Goal: Task Accomplishment & Management: Manage account settings

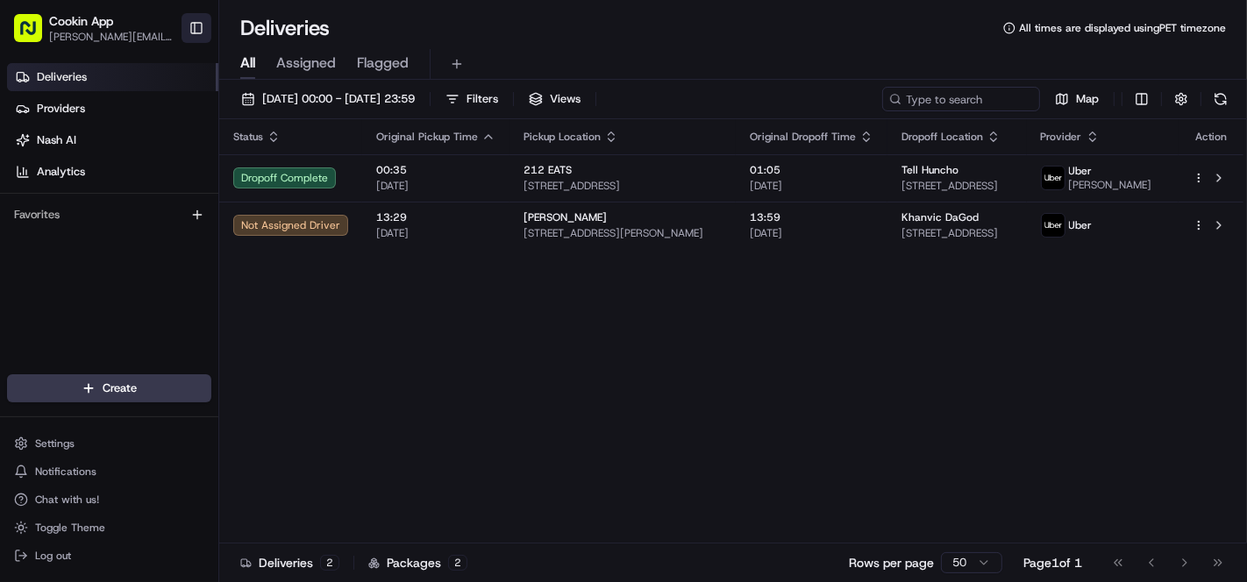
click at [200, 36] on button "Toggle Sidebar" at bounding box center [197, 28] width 30 height 30
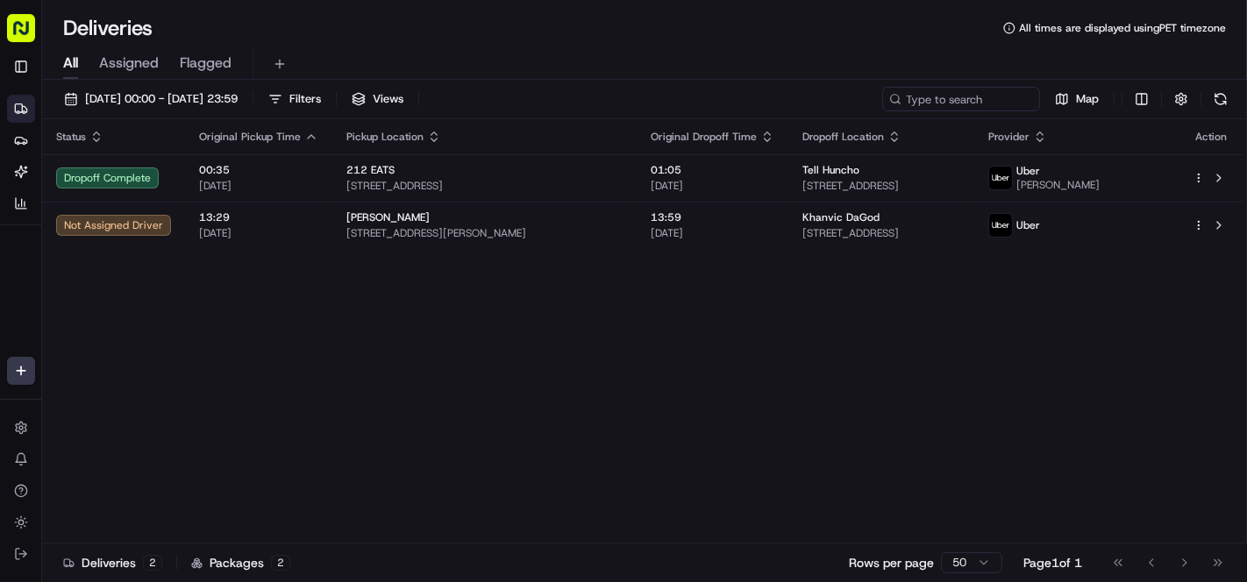
click at [773, 132] on icon "button" at bounding box center [767, 137] width 14 height 14
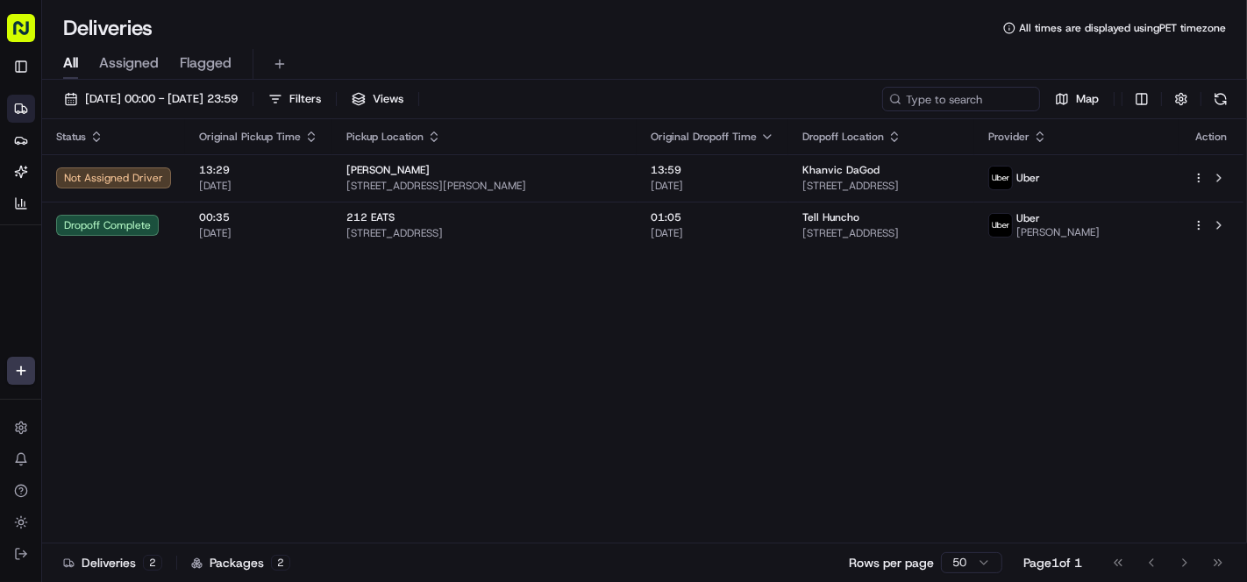
click at [501, 346] on div "Status Original Pickup Time Pickup Location Original Dropoff Time Dropoff Locat…" at bounding box center [642, 331] width 1201 height 424
click at [101, 101] on span "16/08/2025 00:00 - 16/08/2025 23:59" at bounding box center [161, 99] width 153 height 16
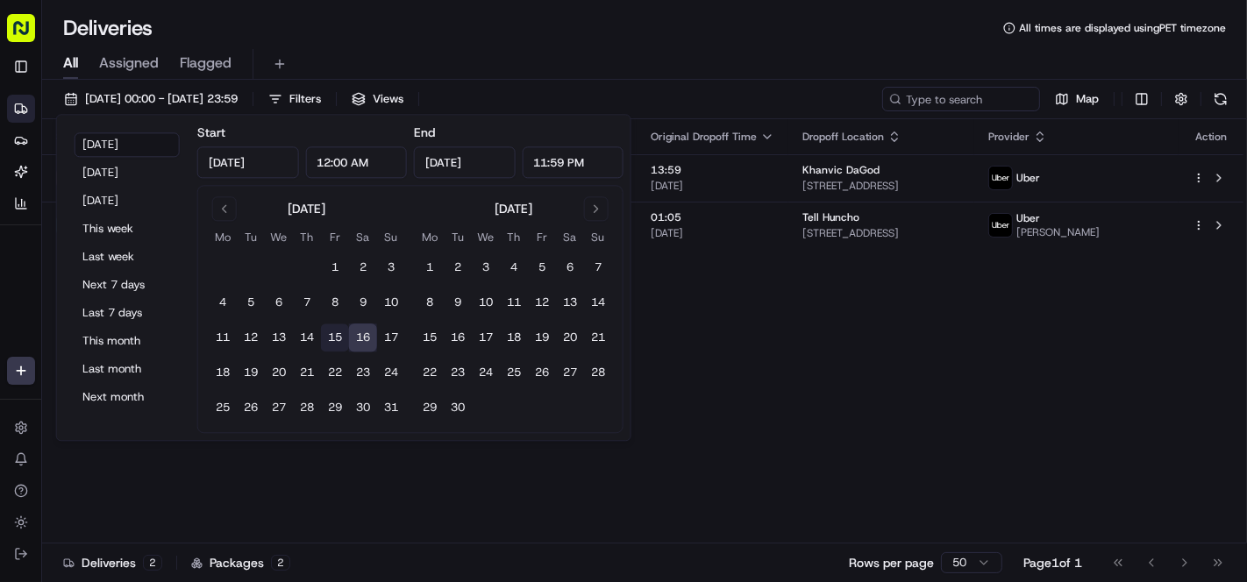
click at [332, 334] on button "15" at bounding box center [335, 338] width 28 height 28
type input "Aug 15, 2025"
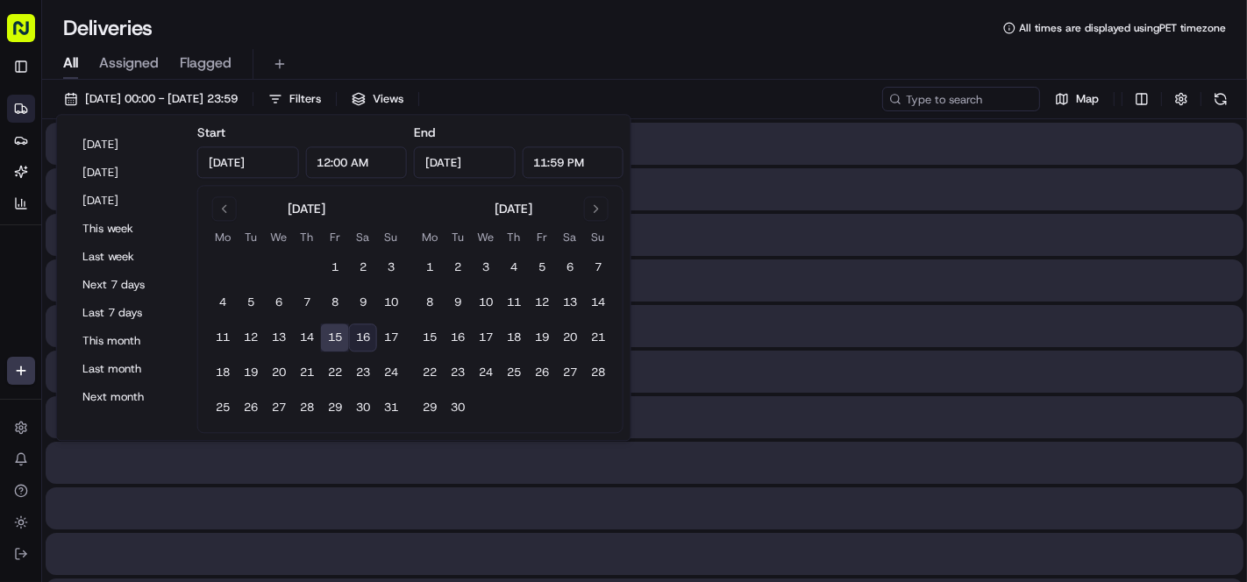
click at [332, 334] on button "15" at bounding box center [335, 338] width 28 height 28
click at [603, 19] on div "Deliveries All times are displayed using PET timezone" at bounding box center [644, 28] width 1205 height 28
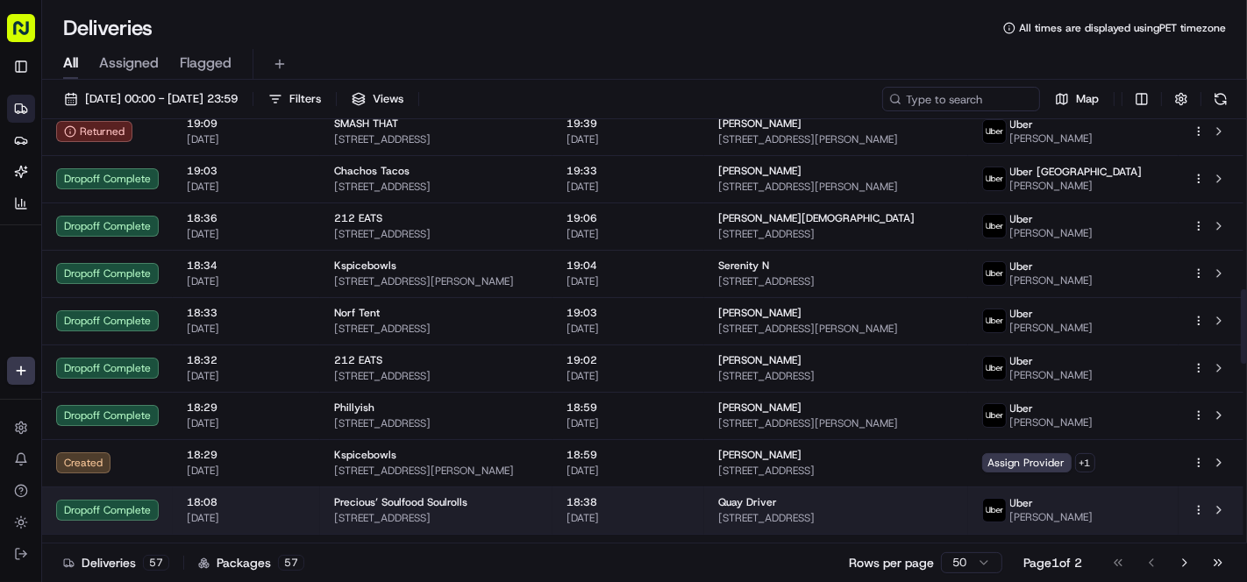
scroll to position [974, 0]
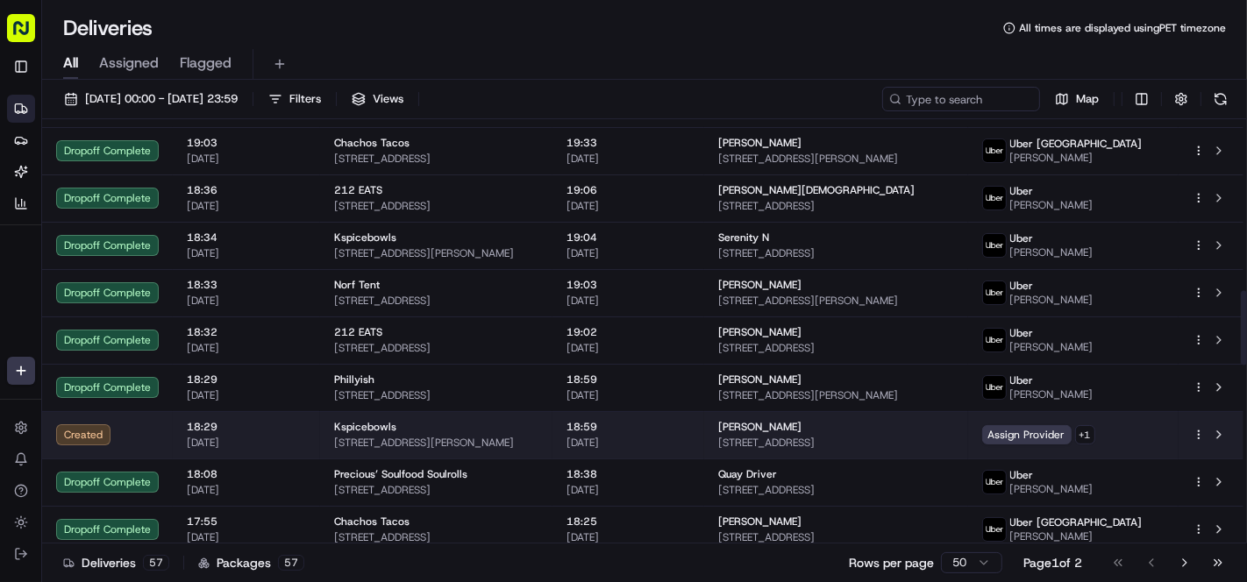
click at [887, 433] on div "Ken Lu 600 Nel Ct, Gretna, LA 70056, USA" at bounding box center [836, 435] width 236 height 30
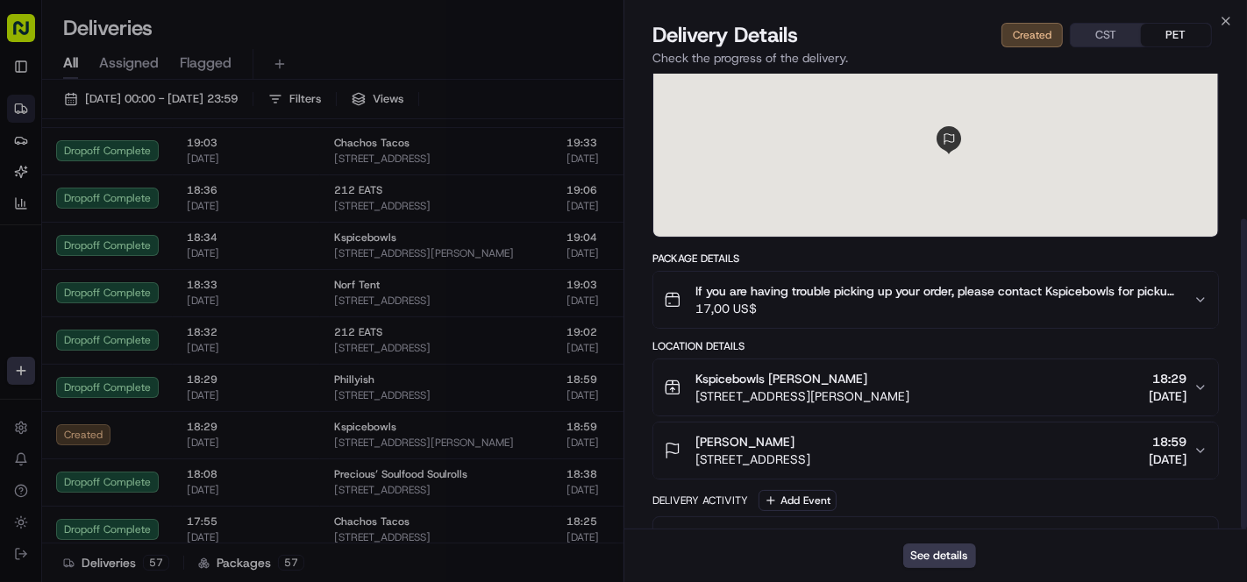
scroll to position [212, 0]
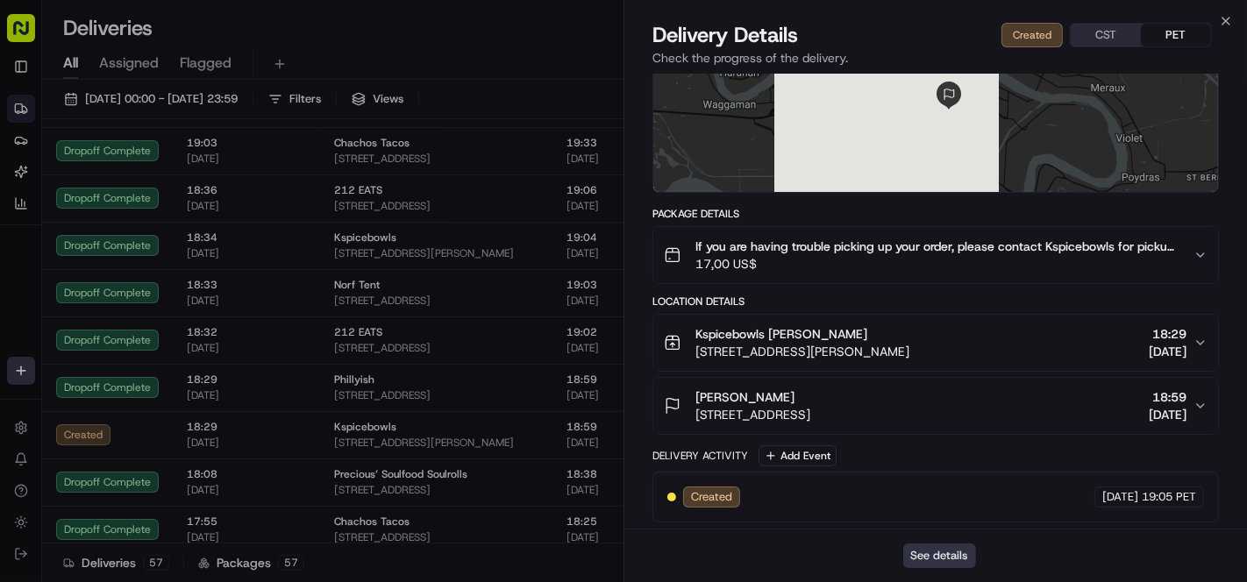
click at [947, 559] on button "See details" at bounding box center [939, 556] width 73 height 25
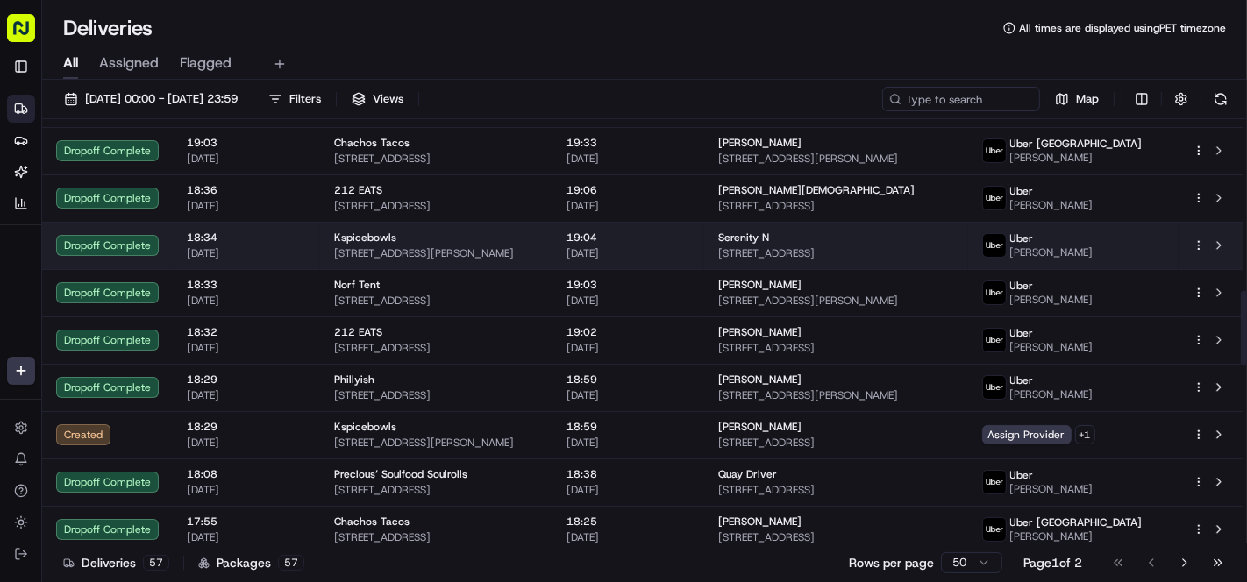
click at [689, 244] on span "19:04" at bounding box center [628, 238] width 124 height 14
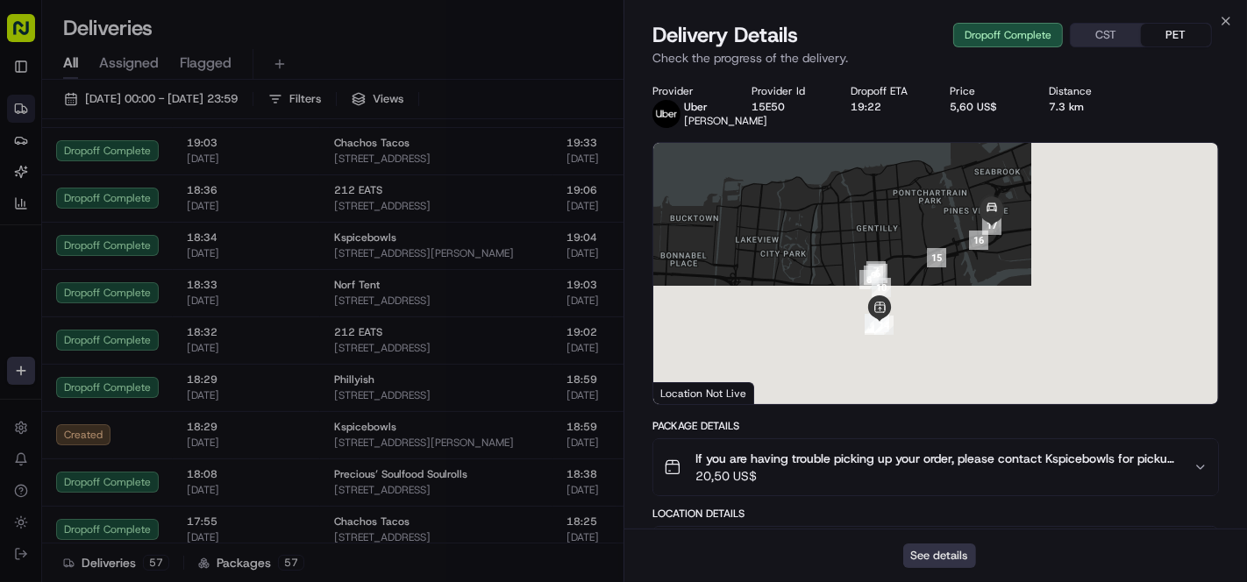
click at [946, 552] on button "See details" at bounding box center [939, 556] width 73 height 25
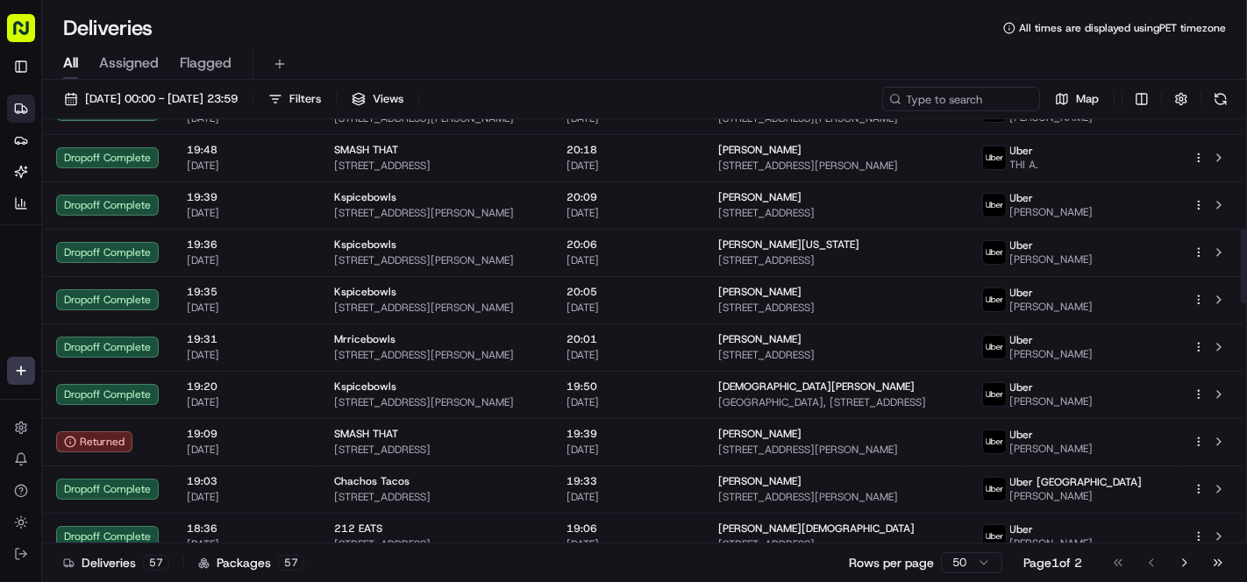
scroll to position [623, 0]
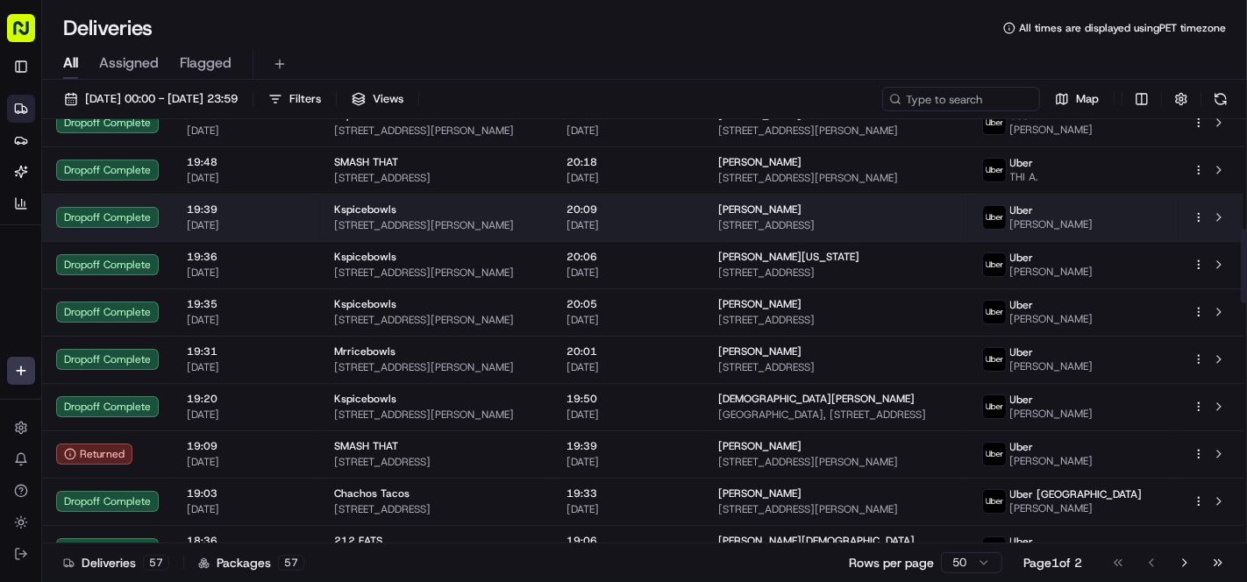
click at [518, 222] on span "2165 N Tonti St, New Orleans, LA 70119, USA" at bounding box center [436, 225] width 204 height 14
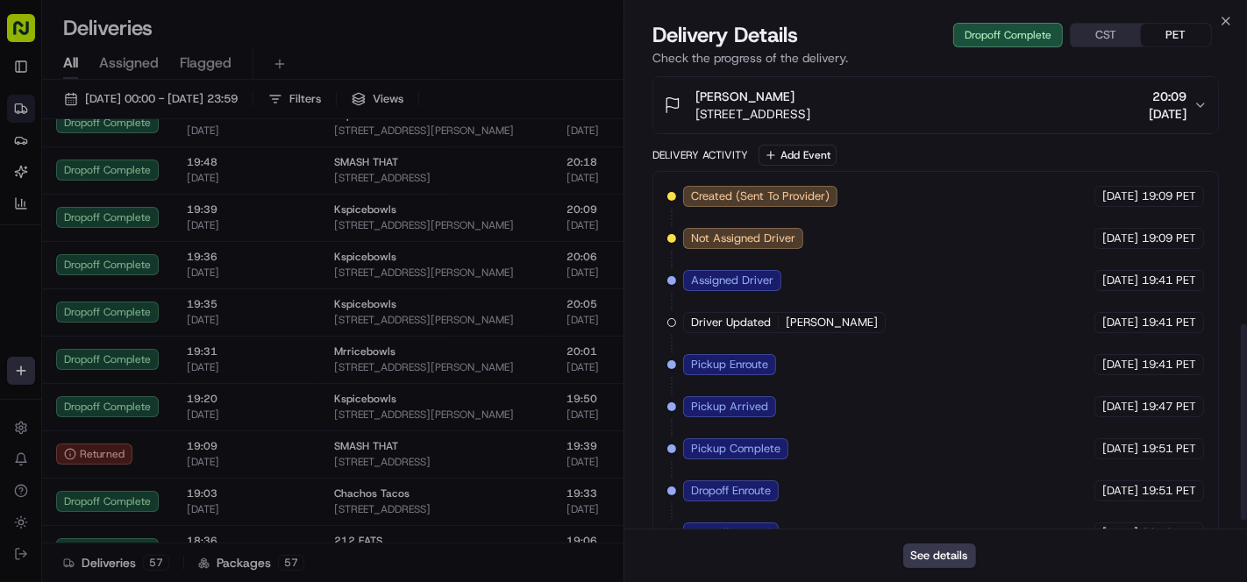
scroll to position [601, 0]
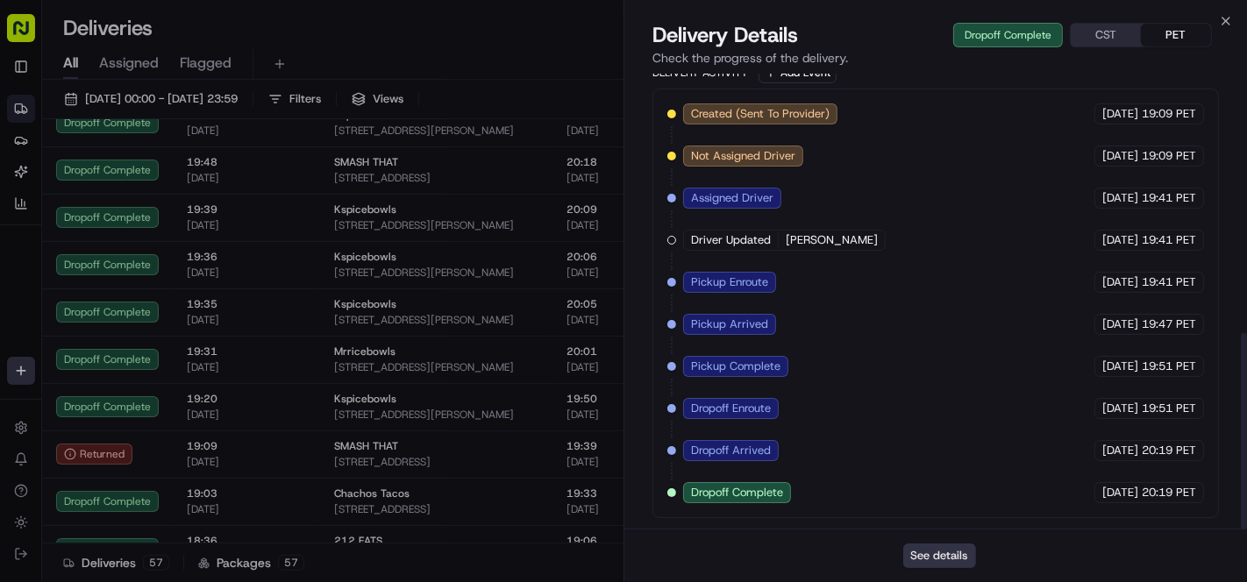
click at [943, 549] on button "See details" at bounding box center [939, 556] width 73 height 25
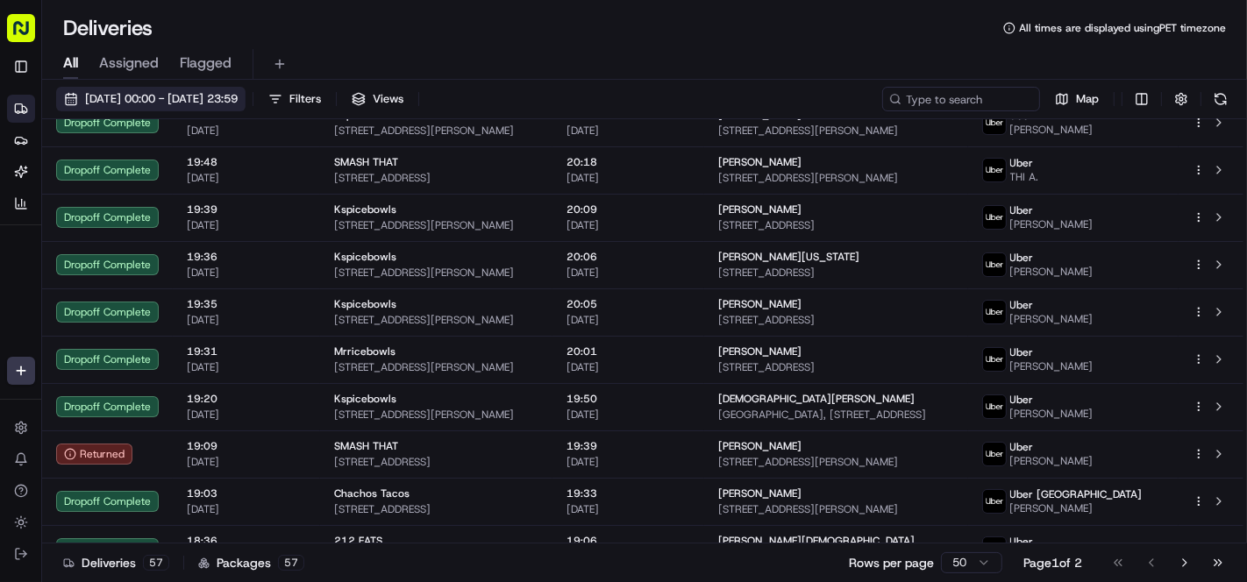
click at [153, 104] on span "15/08/2025 00:00 - 15/08/2025 23:59" at bounding box center [161, 99] width 153 height 16
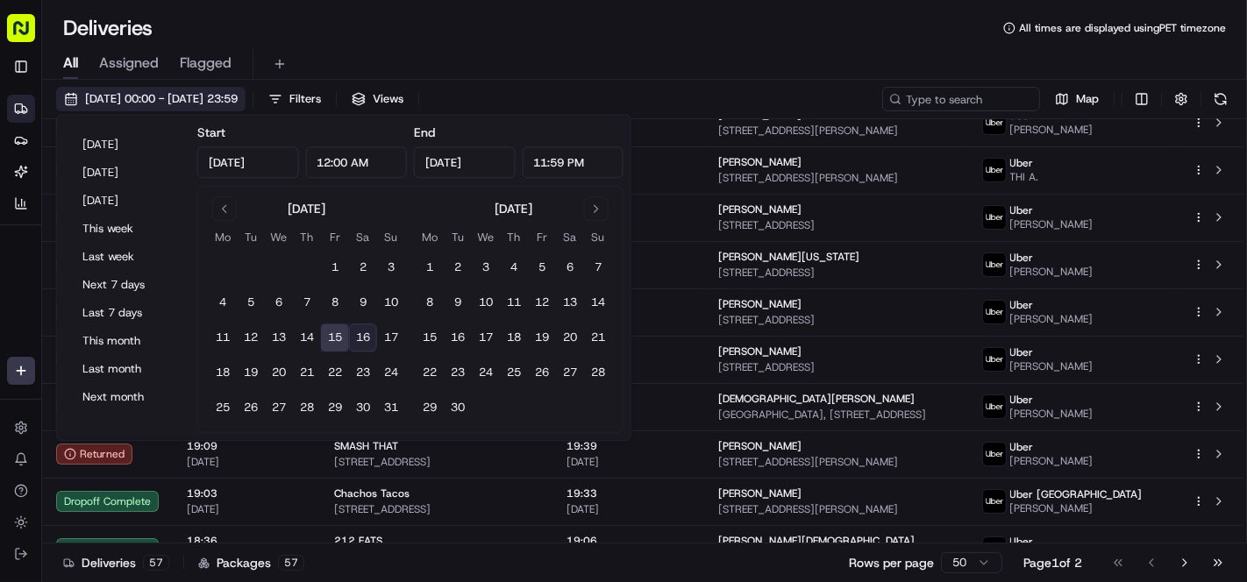
click at [150, 101] on span "15/08/2025 00:00 - 15/08/2025 23:59" at bounding box center [161, 99] width 153 height 16
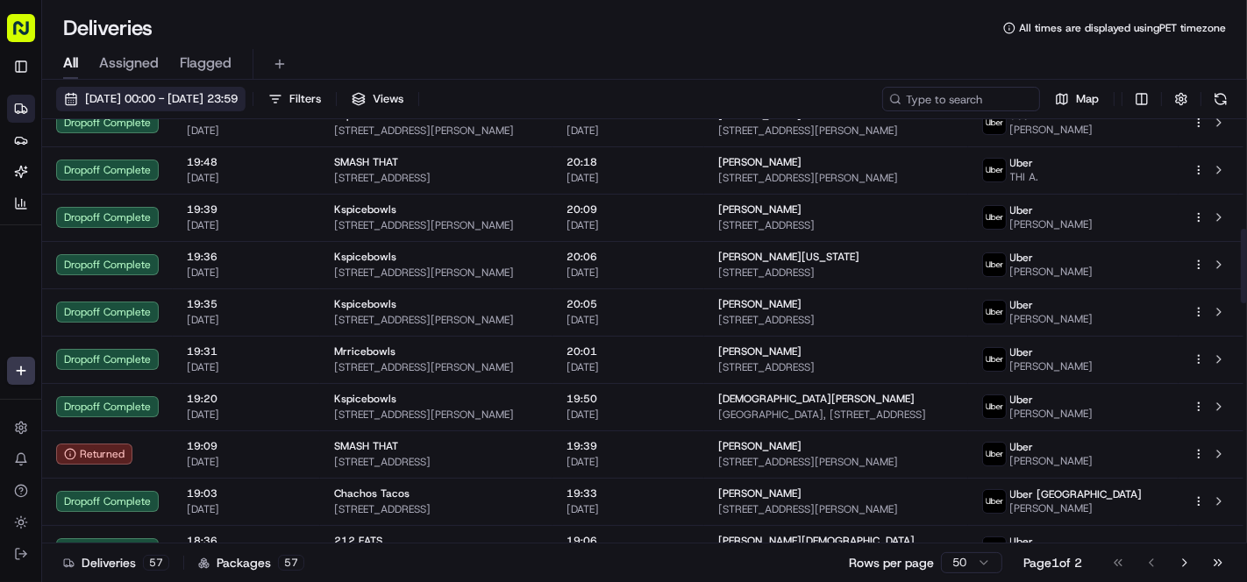
click at [159, 96] on span "15/08/2025 00:00 - 15/08/2025 23:59" at bounding box center [161, 99] width 153 height 16
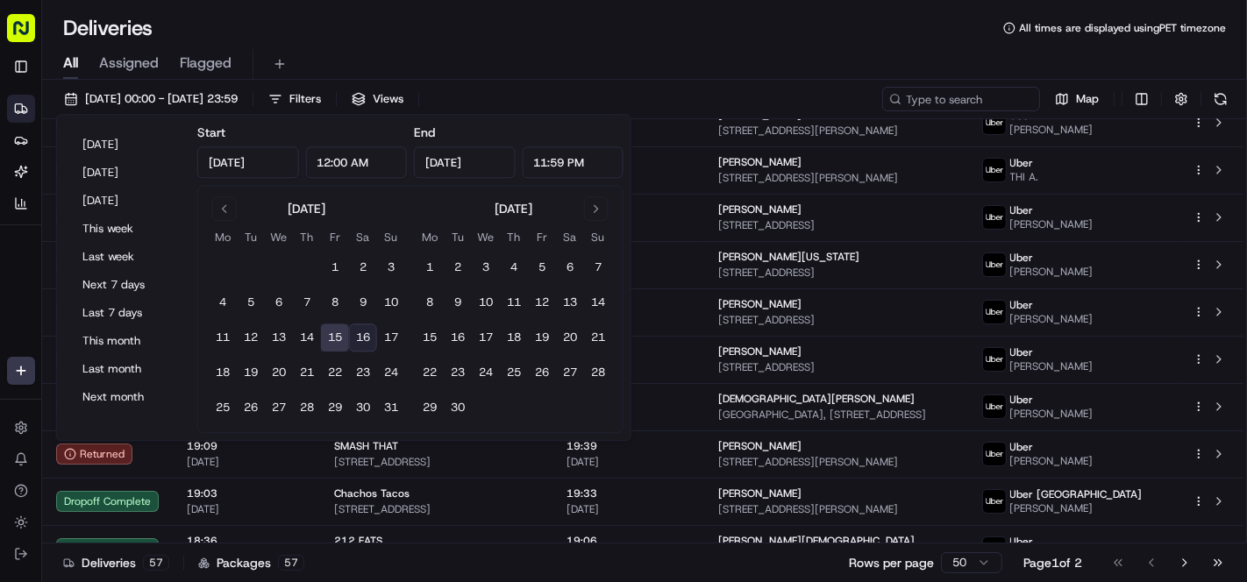
click at [371, 338] on button "16" at bounding box center [363, 338] width 28 height 28
type input "Aug 16, 2025"
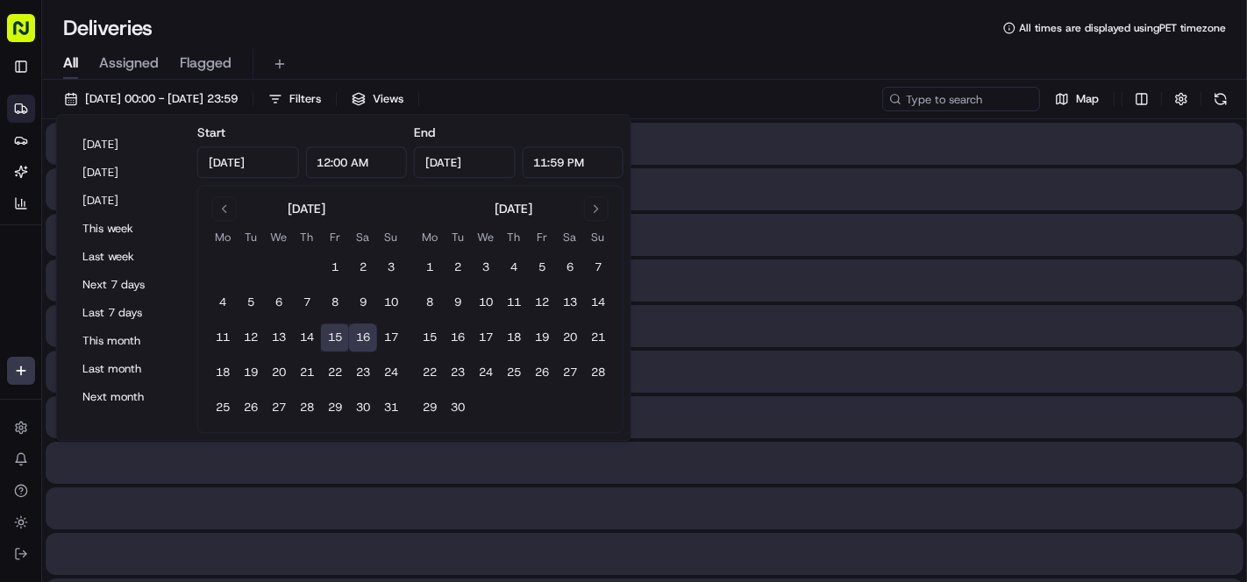
click at [371, 338] on button "16" at bounding box center [363, 338] width 28 height 28
type input "Aug 16, 2025"
click at [371, 338] on button "16" at bounding box center [363, 338] width 28 height 28
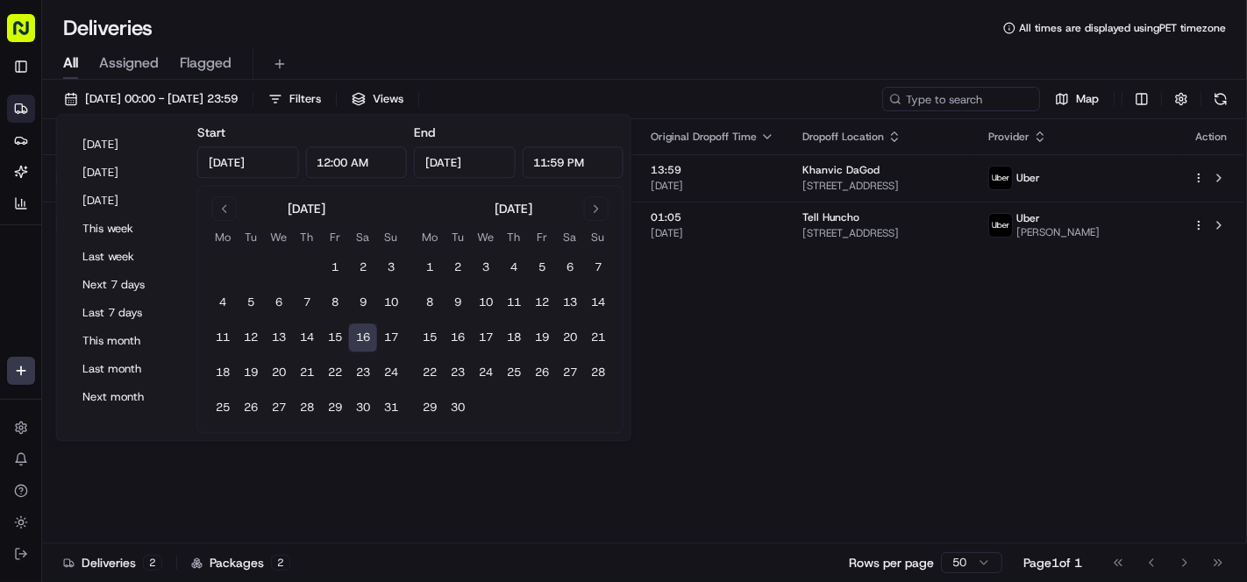
click at [629, 17] on div "Deliveries All times are displayed using PET timezone" at bounding box center [644, 28] width 1205 height 28
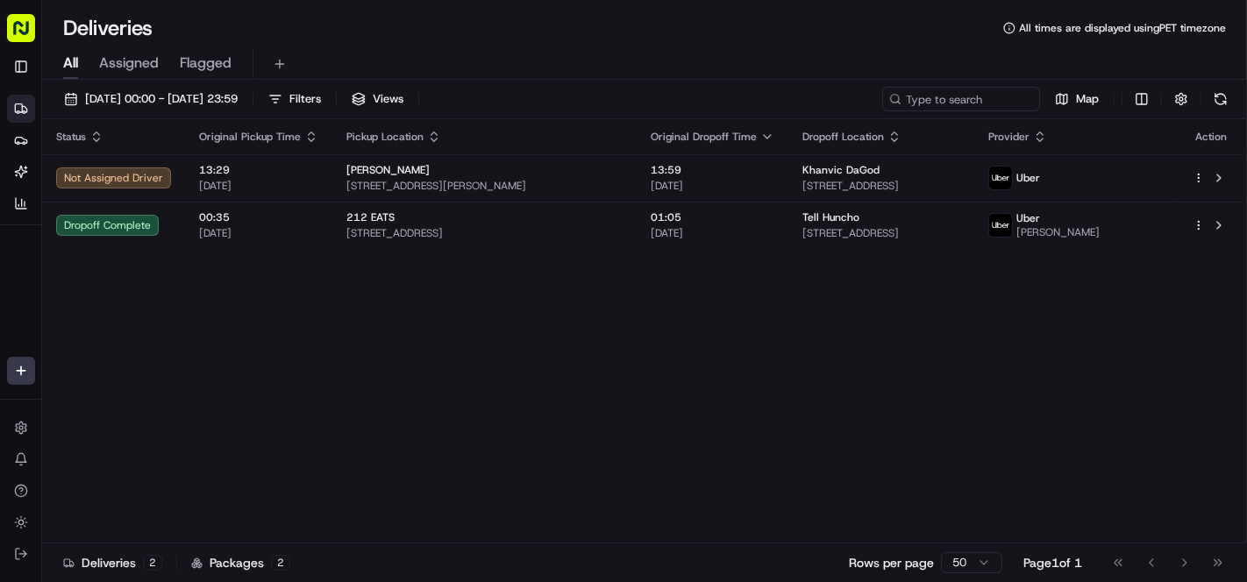
drag, startPoint x: 348, startPoint y: 396, endPoint x: 351, endPoint y: 387, distance: 10.0
click at [348, 396] on div "Status Original Pickup Time Pickup Location Original Dropoff Time Dropoff Locat…" at bounding box center [642, 331] width 1201 height 424
click at [265, 139] on span "Original Pickup Time" at bounding box center [250, 137] width 102 height 14
click at [238, 96] on span "16/08/2025 00:00 - 16/08/2025 23:59" at bounding box center [161, 99] width 153 height 16
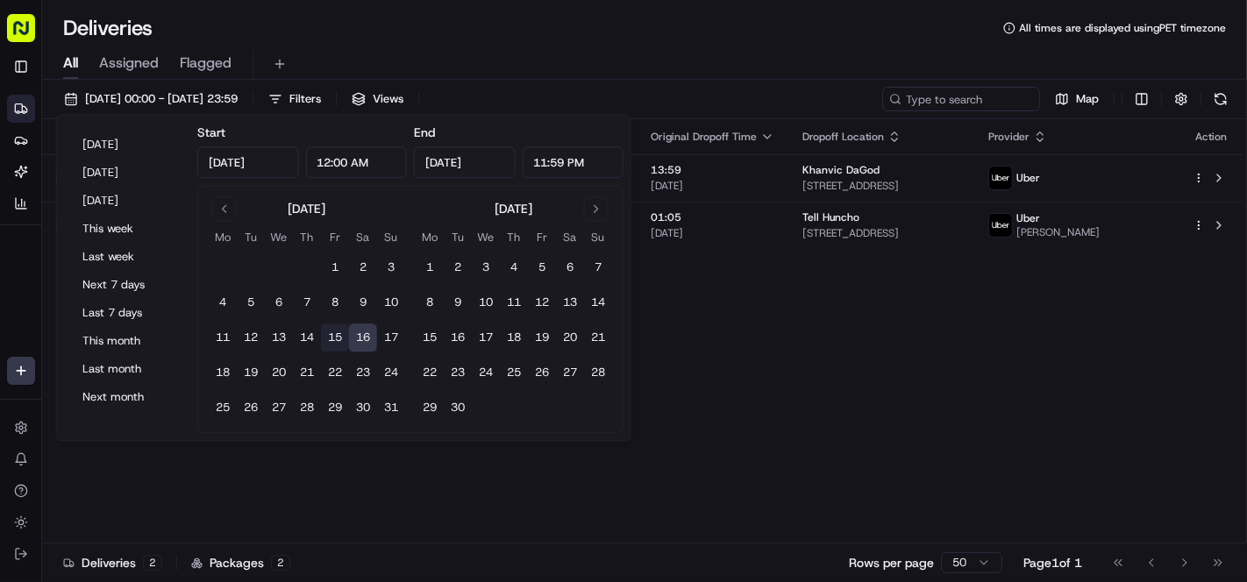
click at [336, 340] on button "15" at bounding box center [335, 338] width 28 height 28
type input "Aug 15, 2025"
click at [336, 340] on button "15" at bounding box center [335, 338] width 28 height 28
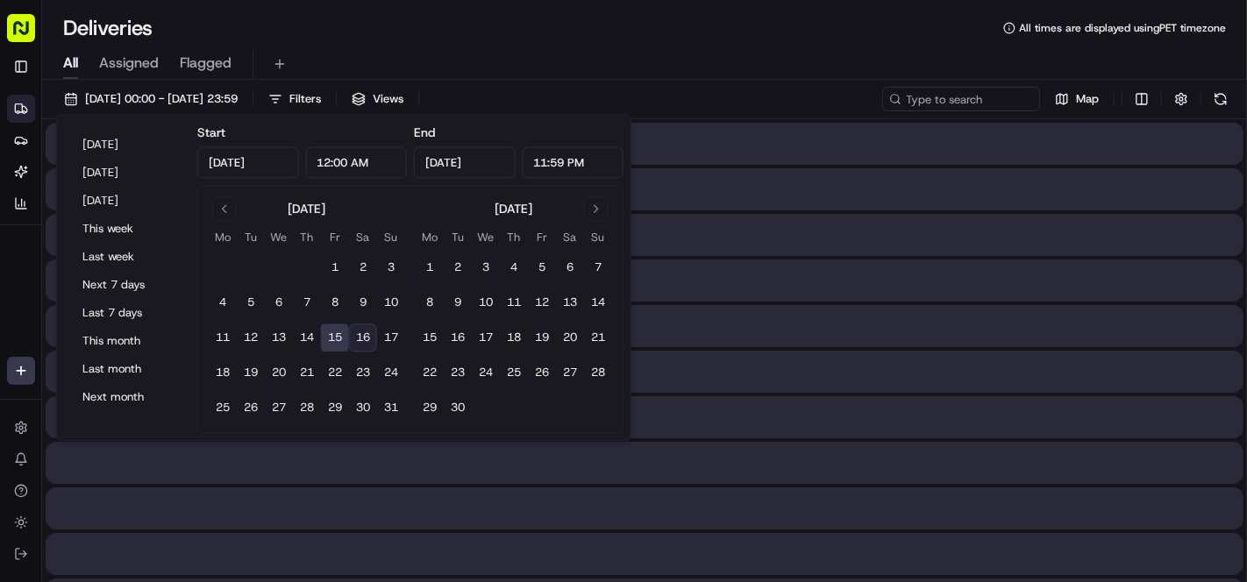
click at [336, 340] on button "15" at bounding box center [335, 338] width 28 height 28
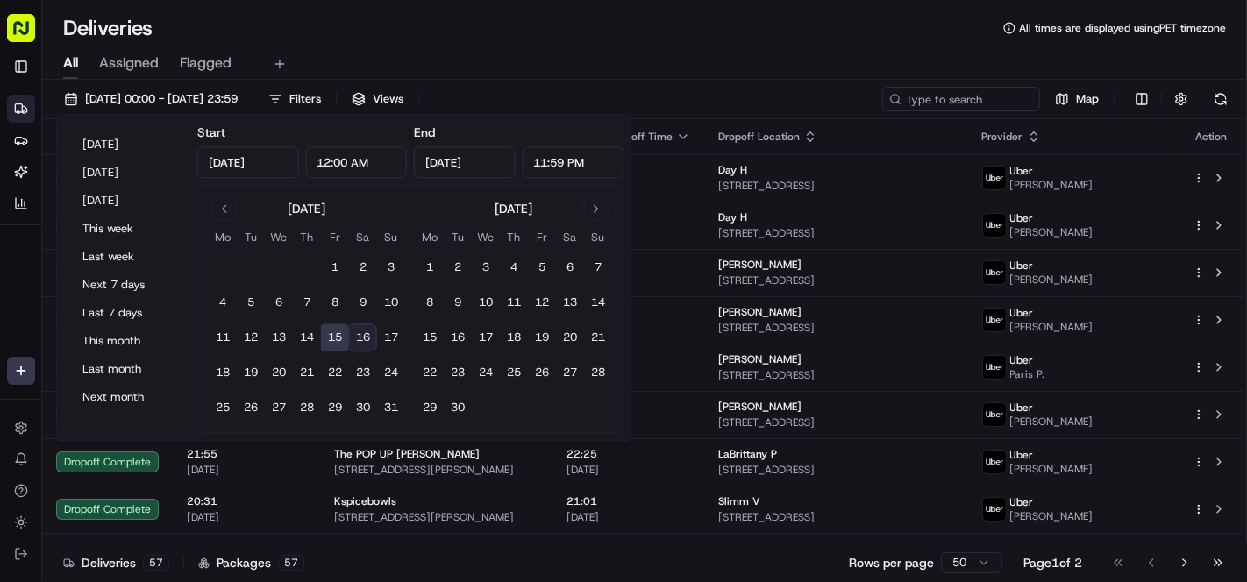
click at [501, 26] on div "Deliveries All times are displayed using PET timezone" at bounding box center [644, 28] width 1205 height 28
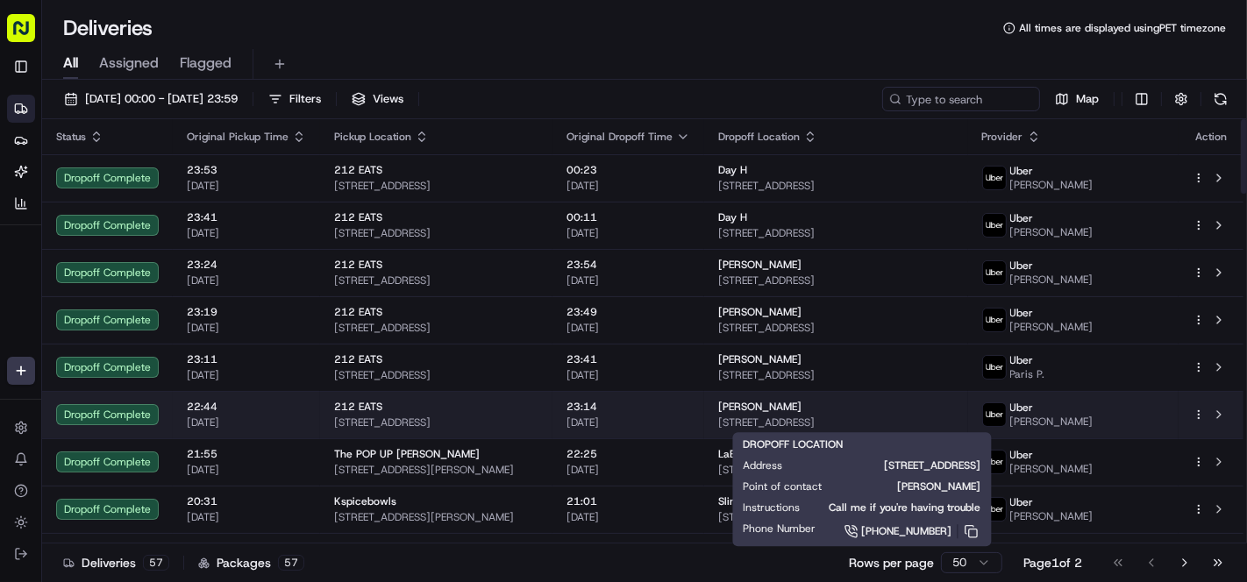
click at [778, 411] on span "jazmine edmond" at bounding box center [759, 407] width 83 height 14
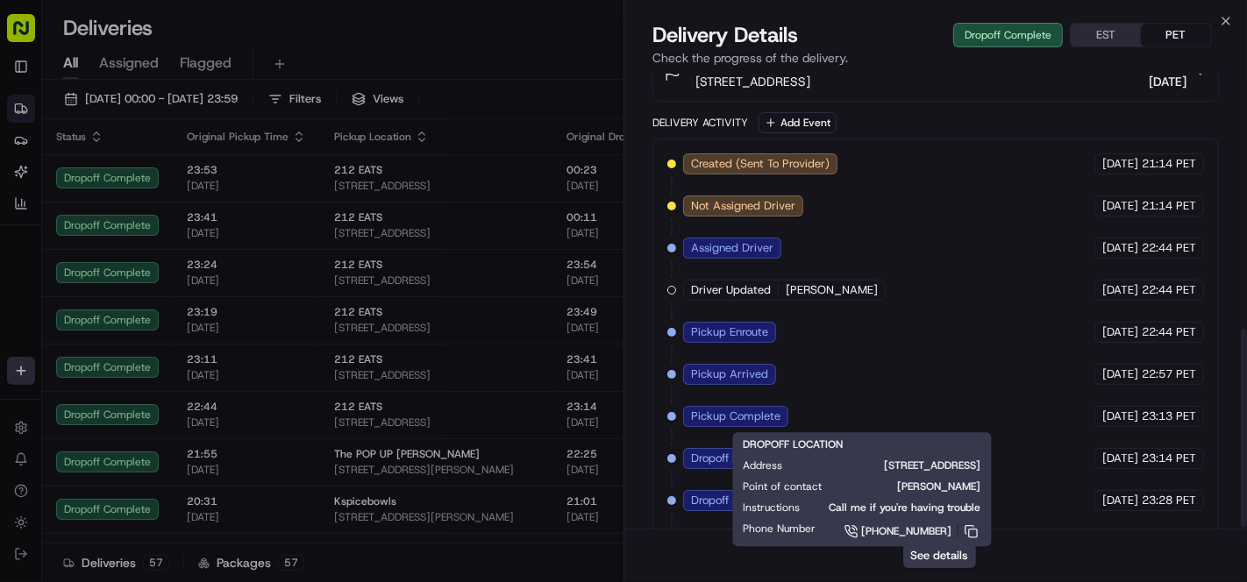
scroll to position [588, 0]
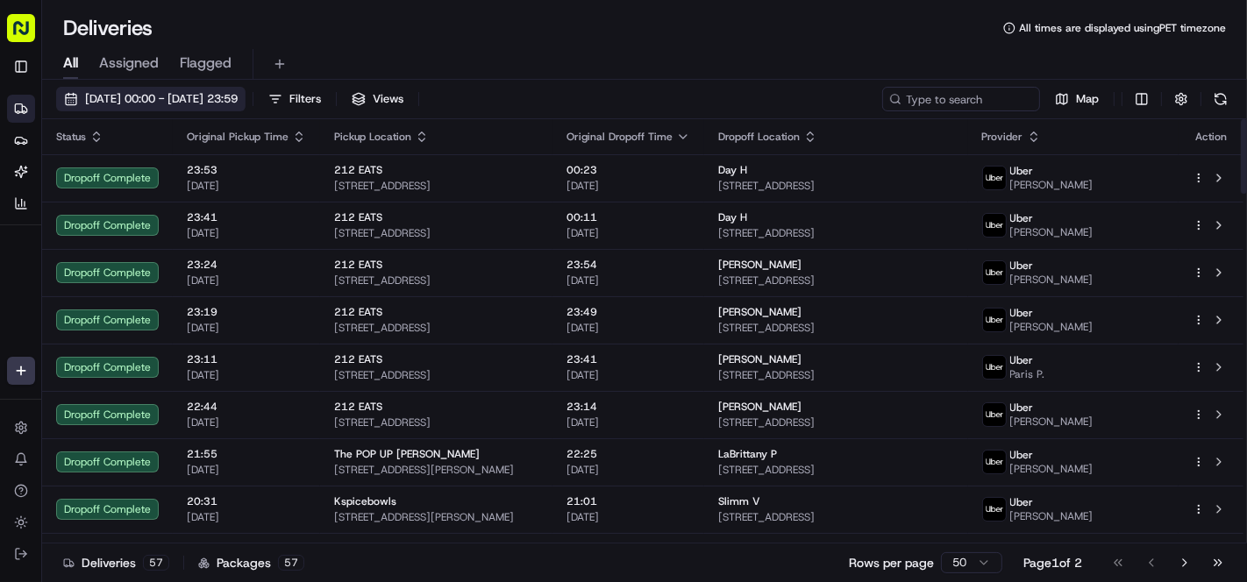
click at [151, 94] on span "15/08/2025 00:00 - 15/08/2025 23:59" at bounding box center [161, 99] width 153 height 16
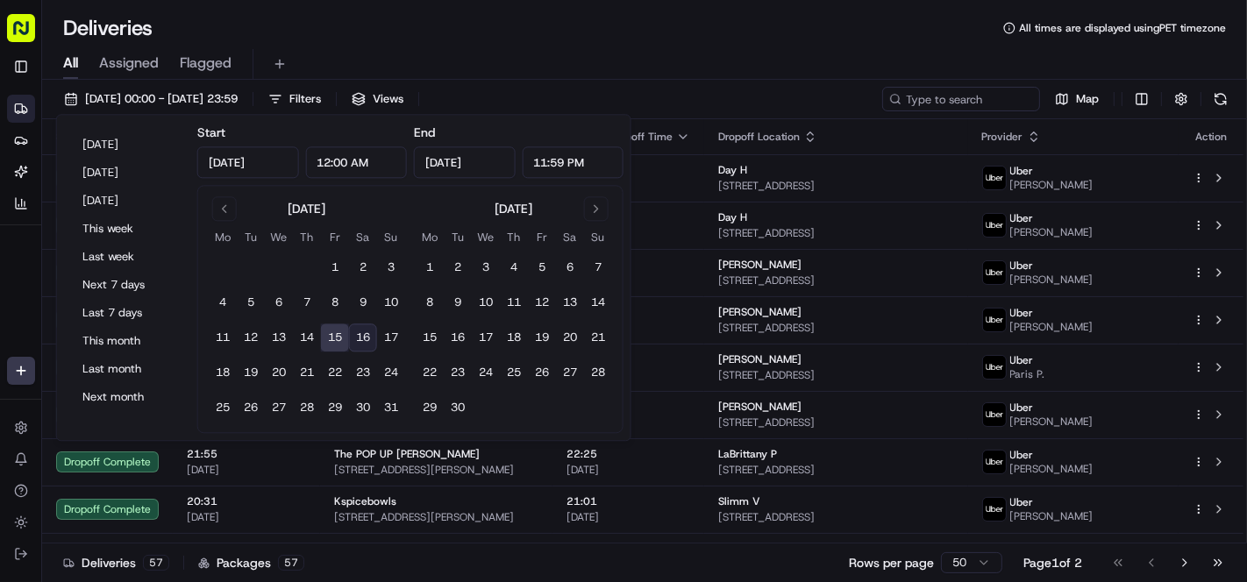
click at [360, 337] on button "16" at bounding box center [363, 338] width 28 height 28
type input "Aug 16, 2025"
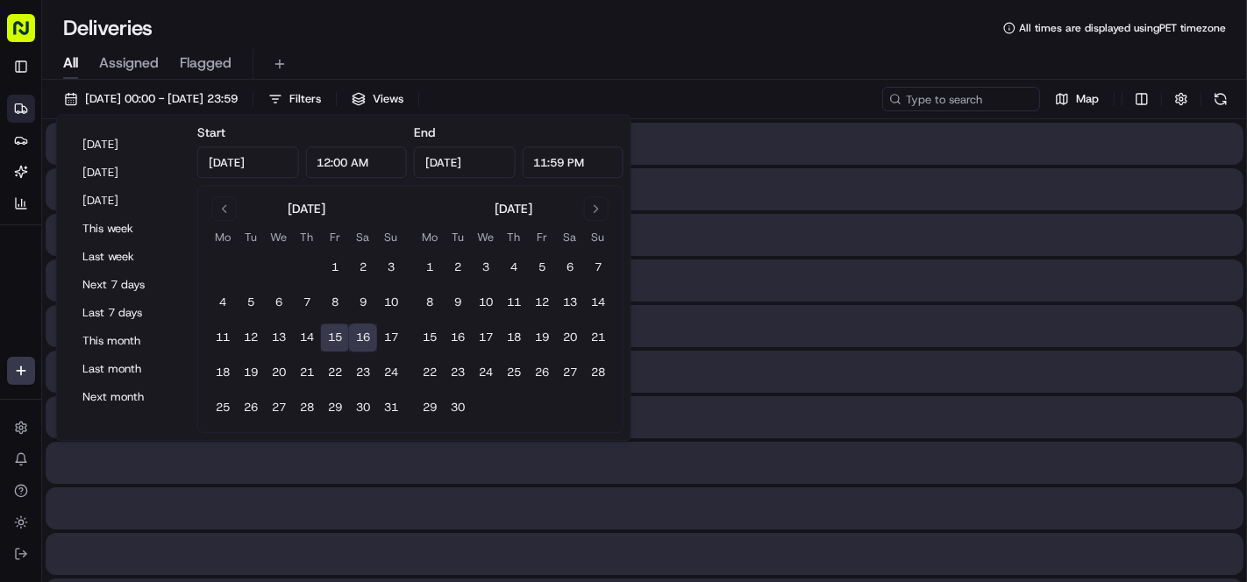
click at [360, 337] on button "16" at bounding box center [363, 338] width 28 height 28
type input "Aug 16, 2025"
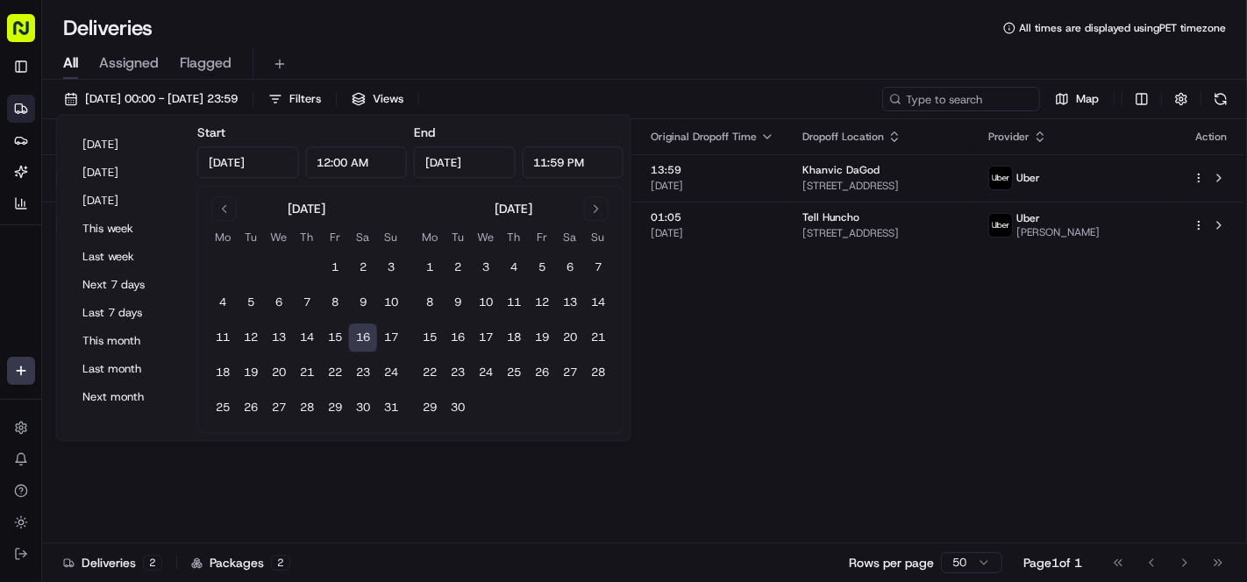
click at [849, 373] on div "Status Original Pickup Time Pickup Location Original Dropoff Time Dropoff Locat…" at bounding box center [642, 331] width 1201 height 424
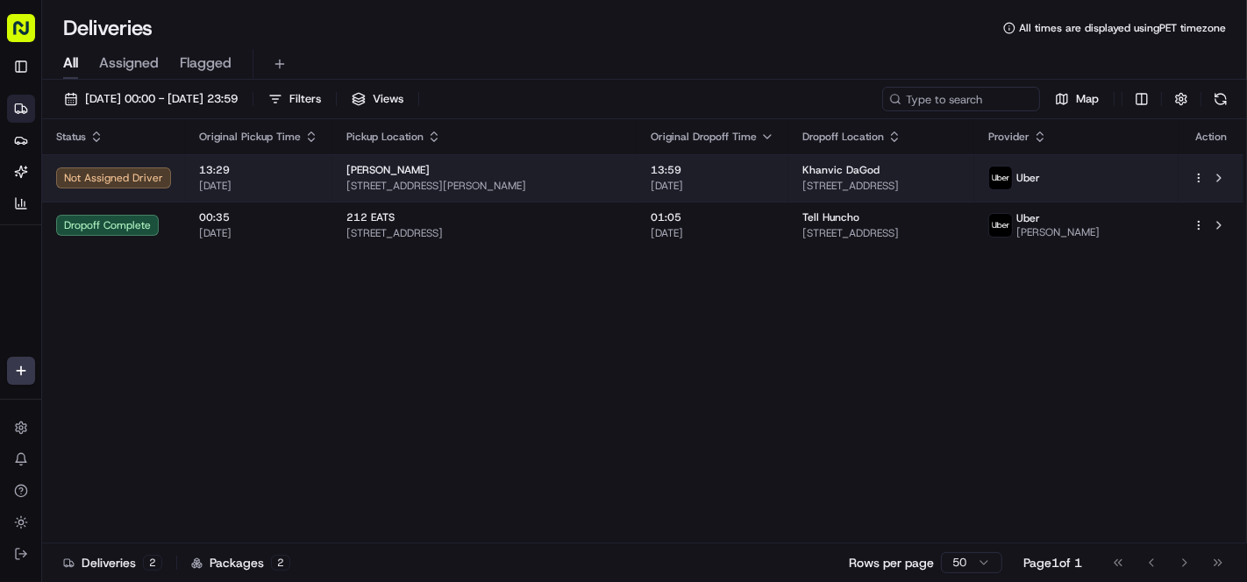
click at [545, 168] on div "Khanvics Alibi" at bounding box center [484, 170] width 276 height 14
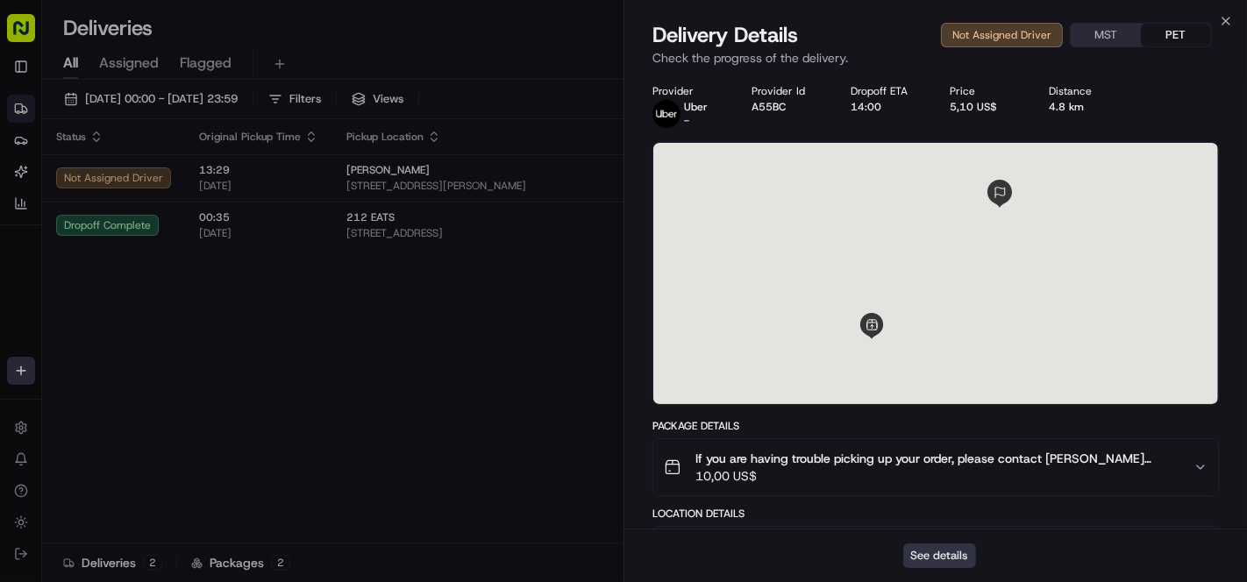
click at [953, 550] on button "See details" at bounding box center [939, 556] width 73 height 25
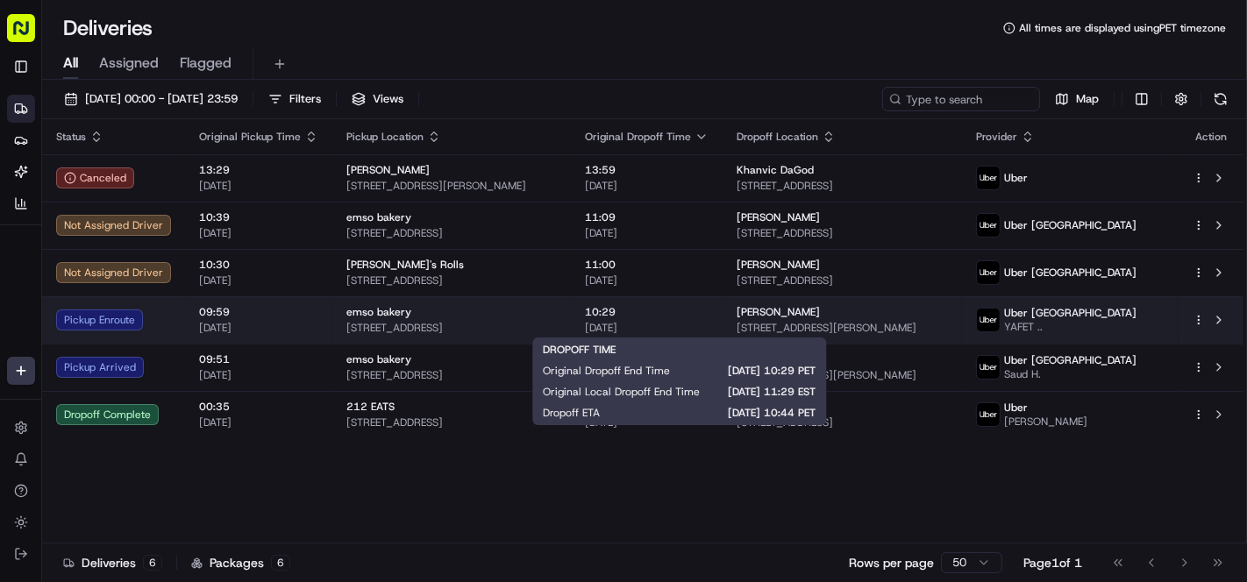
click at [657, 305] on span "10:29" at bounding box center [647, 312] width 124 height 14
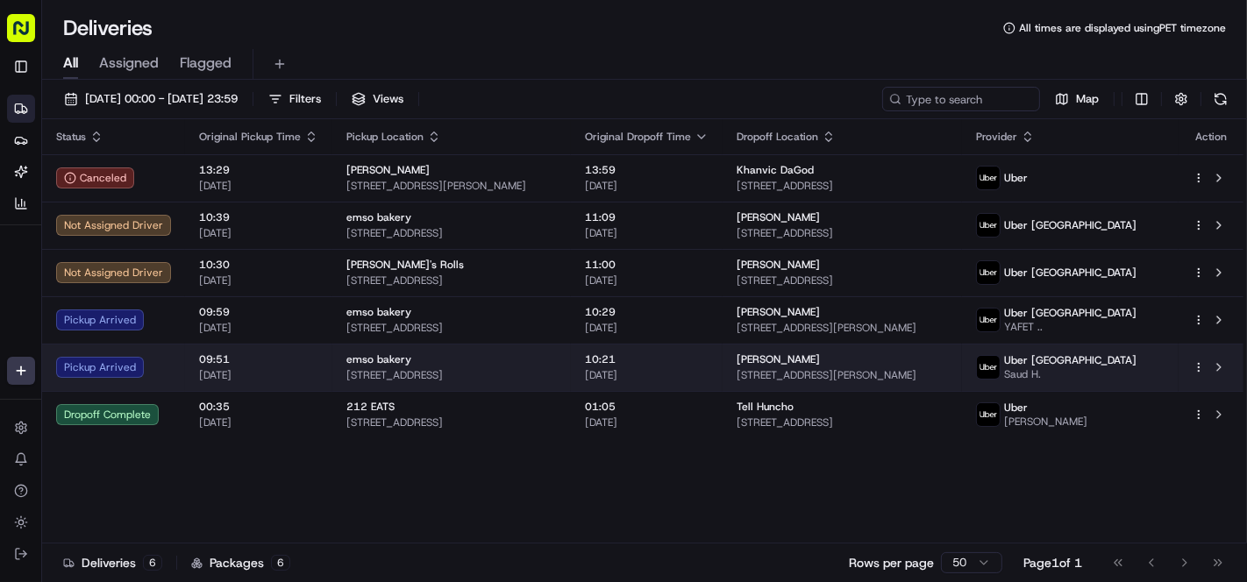
click at [478, 364] on div "emso bakery" at bounding box center [451, 360] width 210 height 14
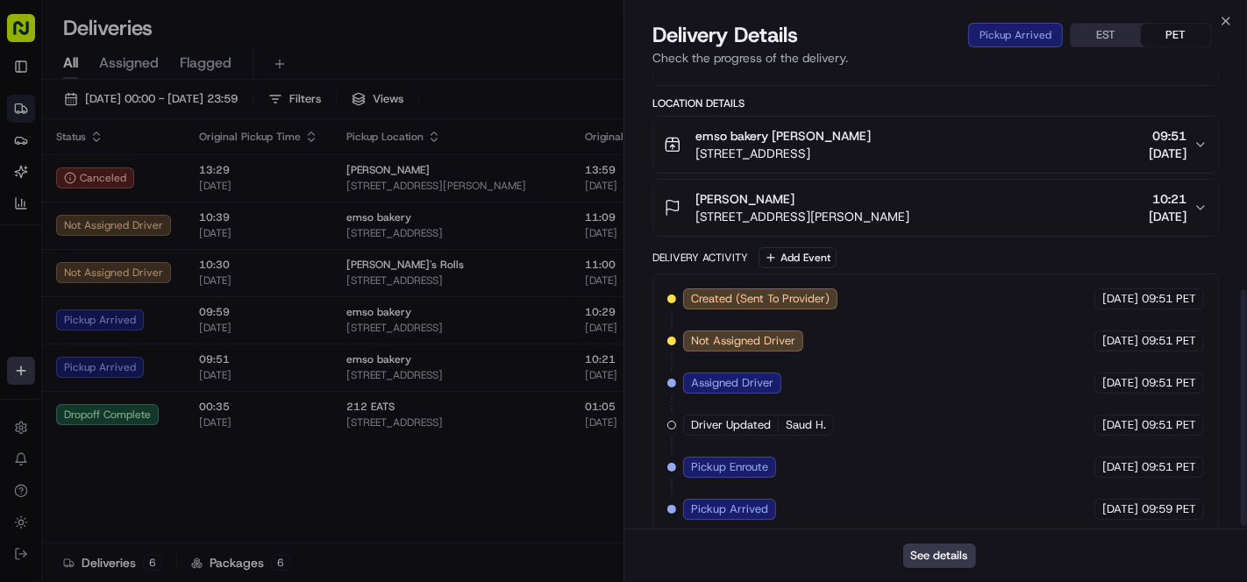
scroll to position [421, 0]
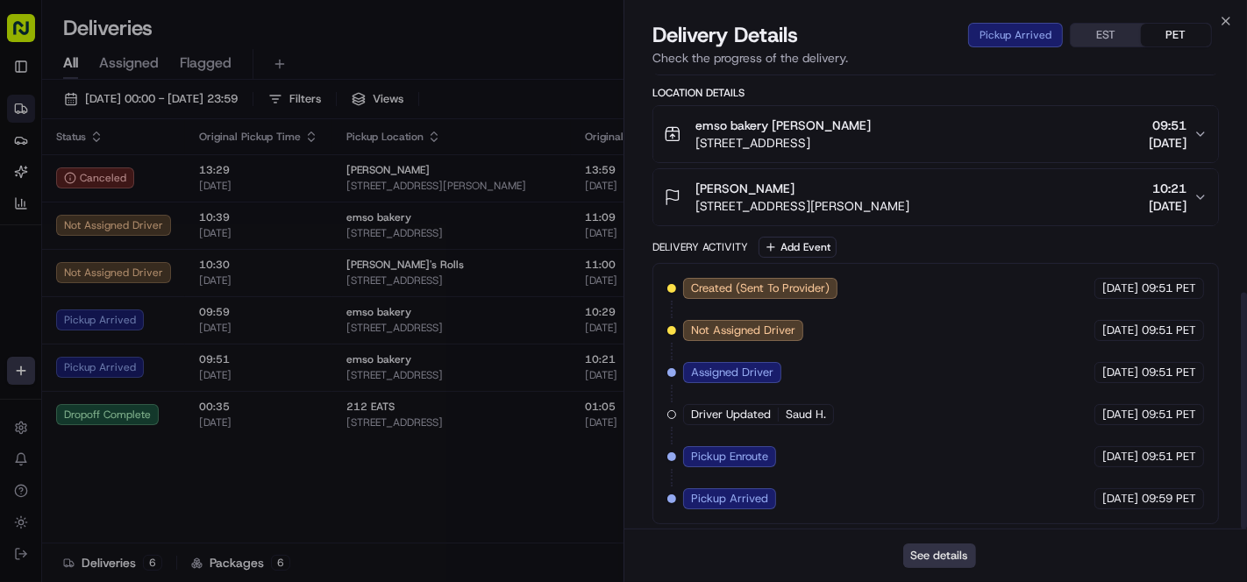
click at [936, 556] on button "See details" at bounding box center [939, 556] width 73 height 25
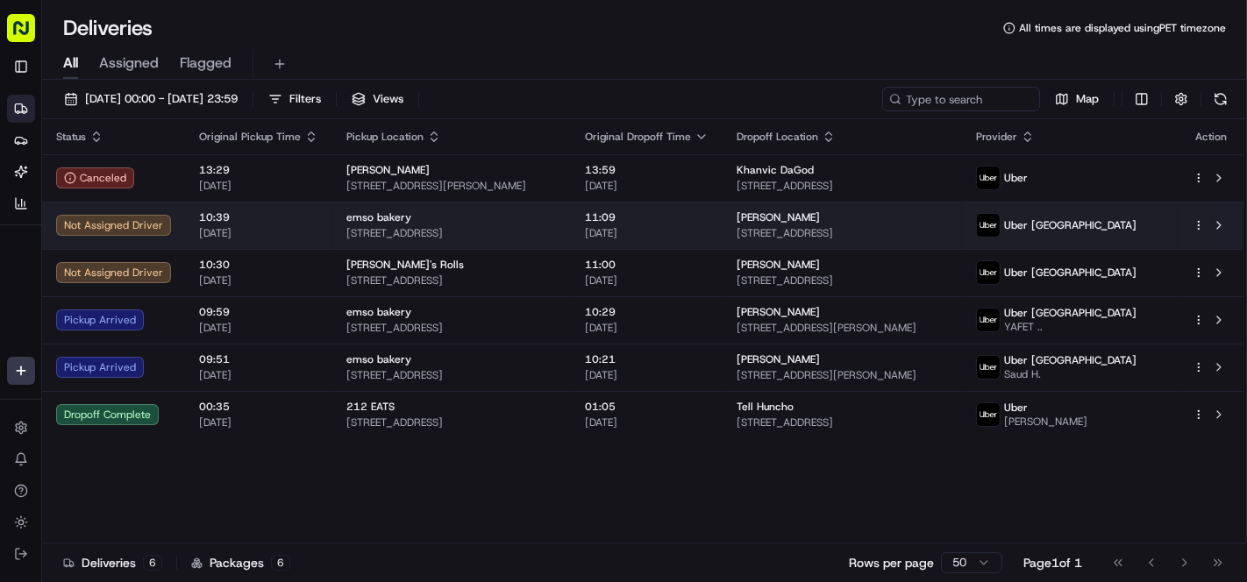
click at [446, 221] on div "emso bakery" at bounding box center [451, 217] width 210 height 14
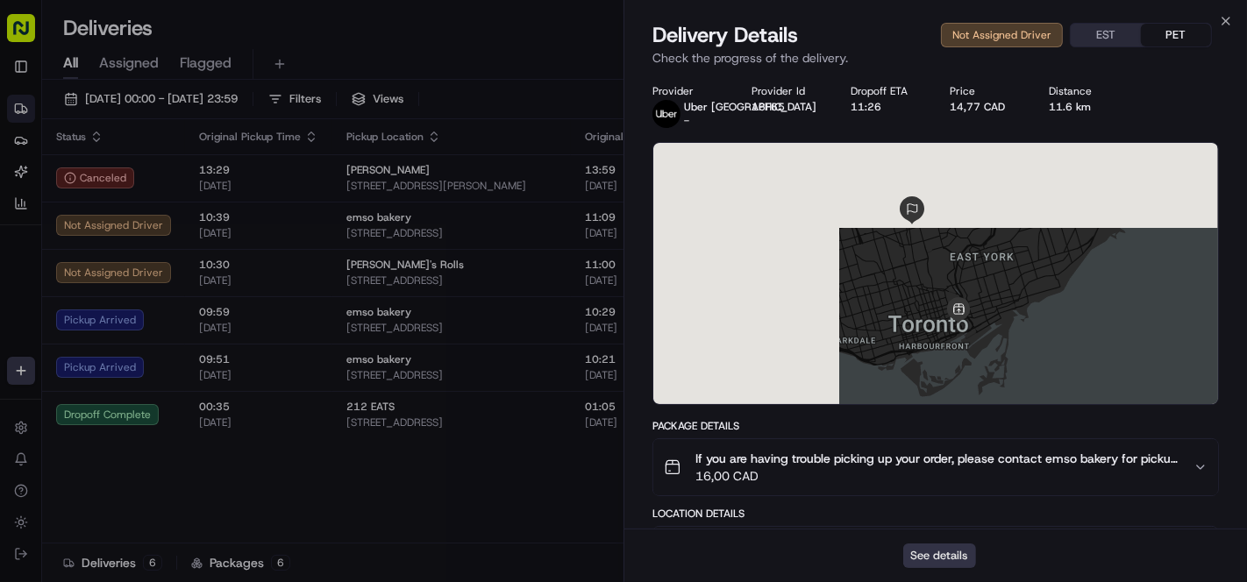
click at [954, 551] on button "See details" at bounding box center [939, 556] width 73 height 25
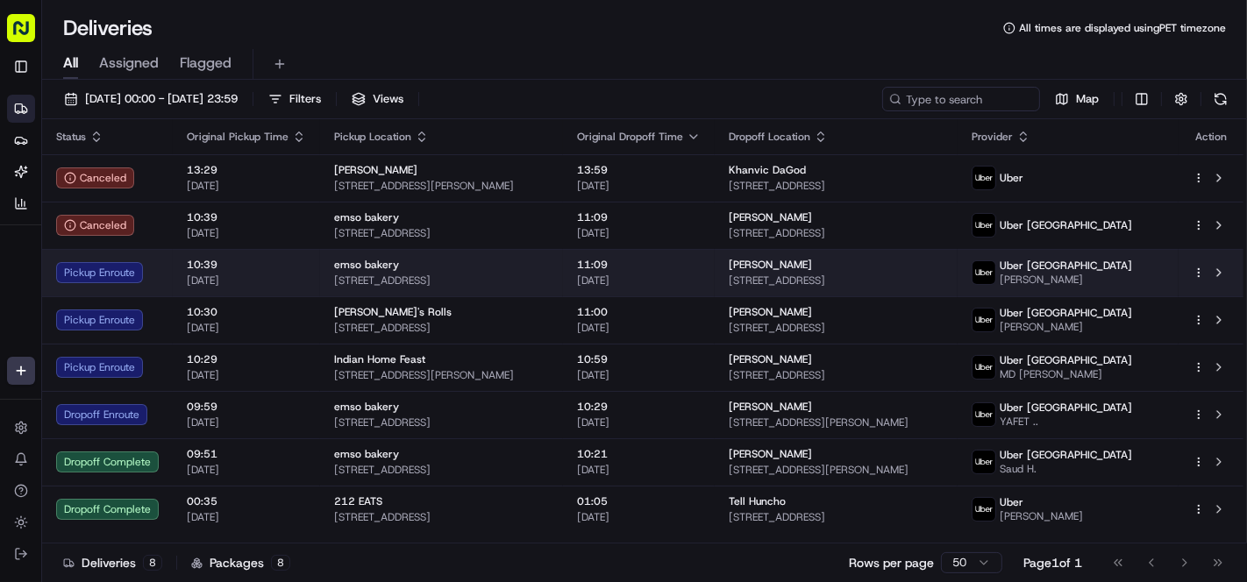
click at [508, 270] on div "emso bakery" at bounding box center [441, 265] width 215 height 14
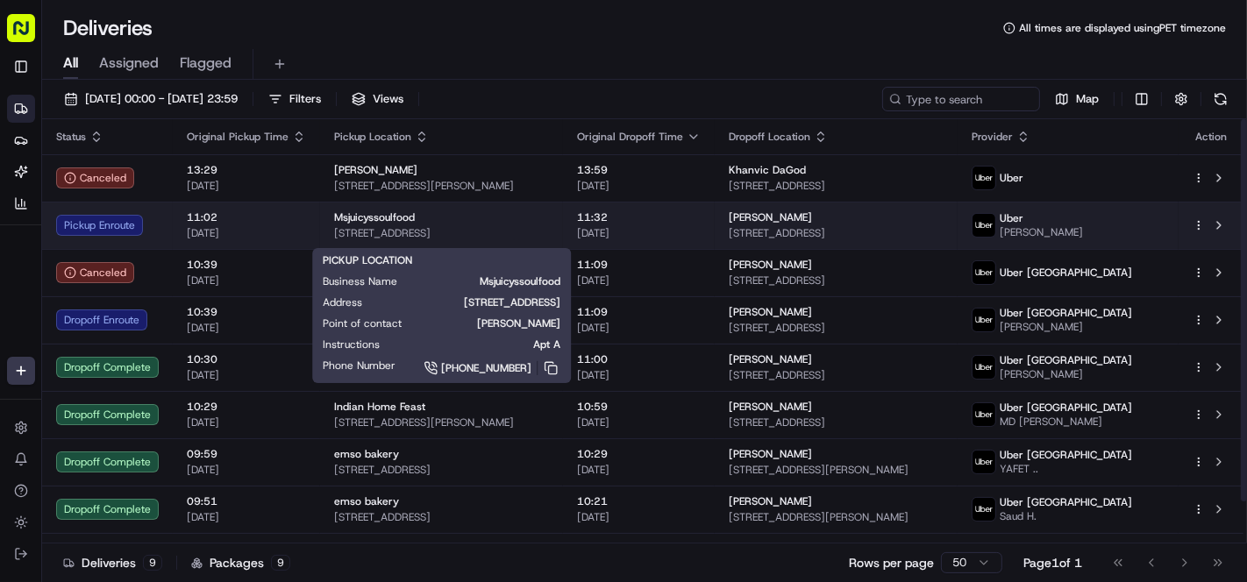
click at [488, 338] on span "Apt A" at bounding box center [484, 345] width 153 height 14
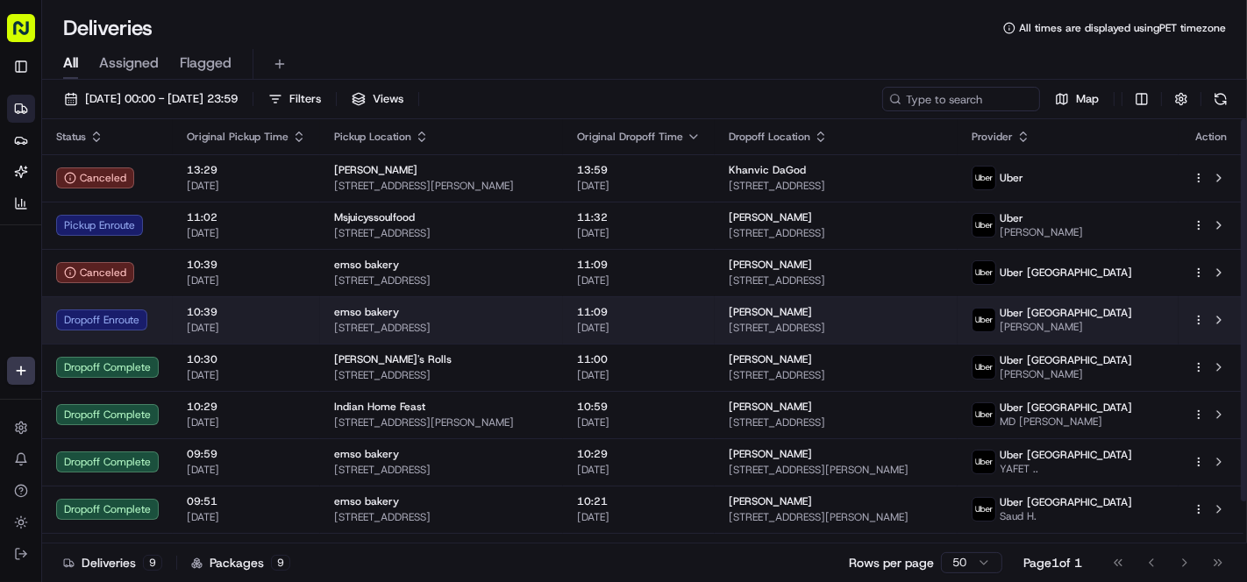
click at [274, 319] on span "10:39" at bounding box center [246, 312] width 119 height 14
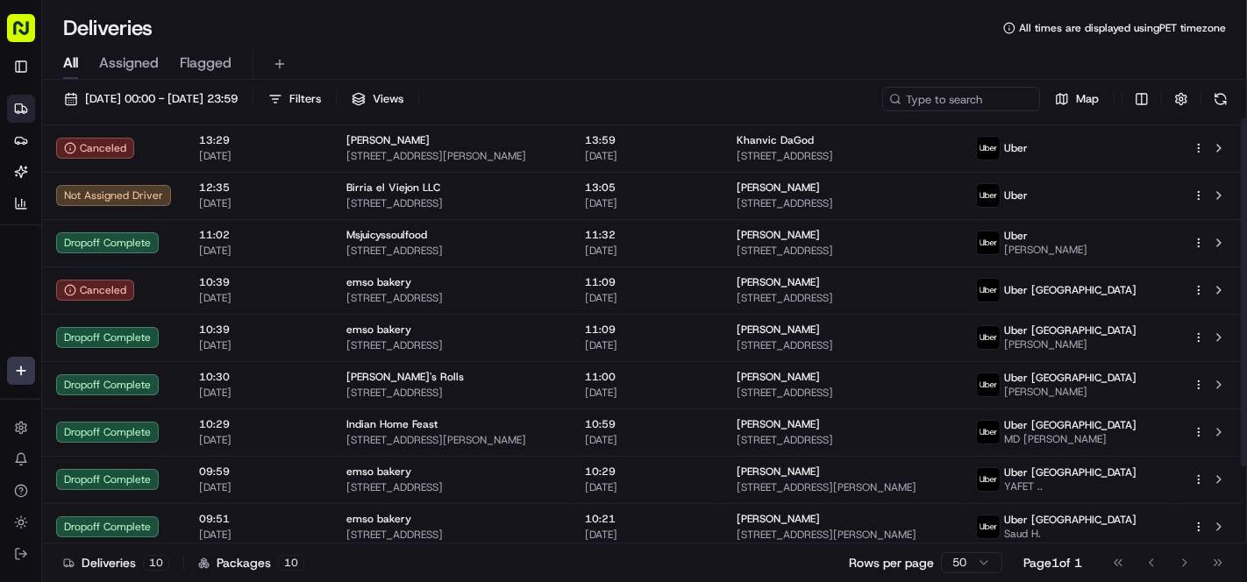
scroll to position [0, 0]
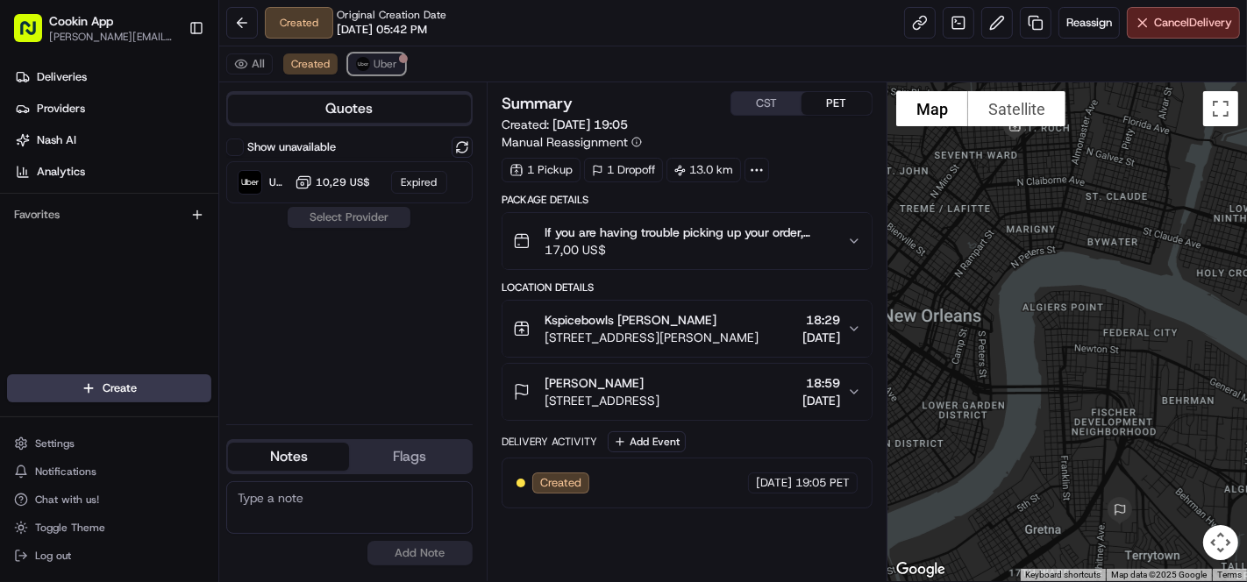
click at [374, 57] on span "Uber" at bounding box center [386, 64] width 24 height 14
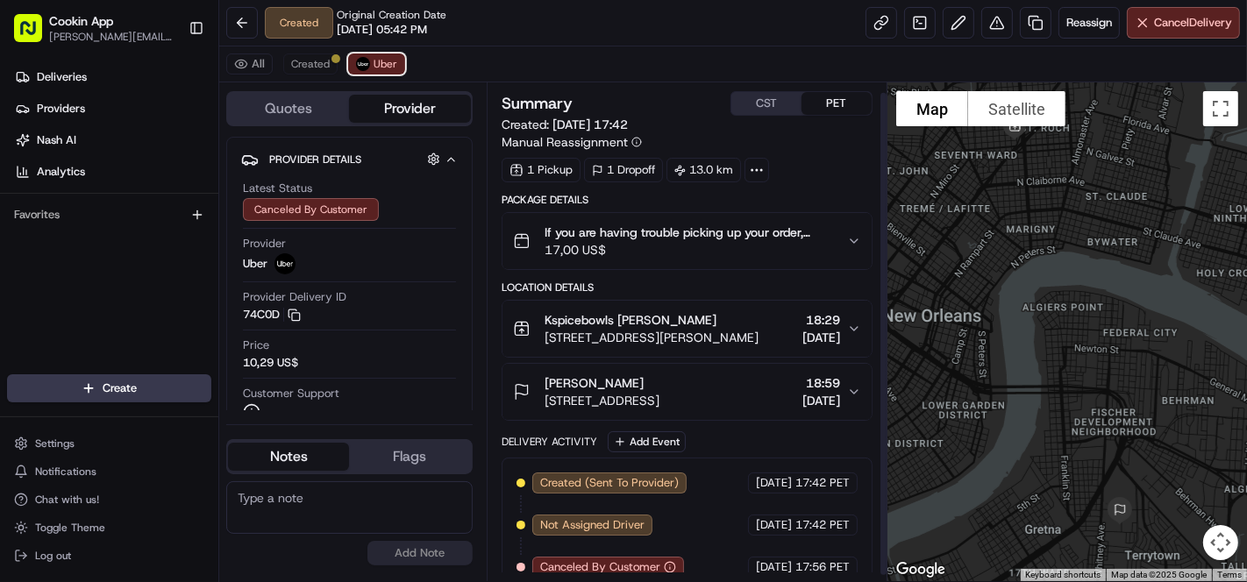
scroll to position [15, 0]
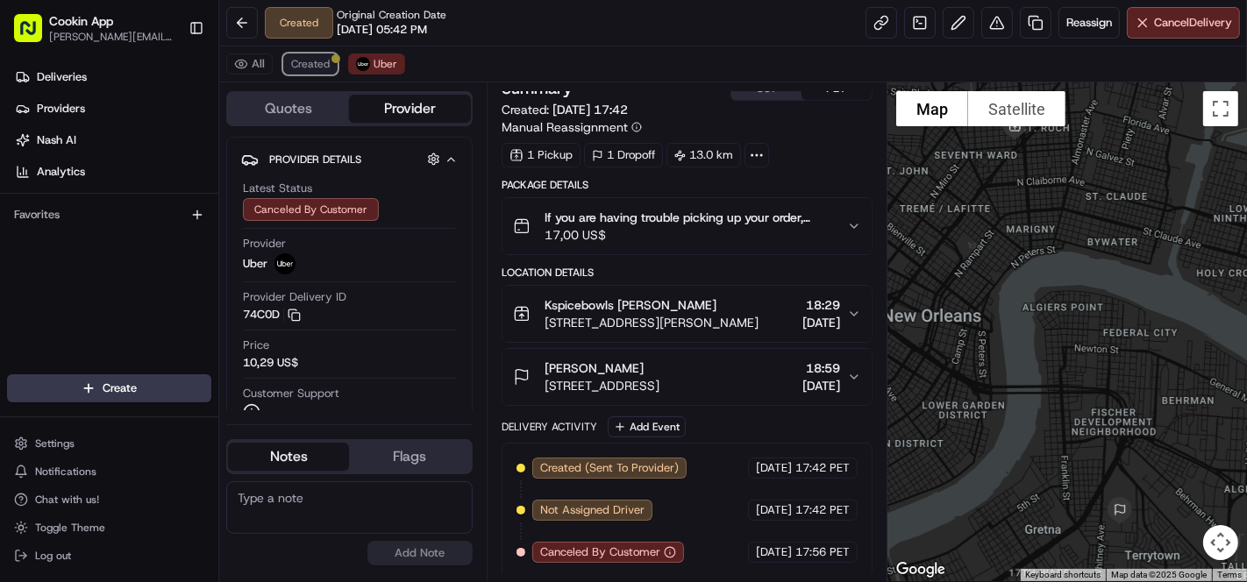
click at [310, 68] on span "Created" at bounding box center [310, 64] width 39 height 14
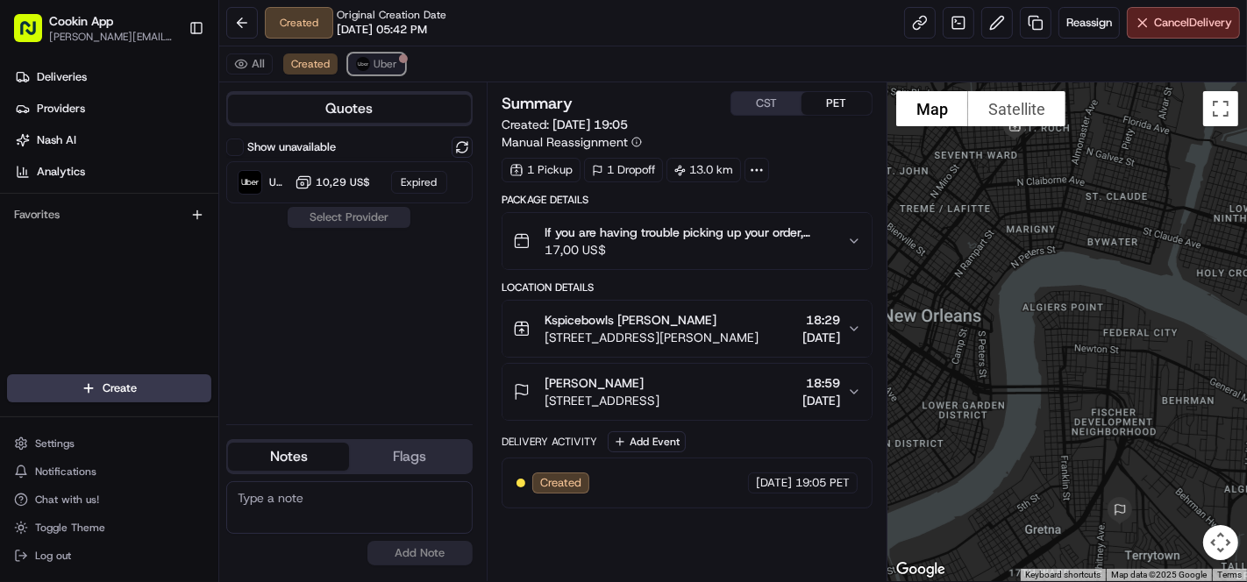
click at [383, 63] on span "Uber" at bounding box center [386, 64] width 24 height 14
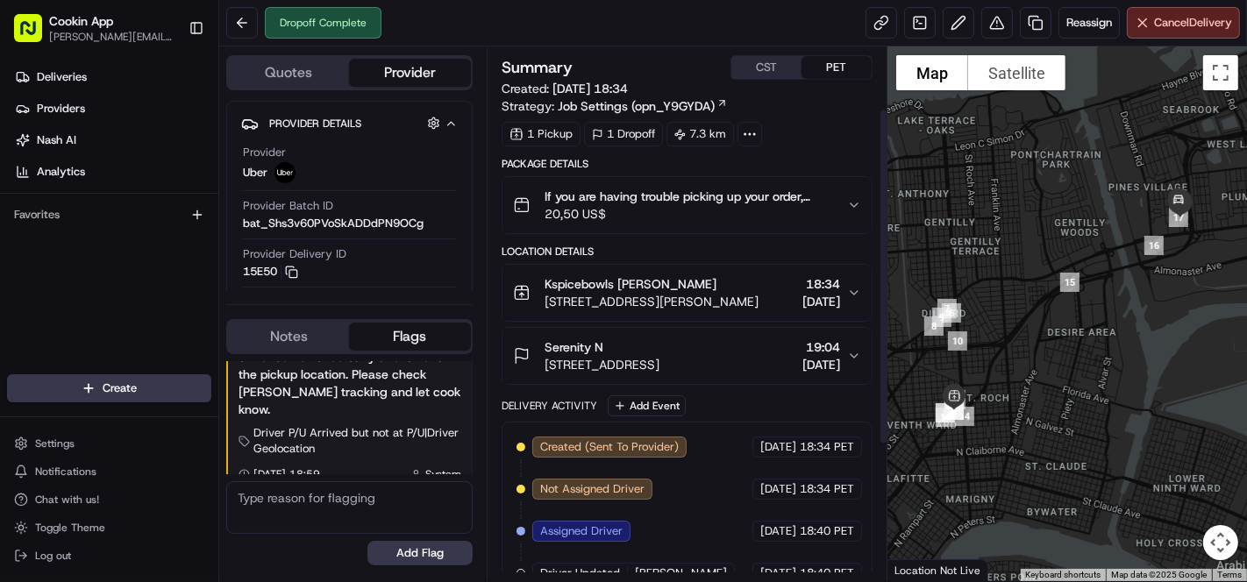
scroll to position [312, 0]
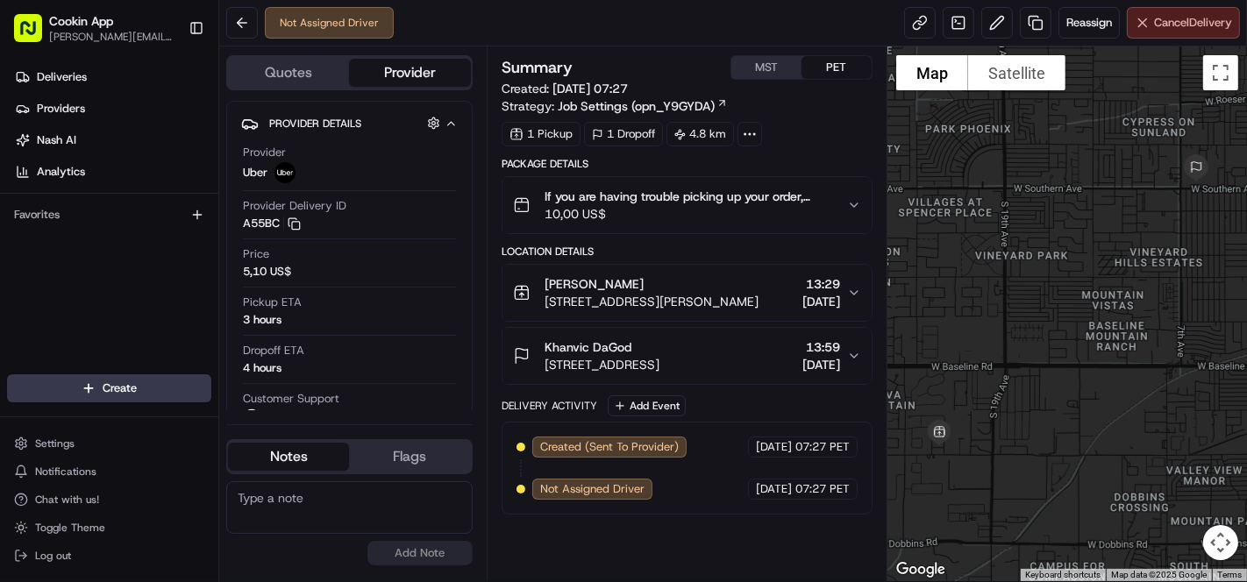
click at [1162, 13] on button "Cancel Delivery" at bounding box center [1183, 23] width 113 height 32
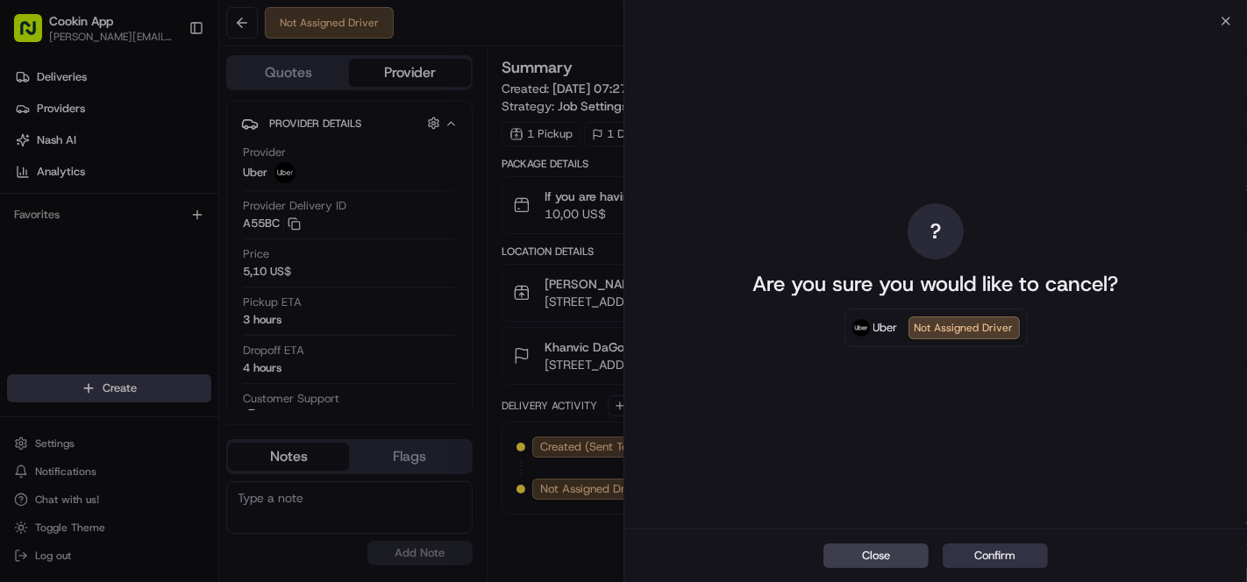
click at [1022, 552] on button "Confirm" at bounding box center [995, 556] width 105 height 25
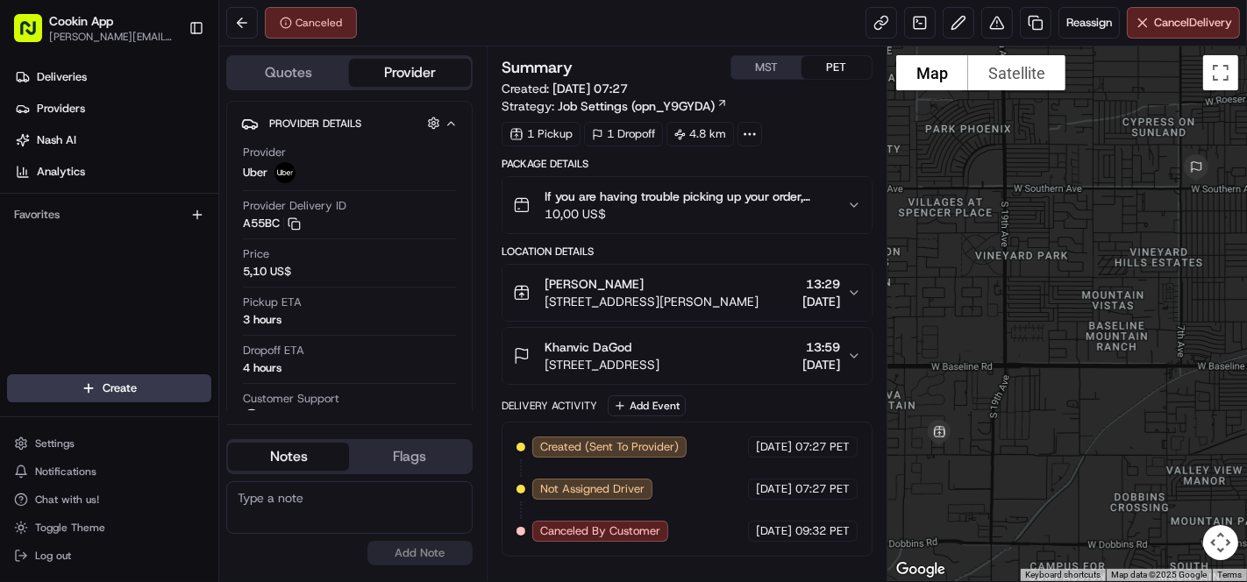
click at [711, 44] on div "Canceled Reassign Cancel Delivery" at bounding box center [733, 23] width 1028 height 46
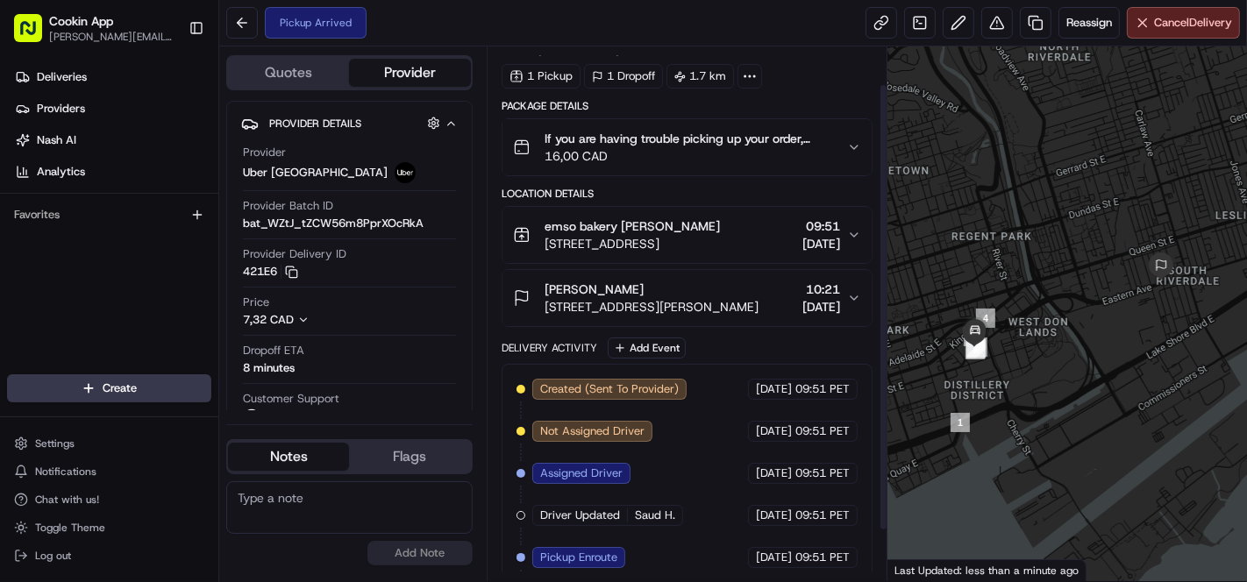
scroll to position [104, 0]
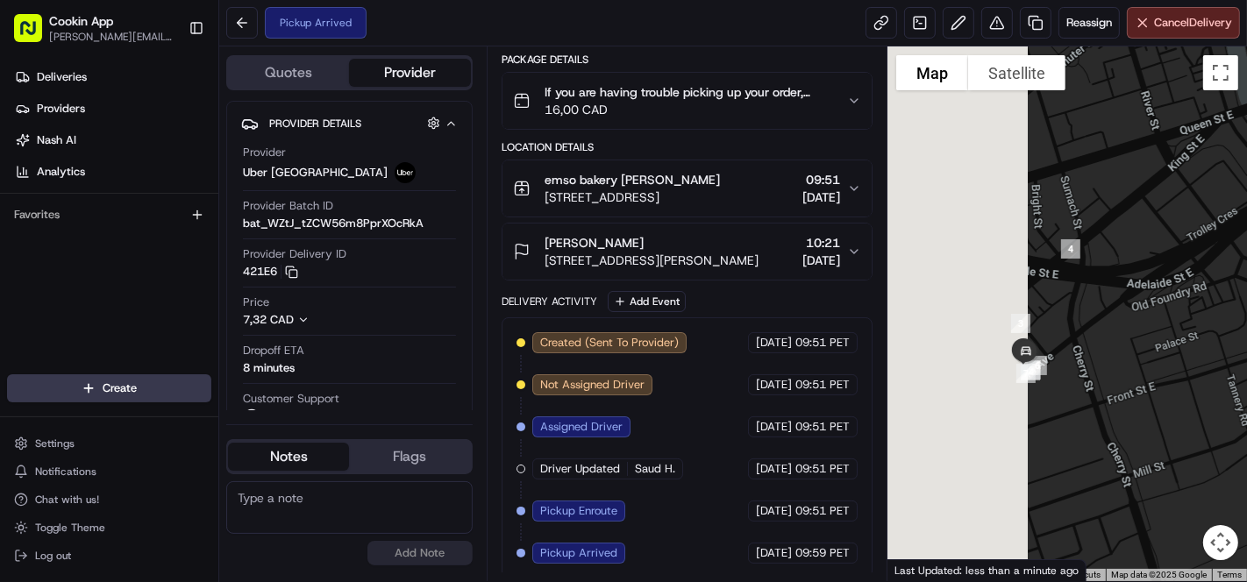
drag, startPoint x: 1095, startPoint y: 359, endPoint x: 1136, endPoint y: 357, distance: 40.4
click at [1136, 357] on div at bounding box center [1067, 313] width 360 height 535
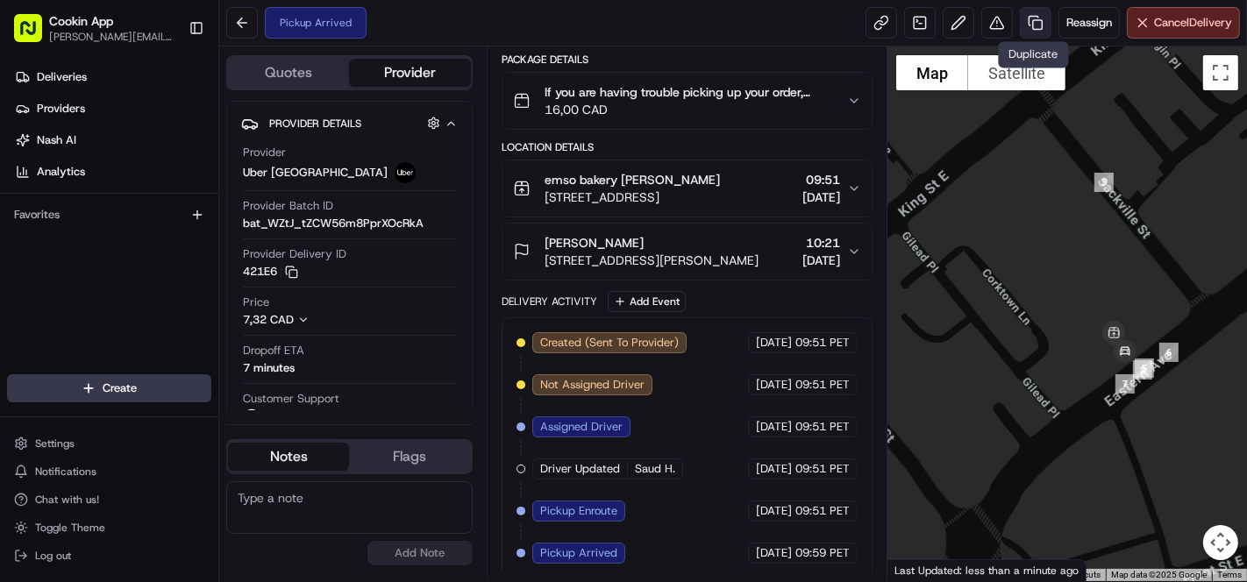
click at [1026, 21] on link at bounding box center [1036, 23] width 32 height 32
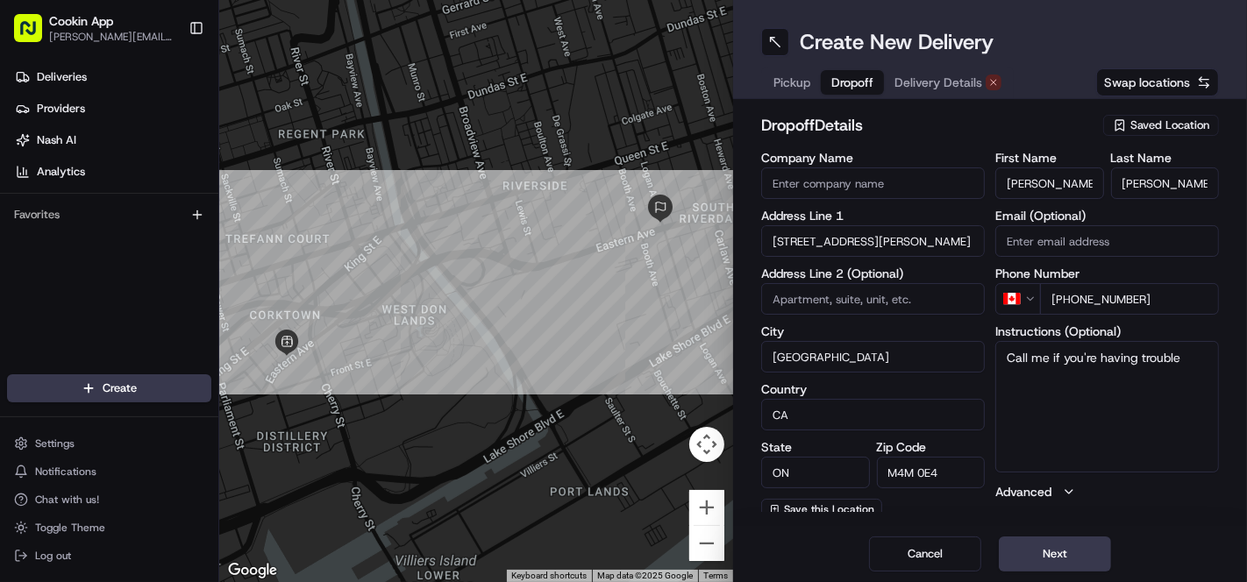
click at [866, 83] on span "Dropoff" at bounding box center [852, 83] width 42 height 18
click at [781, 79] on span "Pickup" at bounding box center [791, 83] width 37 height 18
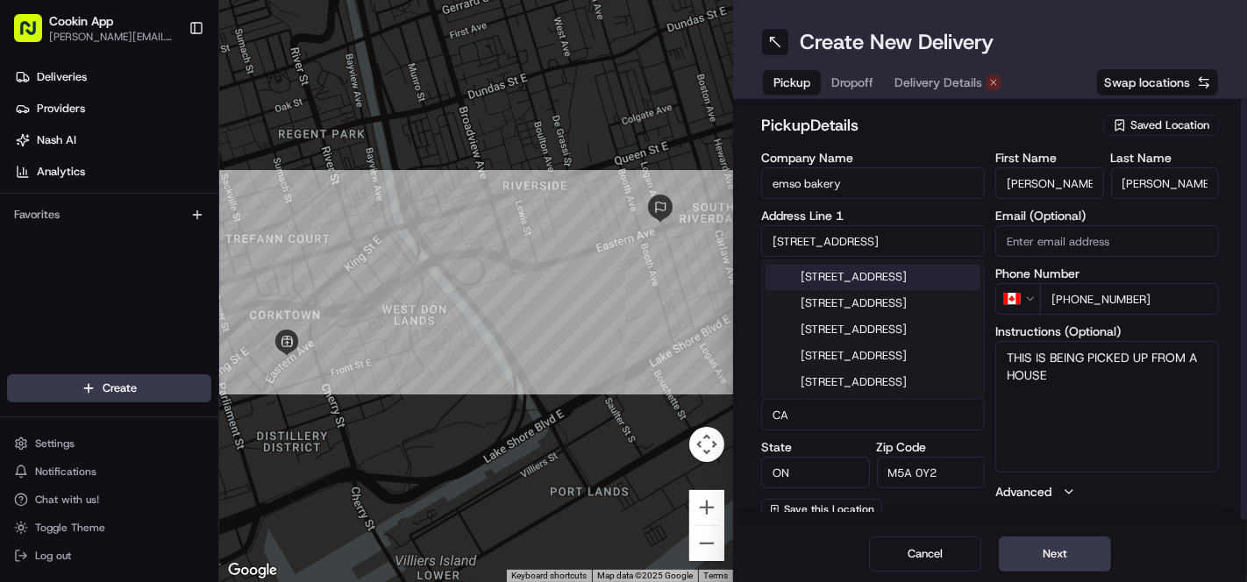
drag, startPoint x: 859, startPoint y: 240, endPoint x: 744, endPoint y: 238, distance: 115.8
click at [744, 238] on div "pickup Details Saved Location Company Name emso bakery Address Line 1 [GEOGRAPH…" at bounding box center [990, 312] width 514 height 427
paste input "[STREET_ADDRESS]"
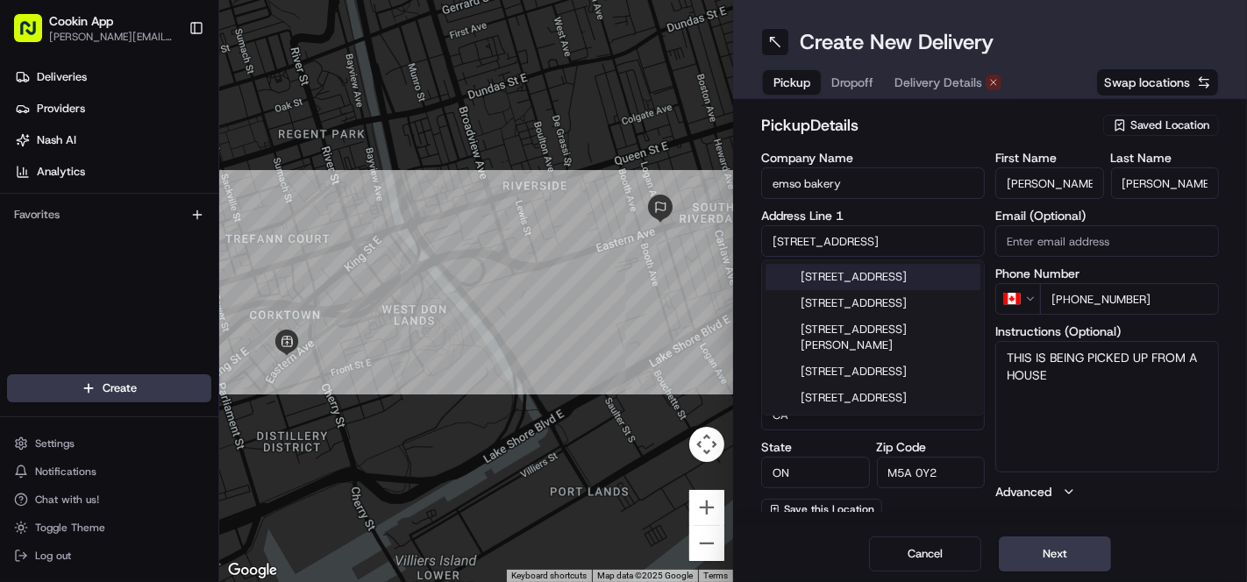
click at [884, 289] on div "[STREET_ADDRESS]" at bounding box center [873, 277] width 215 height 26
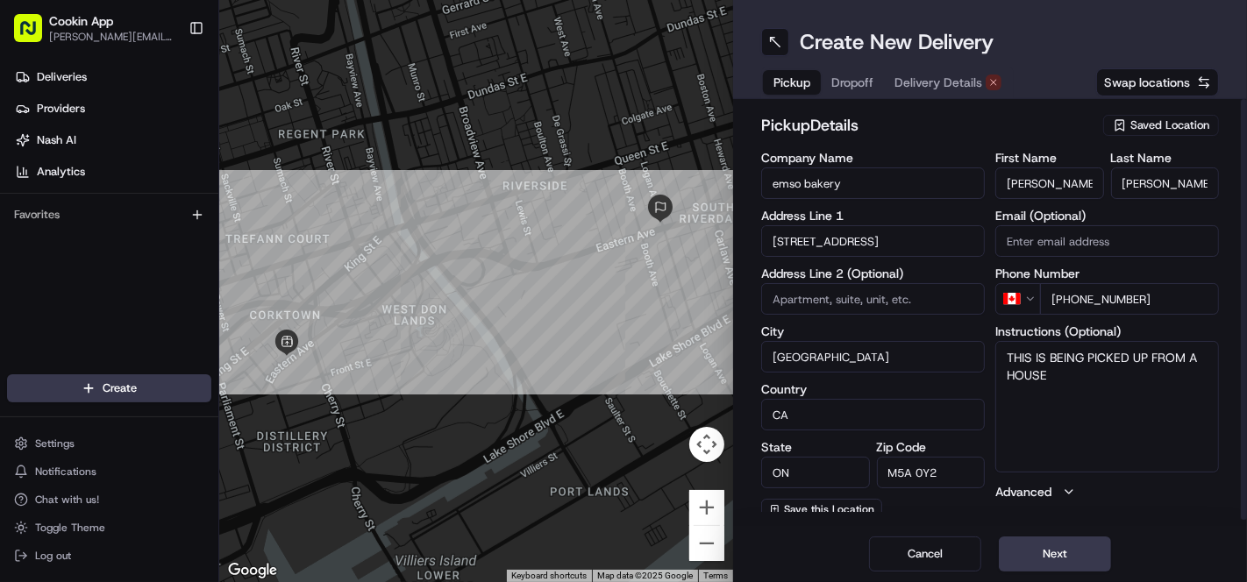
type input "[STREET_ADDRESS]"
type input "[GEOGRAPHIC_DATA]"
type input "M5A 0E6"
type input "[STREET_ADDRESS]"
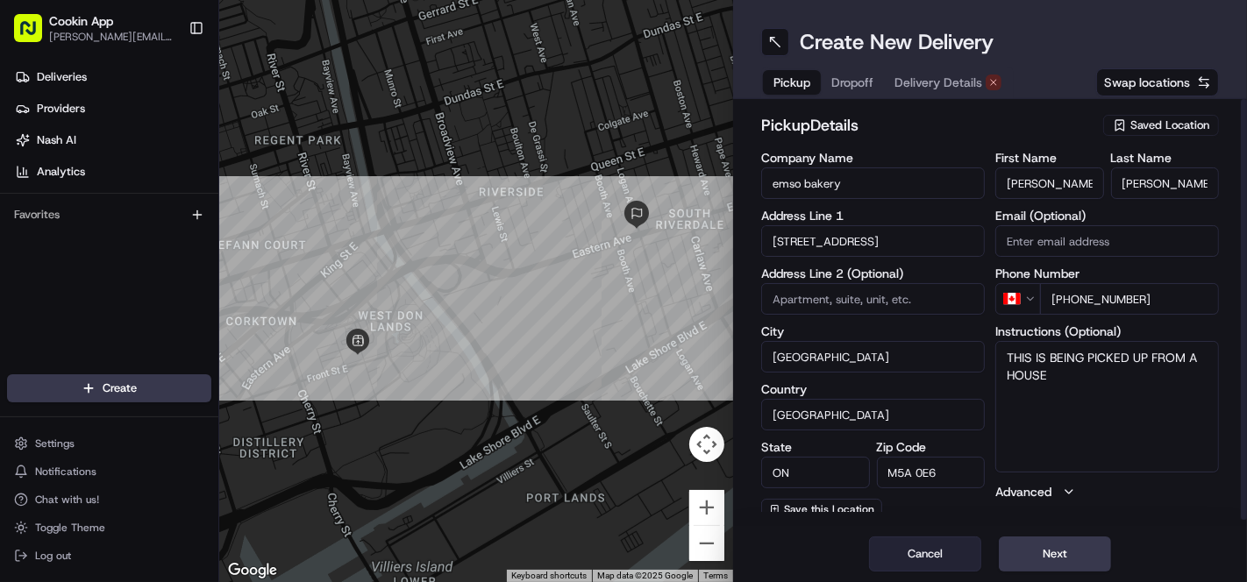
click at [952, 564] on button "Cancel" at bounding box center [925, 554] width 112 height 35
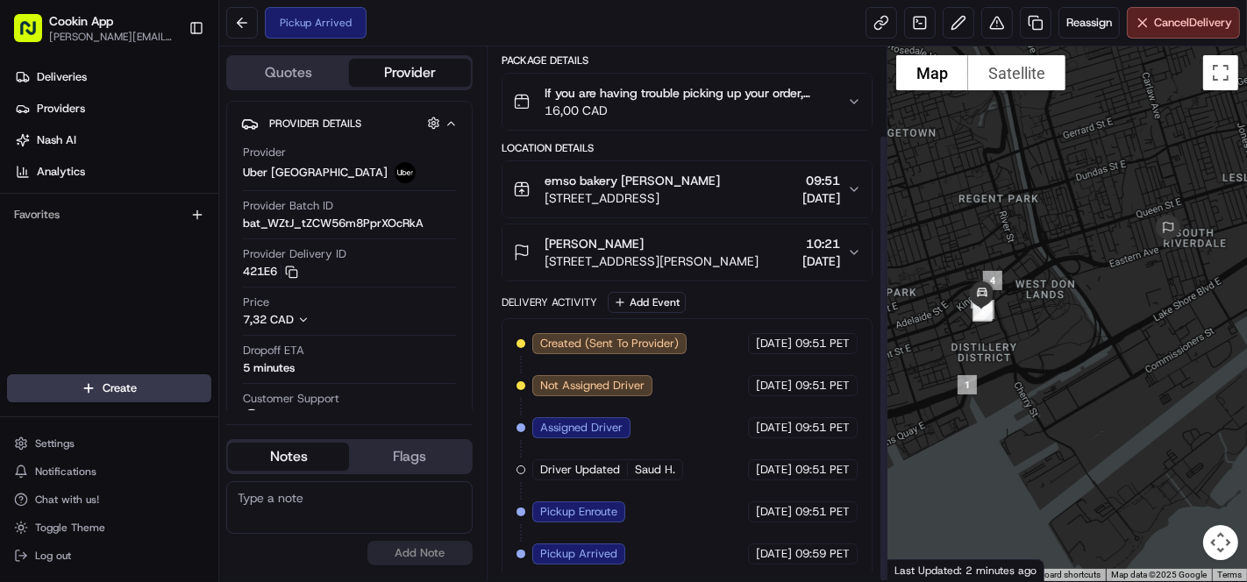
scroll to position [104, 0]
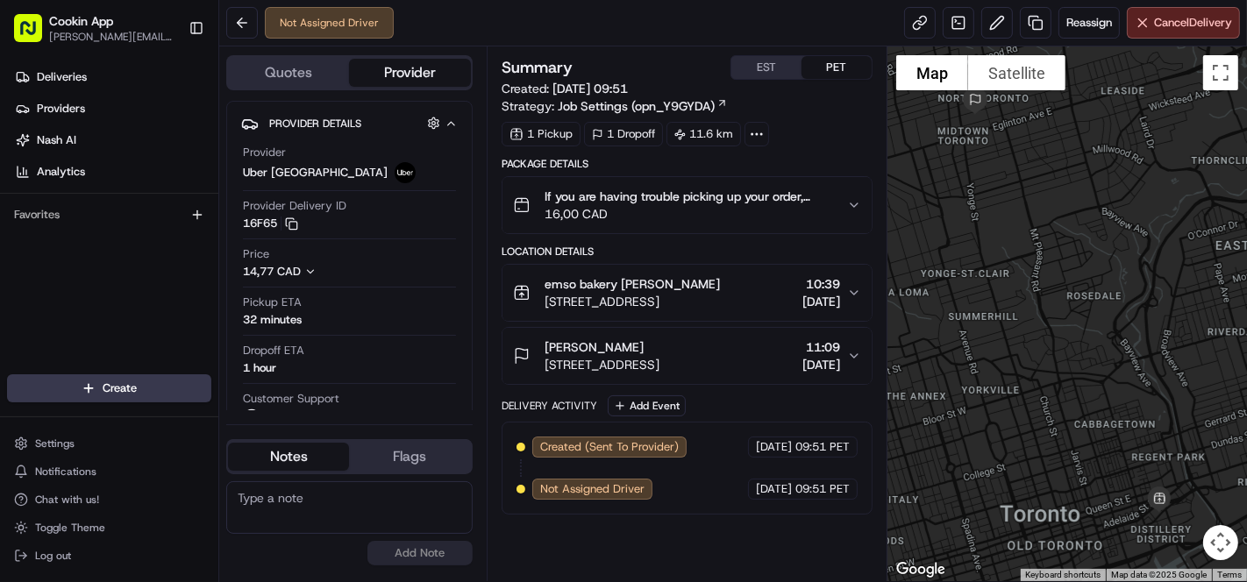
click at [576, 304] on span "[STREET_ADDRESS]" at bounding box center [632, 302] width 175 height 18
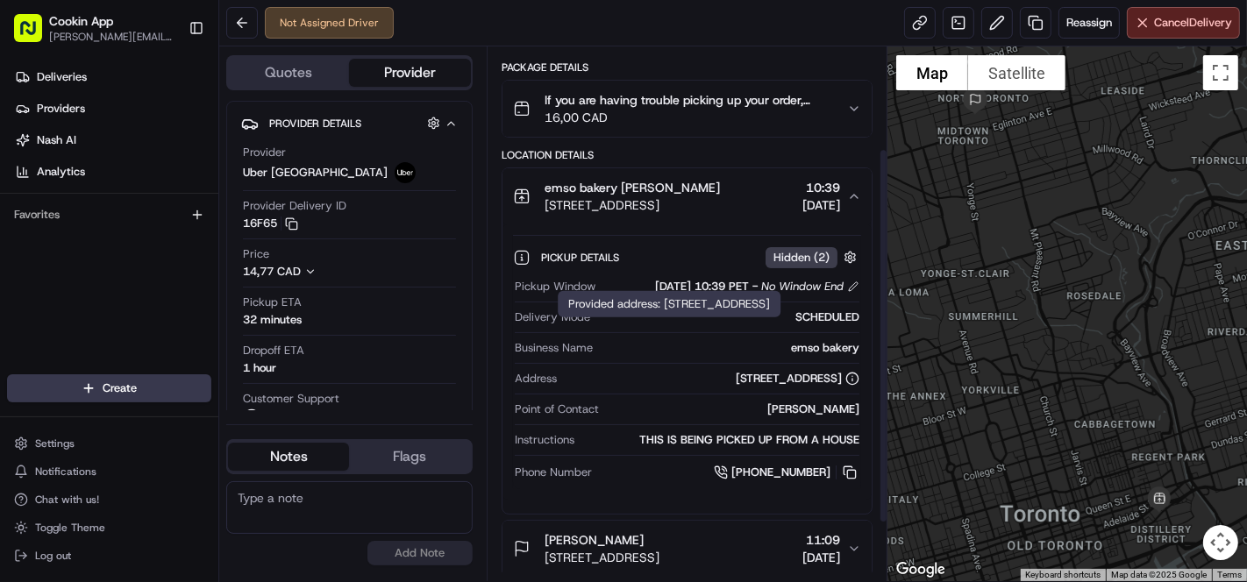
scroll to position [195, 0]
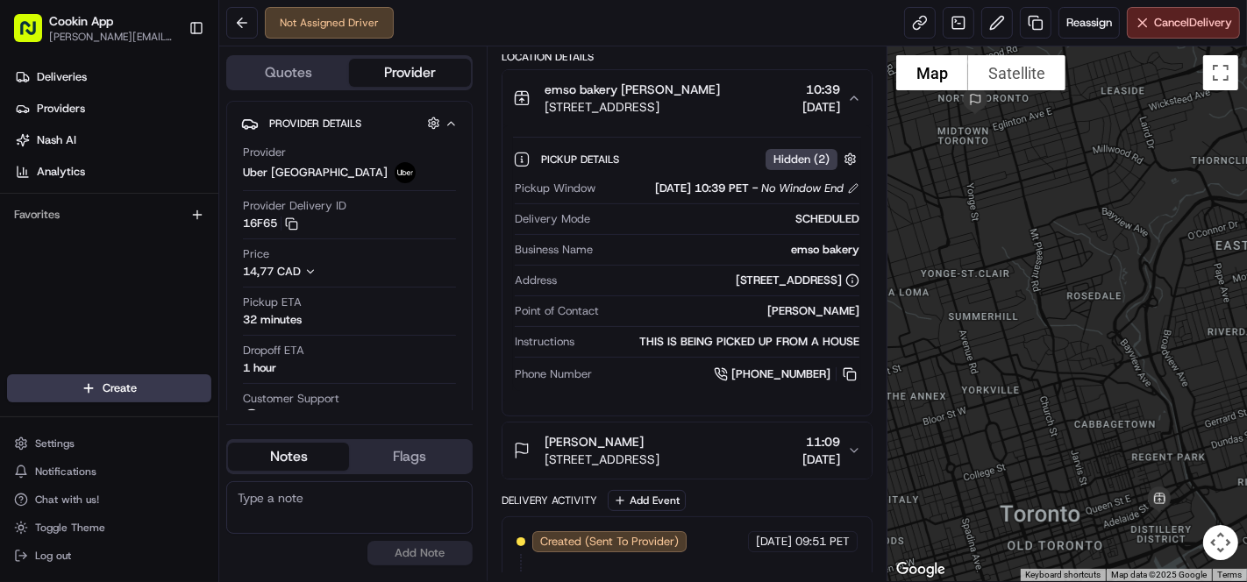
drag, startPoint x: 593, startPoint y: 280, endPoint x: 826, endPoint y: 279, distance: 233.3
click at [841, 280] on div "28 Eastern Ave, Toronto, ON M5A 0Y2, Canada" at bounding box center [712, 281] width 296 height 16
copy div "28 Eastern Ave, Toronto, ON M5A 0Y2, Canada"
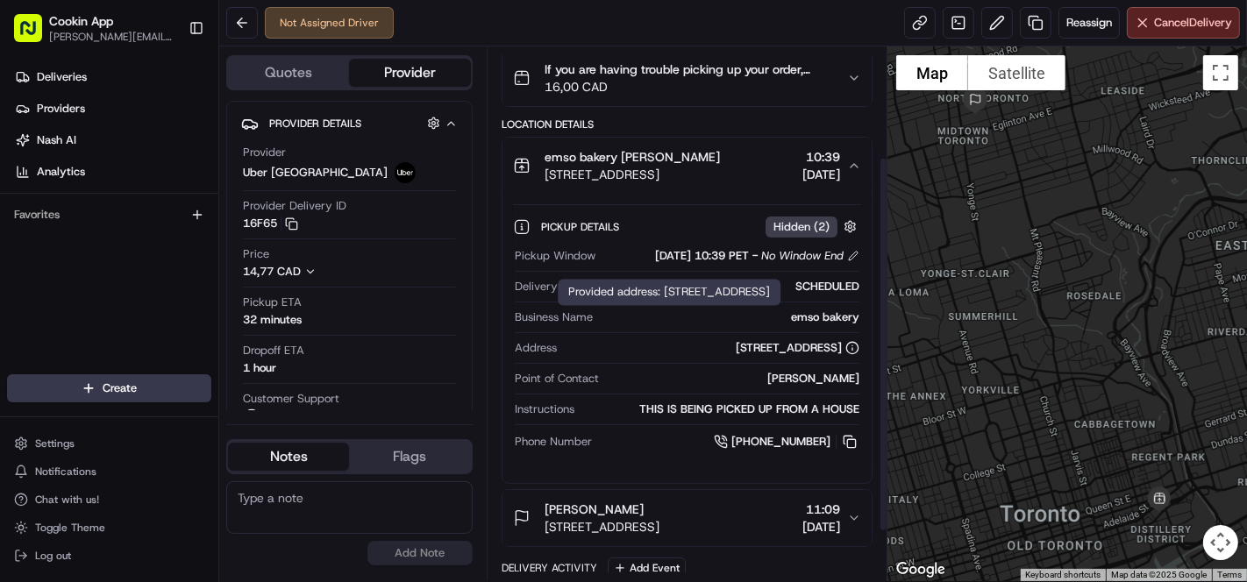
scroll to position [97, 0]
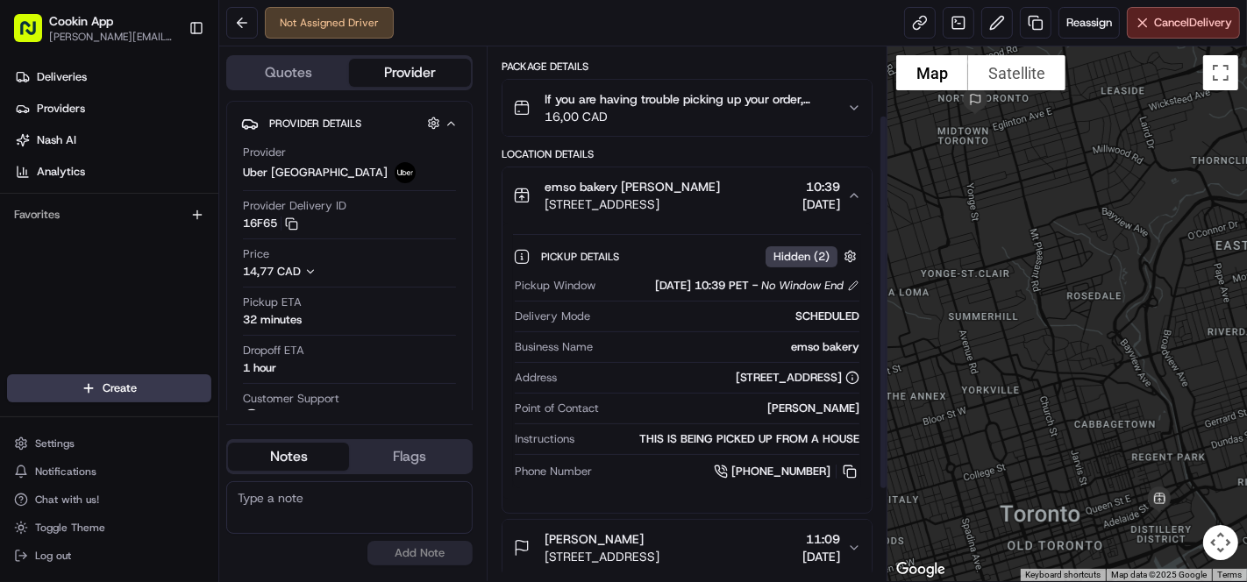
click at [688, 196] on span "28 Eastern Ave, Toronto, ON M5A 0Y2, Canada" at bounding box center [632, 205] width 175 height 18
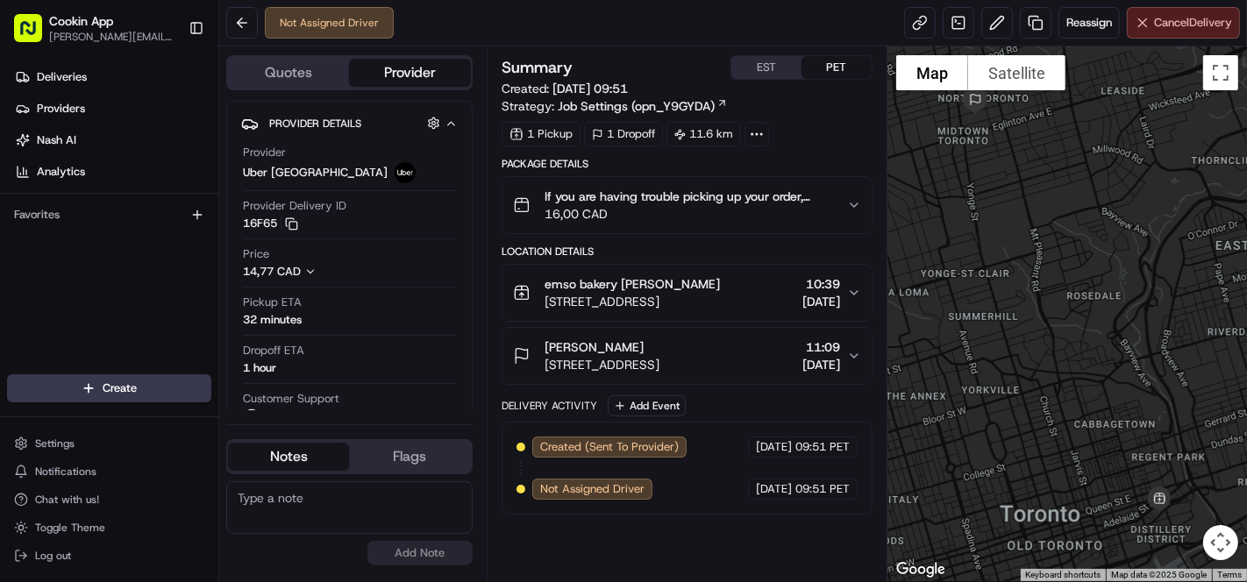
click at [1172, 26] on span "Cancel Delivery" at bounding box center [1193, 23] width 78 height 16
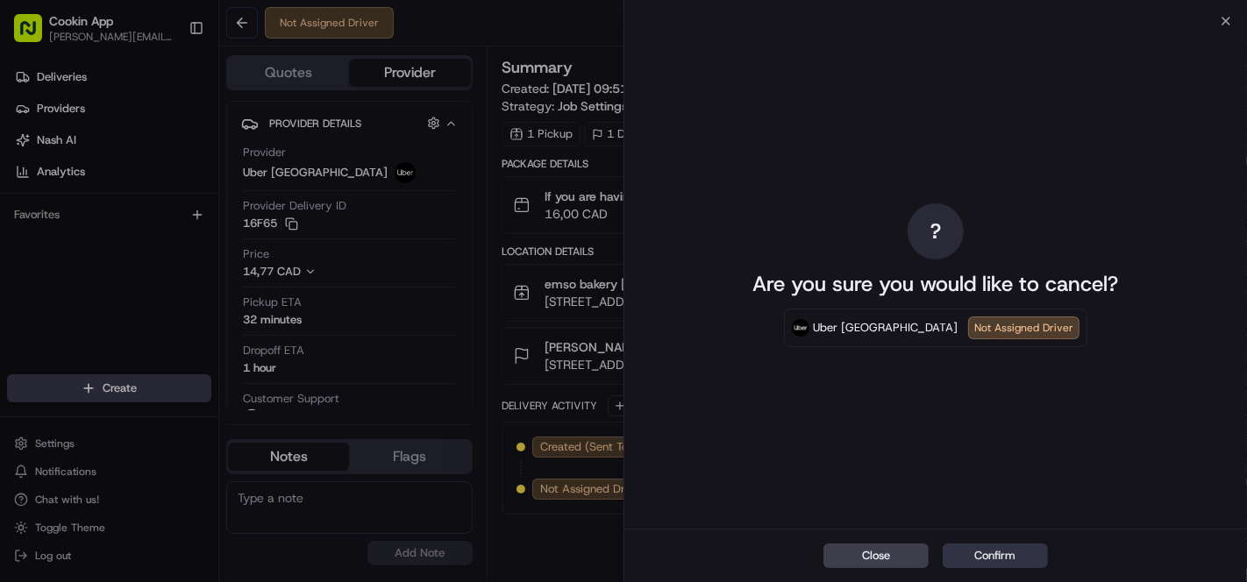
click at [1020, 548] on button "Confirm" at bounding box center [995, 556] width 105 height 25
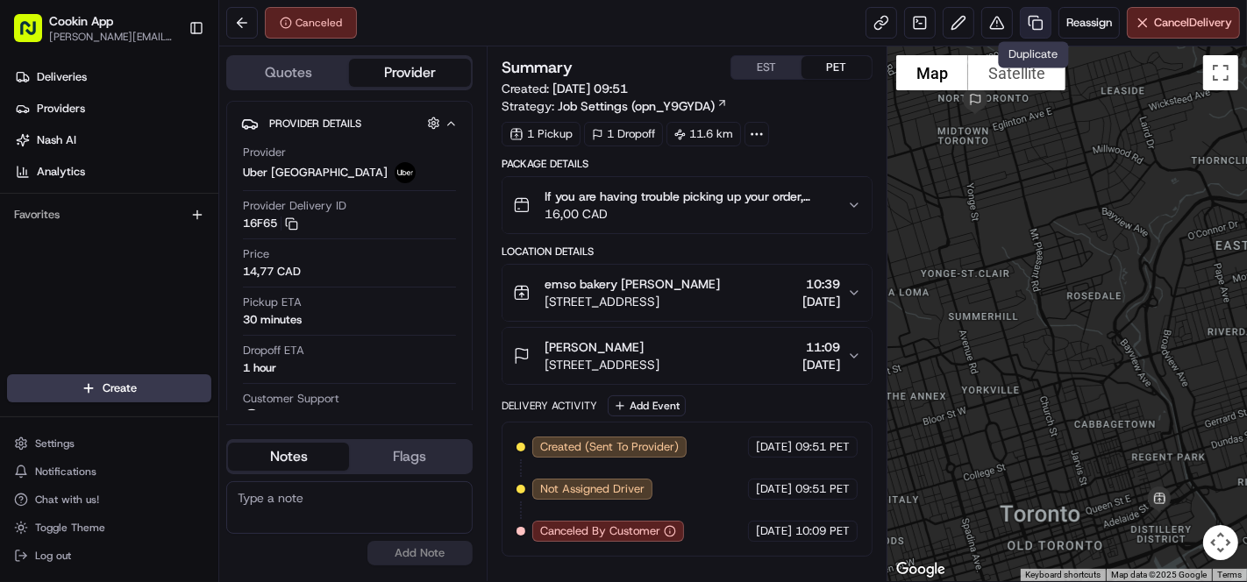
click at [1029, 19] on link at bounding box center [1036, 23] width 32 height 32
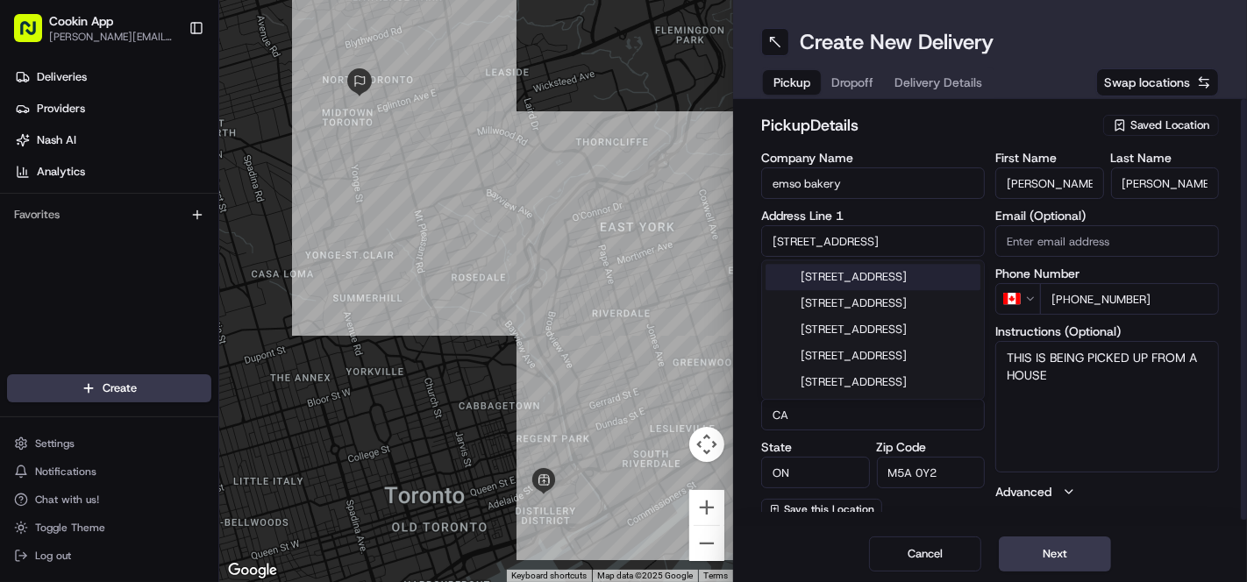
drag, startPoint x: 851, startPoint y: 245, endPoint x: 740, endPoint y: 253, distance: 110.8
click at [740, 253] on div "pickup Details Saved Location Company Name emso bakery Address Line 1 28 Easter…" at bounding box center [990, 312] width 514 height 427
paste input "474 Front Street East"
click at [837, 284] on div "474 Front Street East, Toronto, ON, Canada" at bounding box center [873, 277] width 215 height 26
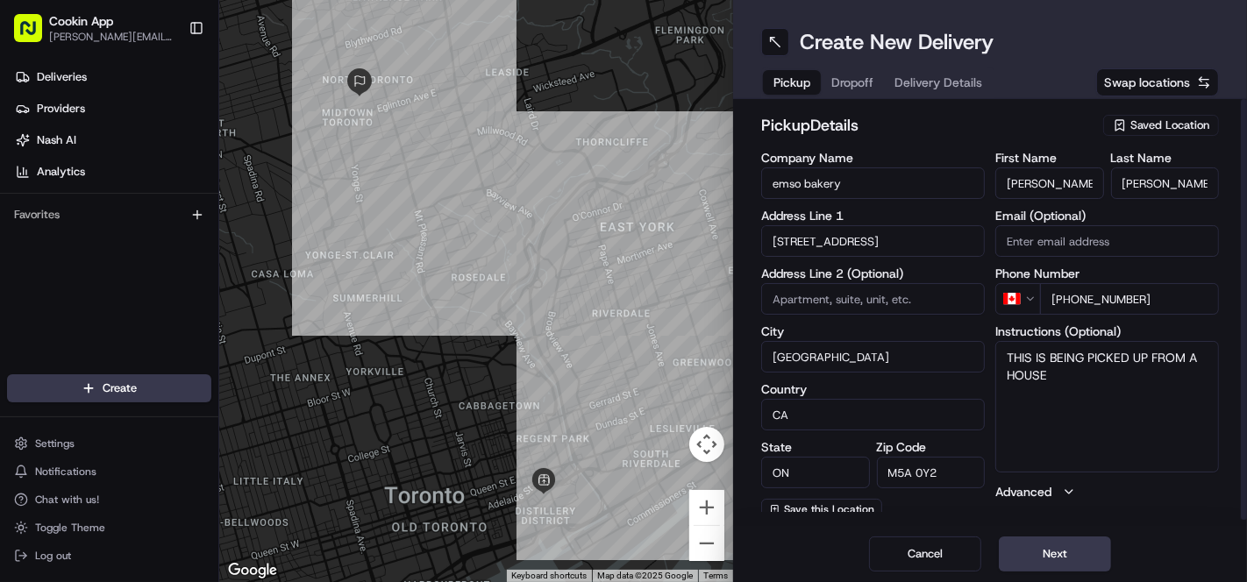
type input "474 Front St E, Toronto, ON M5A 0E6, Canada"
type input "Canada"
type input "M5A 0E6"
type input "474 Front Street East"
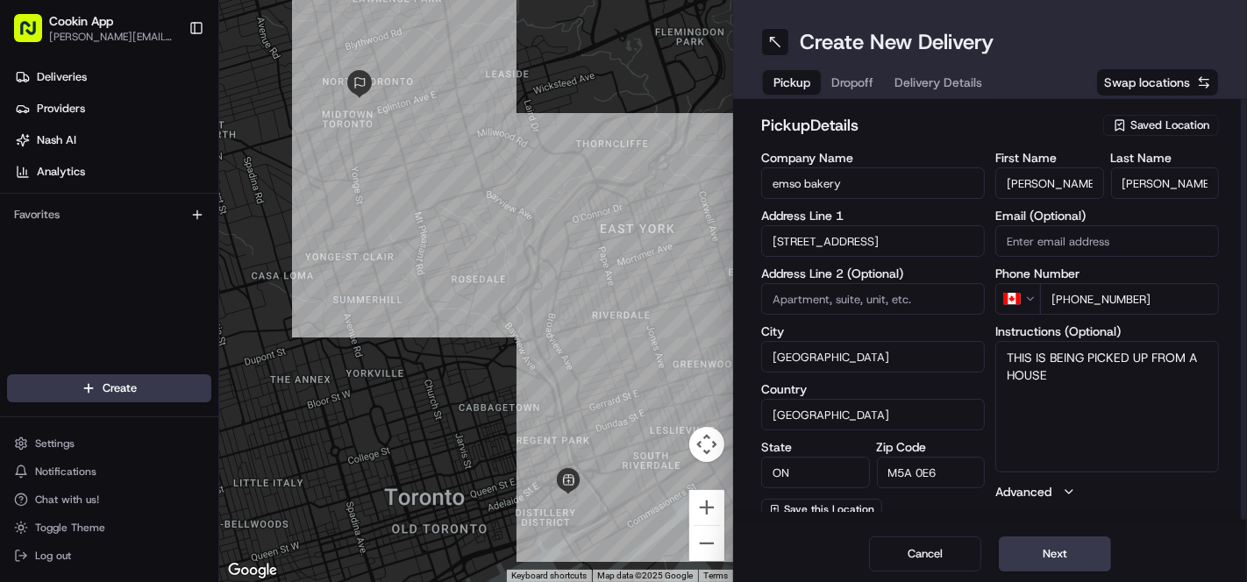
click at [835, 307] on input at bounding box center [873, 299] width 224 height 32
type input "Unit 4"
click at [925, 214] on label "Address Line 1" at bounding box center [873, 216] width 224 height 12
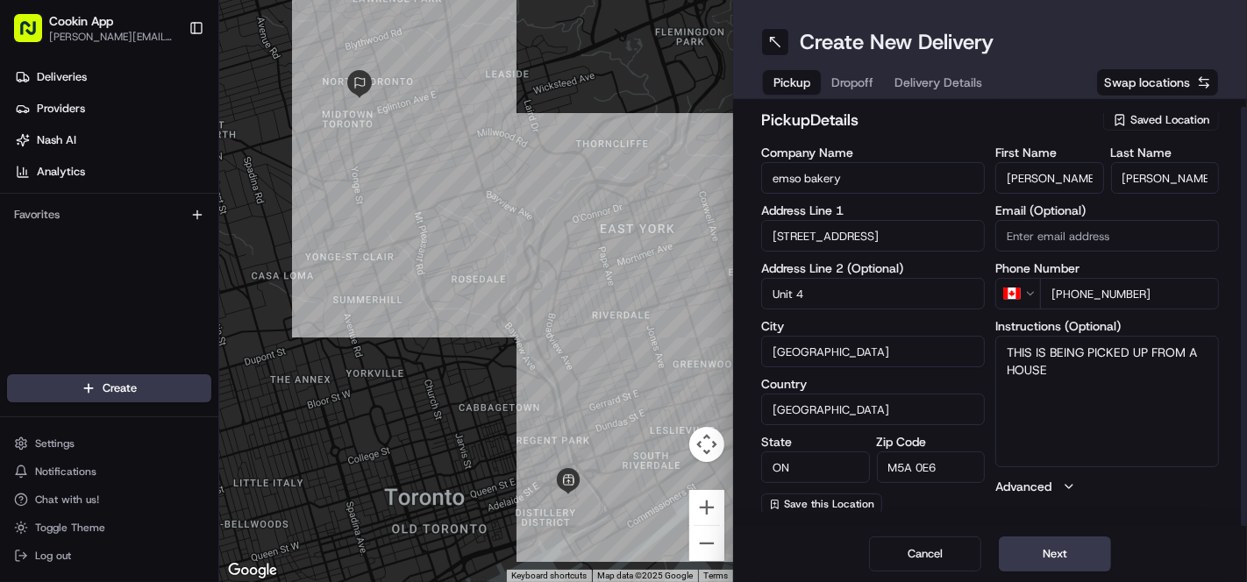
scroll to position [7, 0]
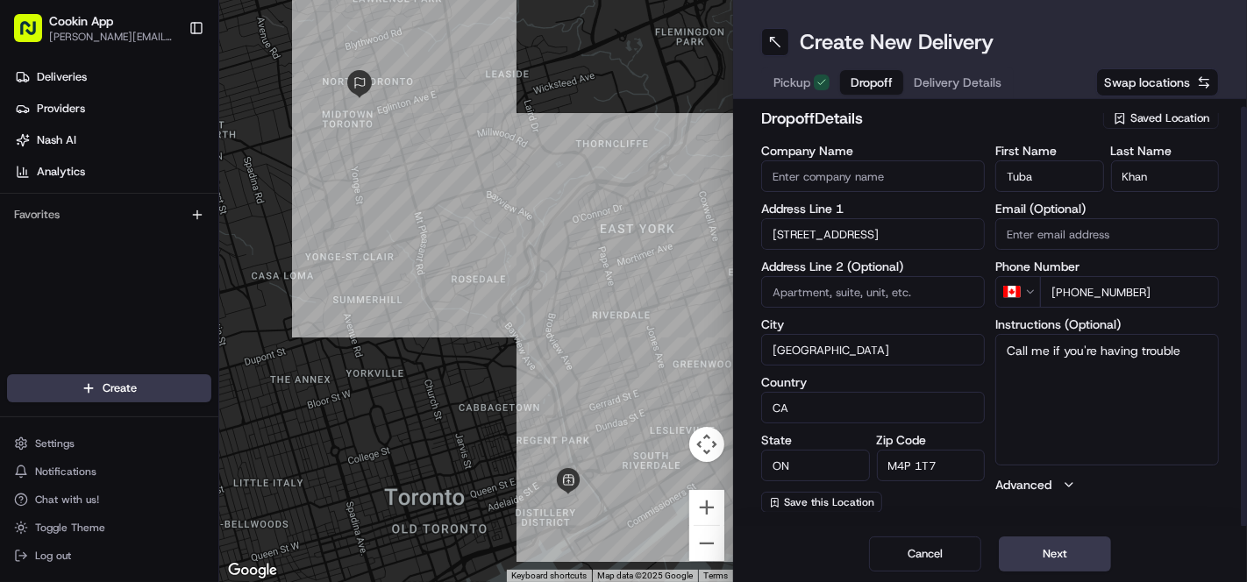
click at [863, 93] on button "Dropoff" at bounding box center [871, 82] width 63 height 25
click at [1066, 552] on button "Next" at bounding box center [1055, 554] width 112 height 35
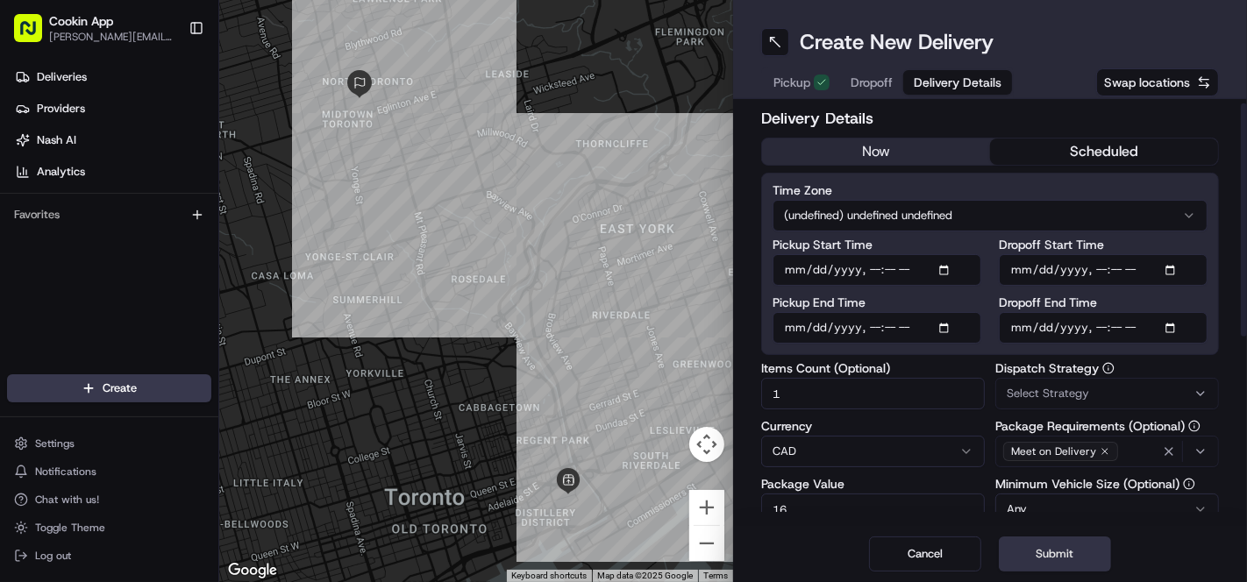
click at [1052, 540] on button "Submit" at bounding box center [1055, 554] width 112 height 35
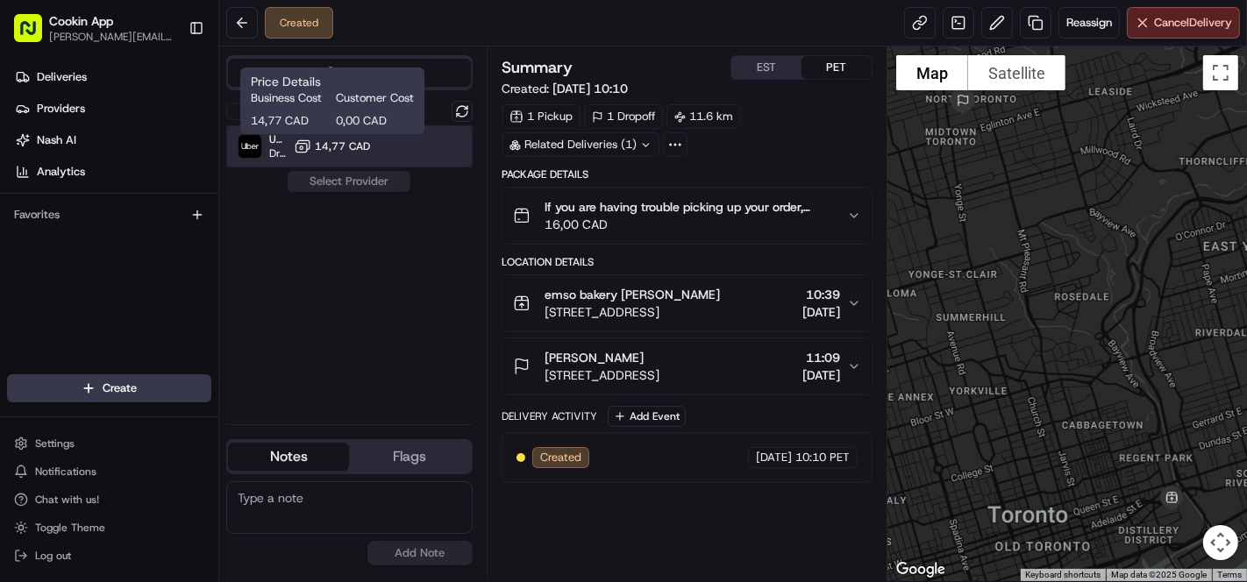
click at [373, 150] on div "Uber Canada Dropoff ETA 1 hour 14,77 CAD" at bounding box center [349, 146] width 246 height 42
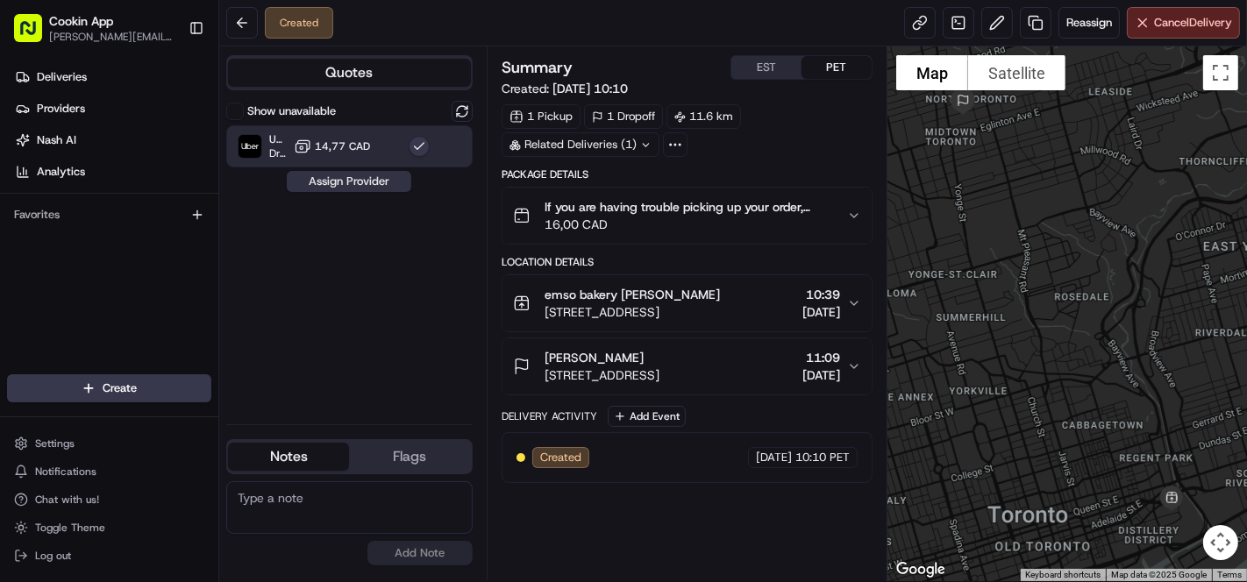
click at [373, 182] on button "Assign Provider" at bounding box center [349, 181] width 125 height 21
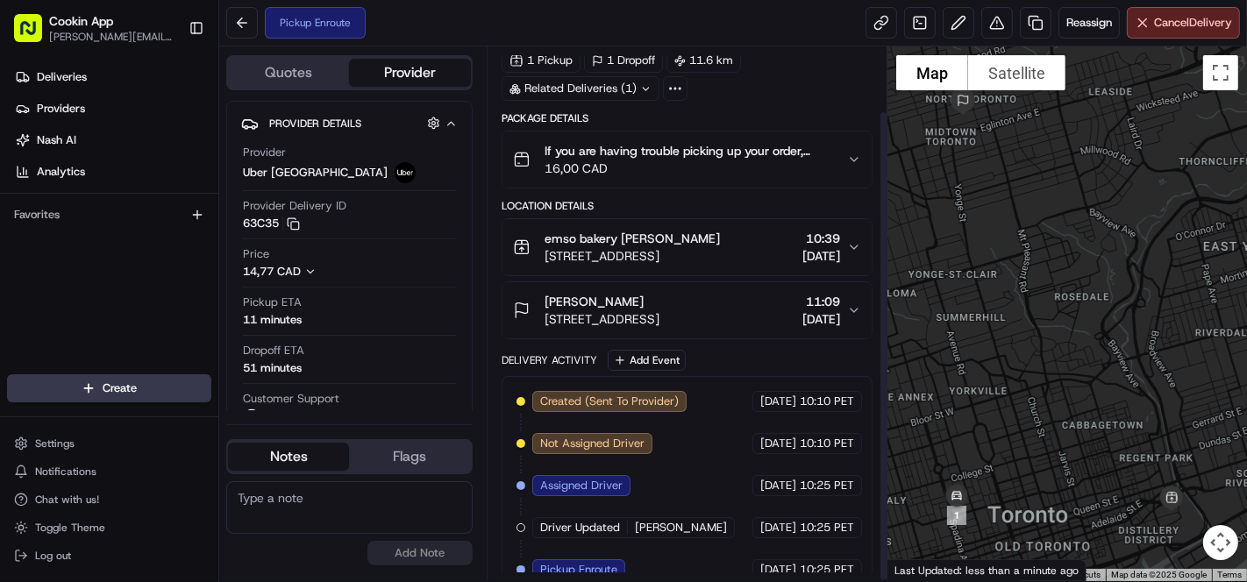
scroll to position [72, 0]
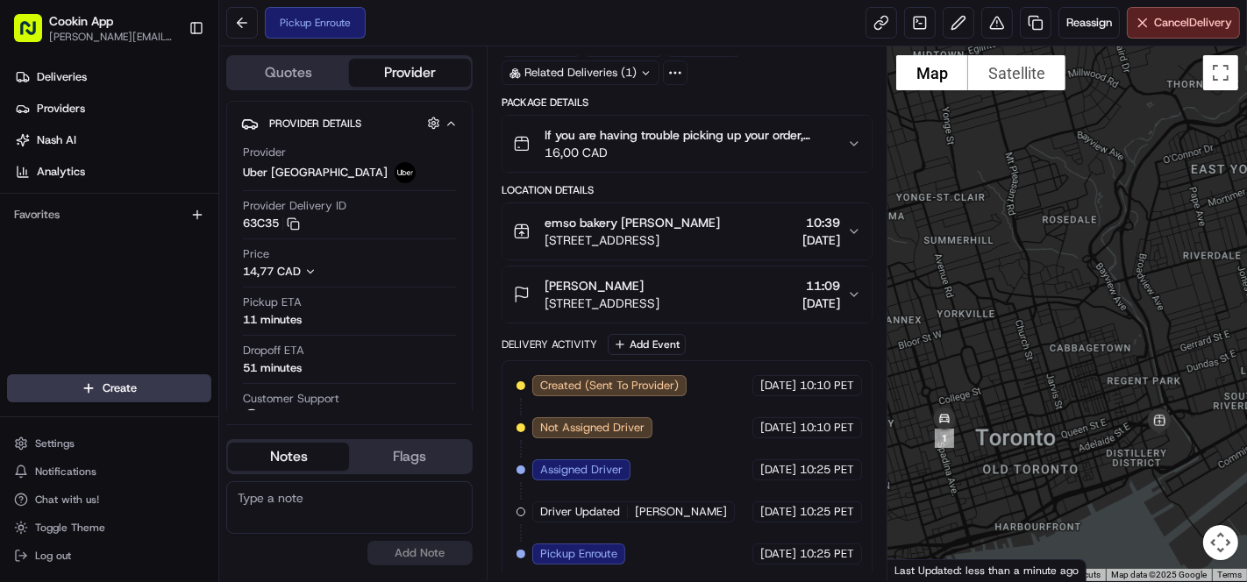
drag, startPoint x: 1022, startPoint y: 412, endPoint x: 1007, endPoint y: 350, distance: 64.0
click at [1007, 350] on div at bounding box center [1067, 313] width 360 height 535
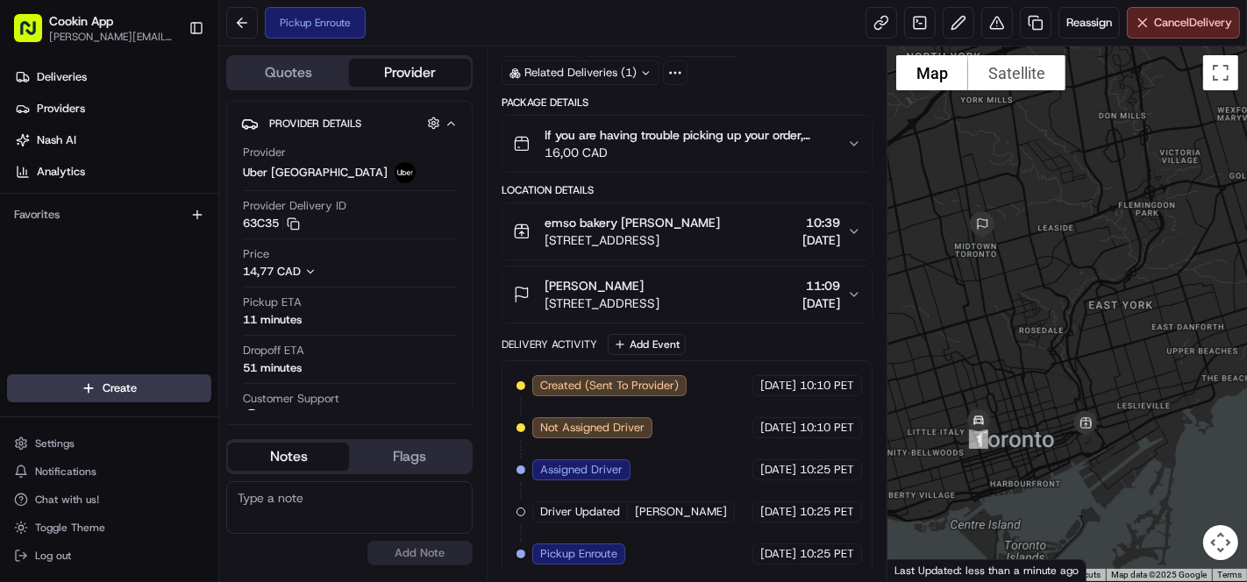
drag, startPoint x: 1216, startPoint y: 313, endPoint x: 1126, endPoint y: 358, distance: 100.8
click at [1126, 358] on div at bounding box center [1067, 313] width 360 height 535
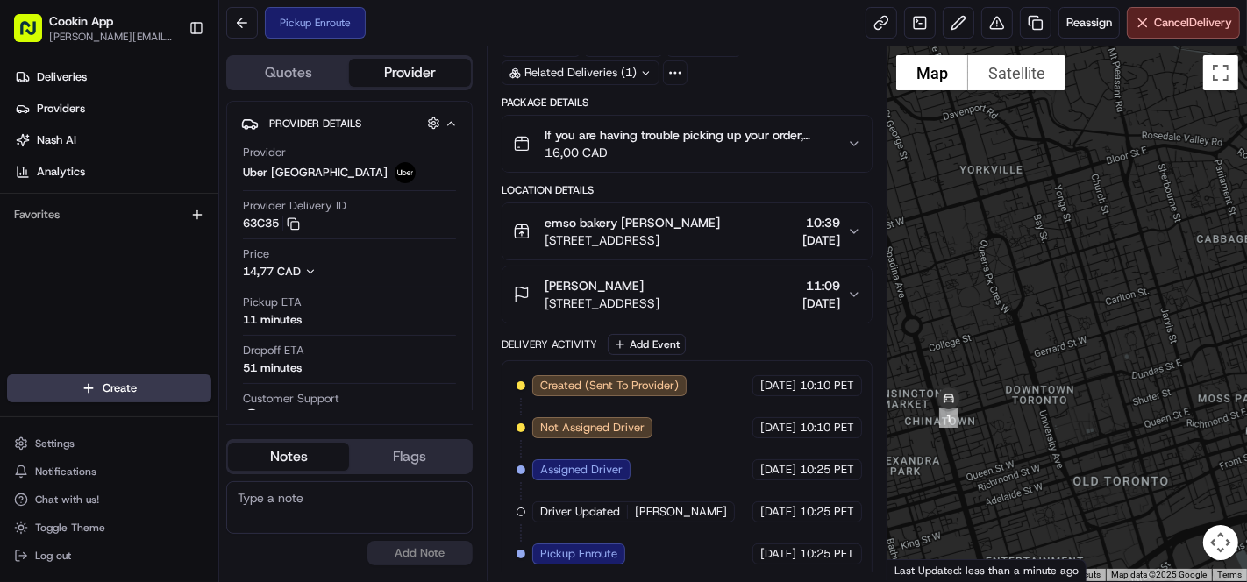
drag, startPoint x: 935, startPoint y: 420, endPoint x: 928, endPoint y: 410, distance: 12.6
click at [995, 421] on div at bounding box center [1067, 313] width 360 height 535
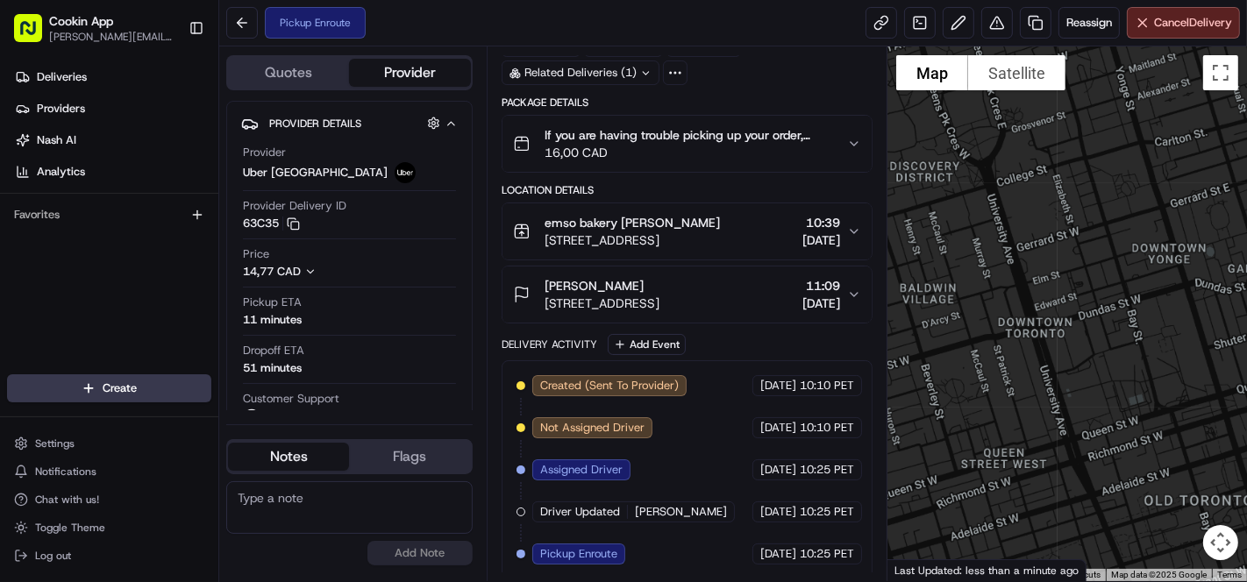
drag, startPoint x: 1167, startPoint y: 452, endPoint x: 1015, endPoint y: 411, distance: 157.8
click at [1015, 411] on div at bounding box center [1067, 313] width 360 height 535
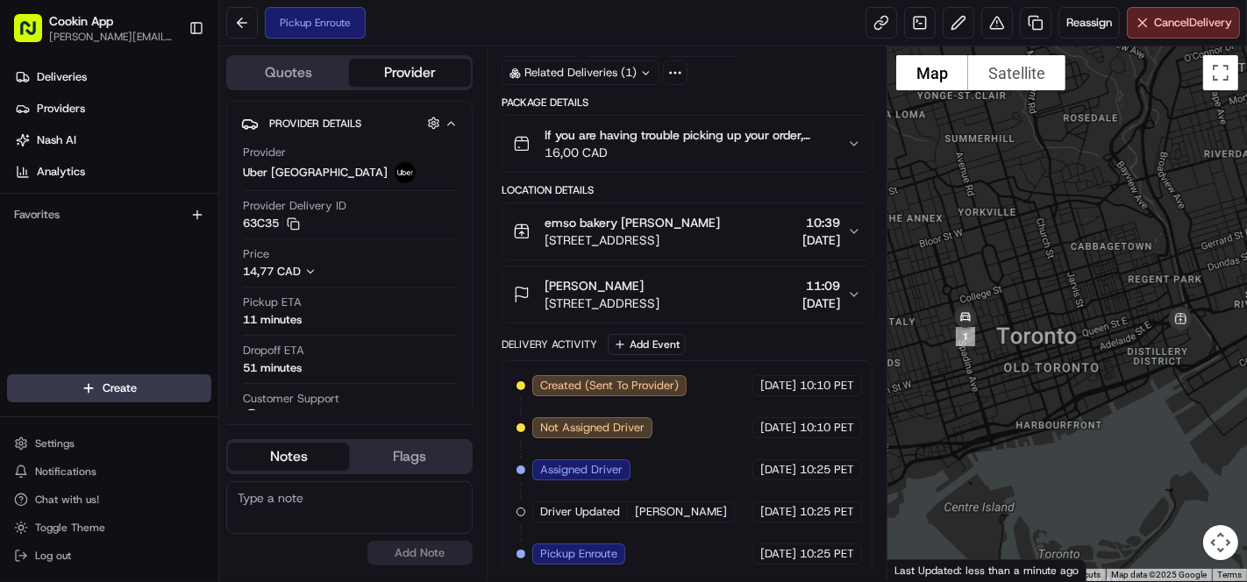
drag, startPoint x: 1043, startPoint y: 447, endPoint x: 1035, endPoint y: 366, distance: 81.9
click at [1035, 366] on div at bounding box center [1067, 313] width 360 height 535
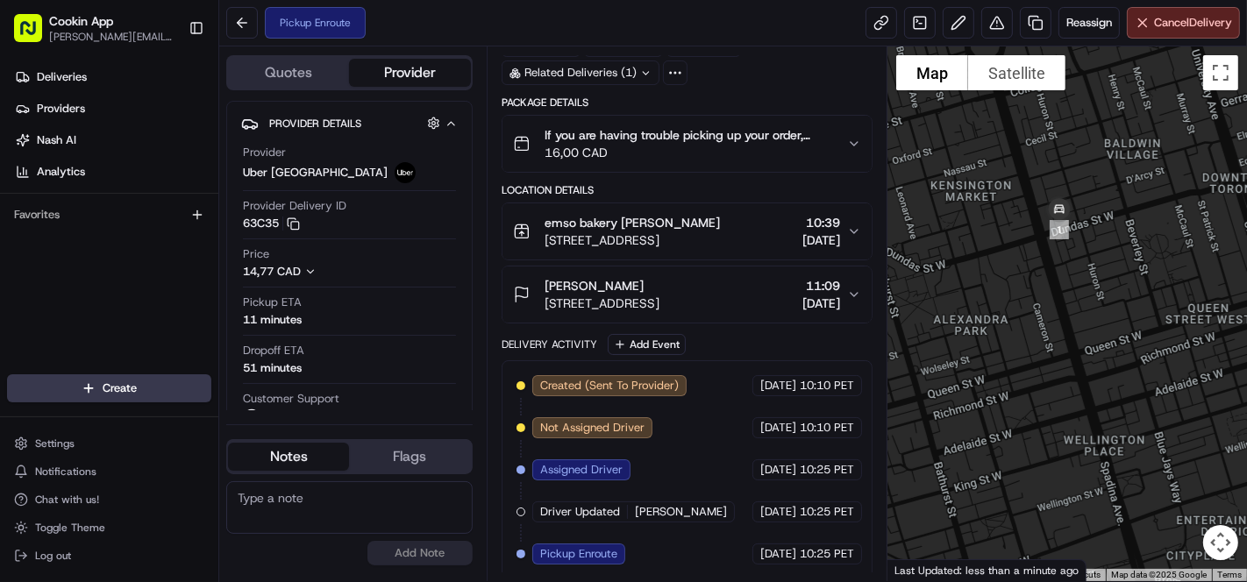
drag, startPoint x: 994, startPoint y: 314, endPoint x: 1085, endPoint y: 305, distance: 90.7
click at [1085, 305] on div at bounding box center [1067, 313] width 360 height 535
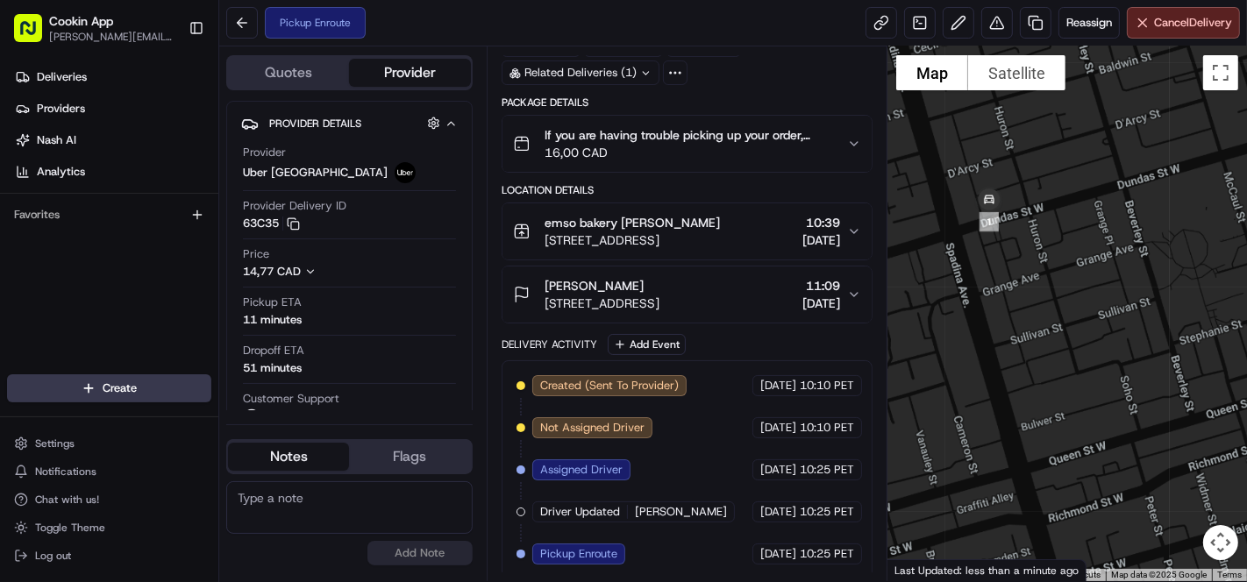
drag, startPoint x: 1110, startPoint y: 382, endPoint x: 1072, endPoint y: 321, distance: 72.5
click at [1072, 321] on div at bounding box center [1067, 313] width 360 height 535
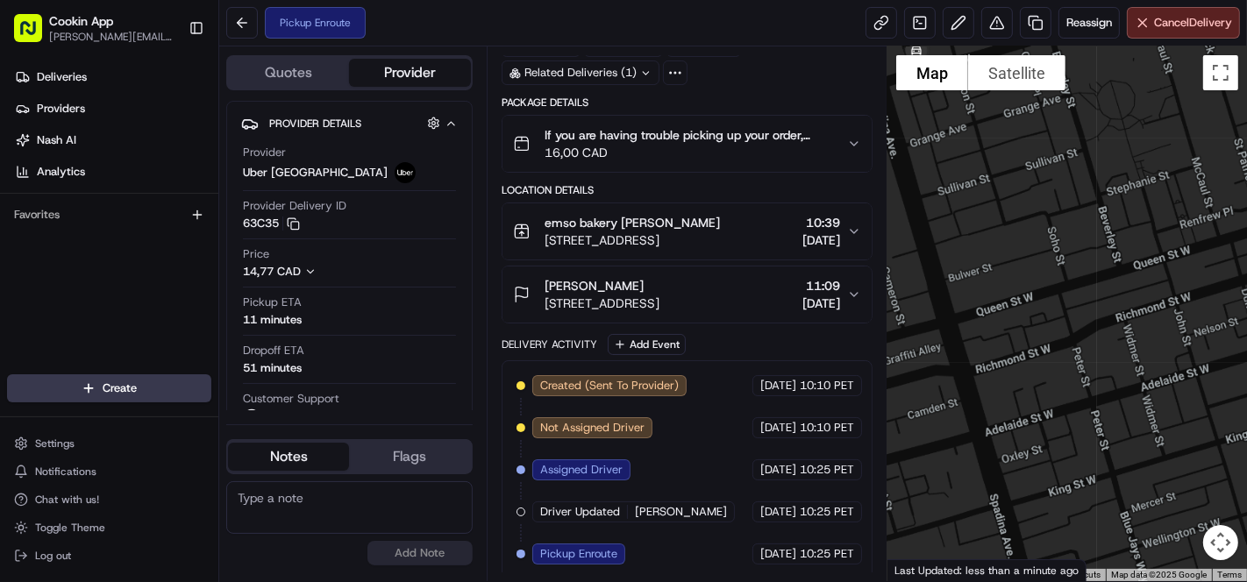
drag, startPoint x: 1101, startPoint y: 406, endPoint x: 1024, endPoint y: 243, distance: 180.1
click at [1024, 243] on div at bounding box center [1067, 313] width 360 height 535
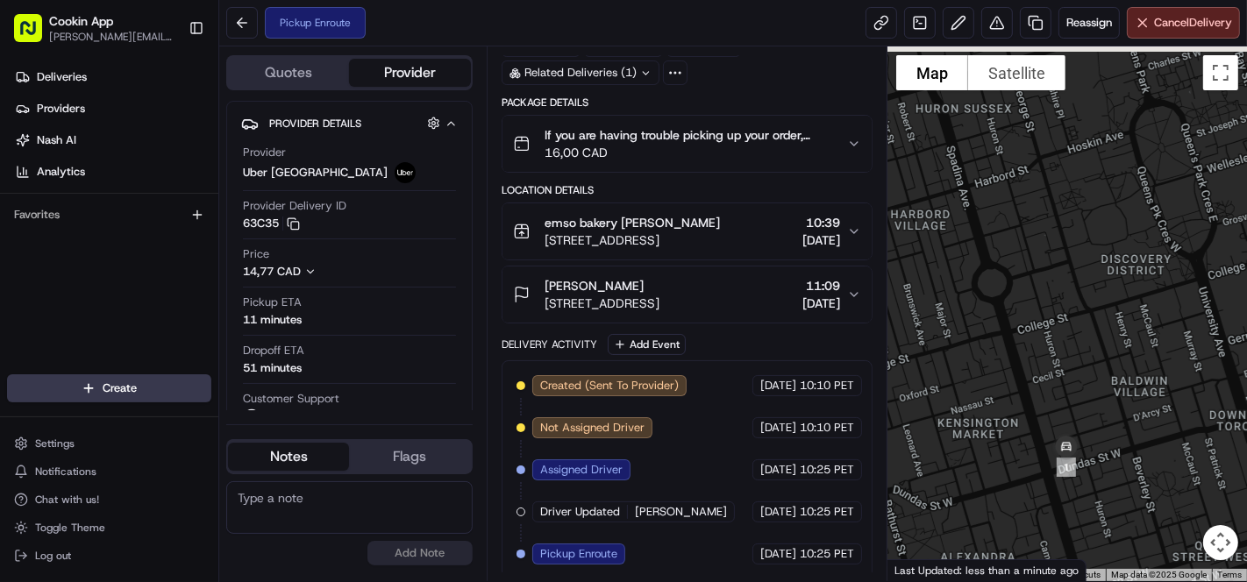
drag, startPoint x: 1029, startPoint y: 258, endPoint x: 1122, endPoint y: 564, distance: 320.1
click at [1122, 564] on div at bounding box center [1067, 313] width 360 height 535
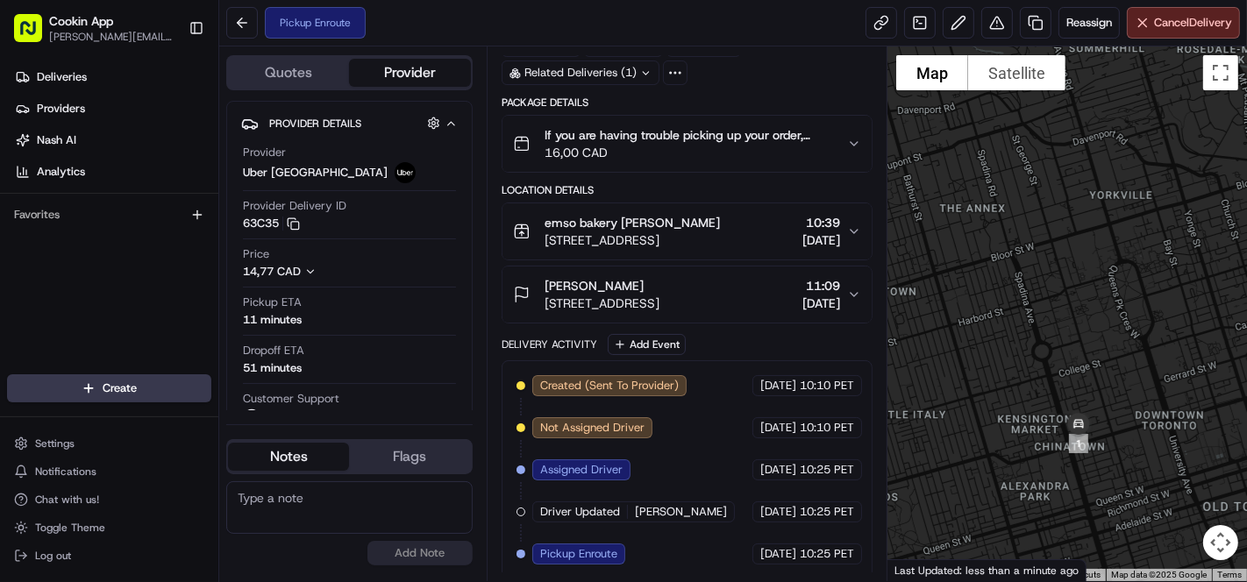
drag, startPoint x: 1087, startPoint y: 324, endPoint x: 1093, endPoint y: 353, distance: 30.3
click at [1093, 353] on div at bounding box center [1067, 313] width 360 height 535
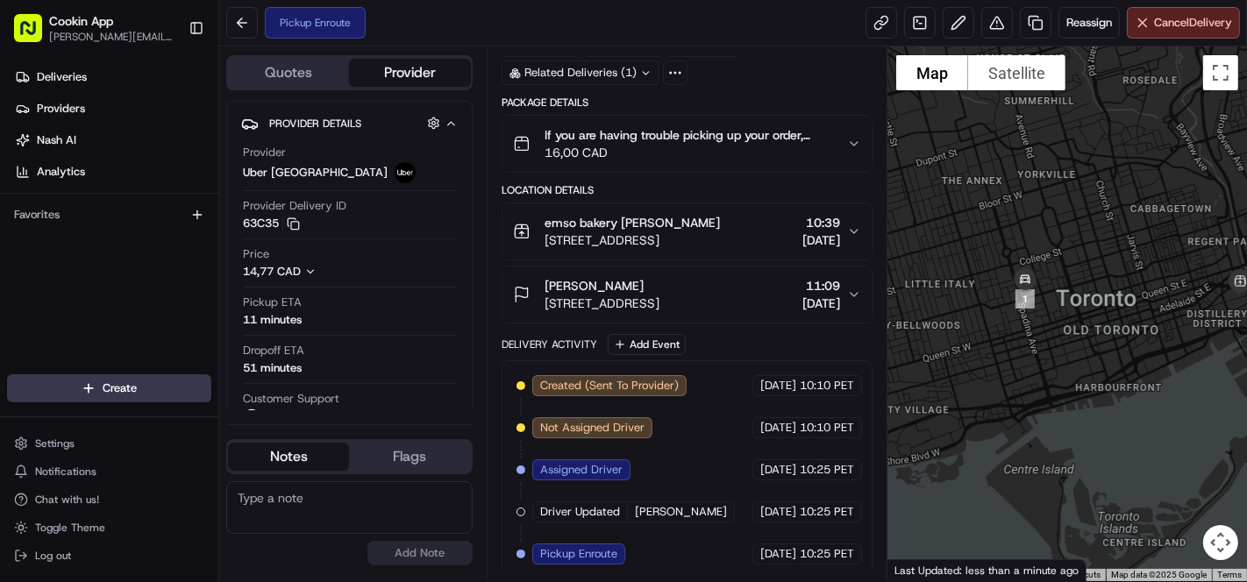
drag, startPoint x: 1112, startPoint y: 433, endPoint x: 1050, endPoint y: 333, distance: 117.8
click at [1050, 333] on div at bounding box center [1067, 313] width 360 height 535
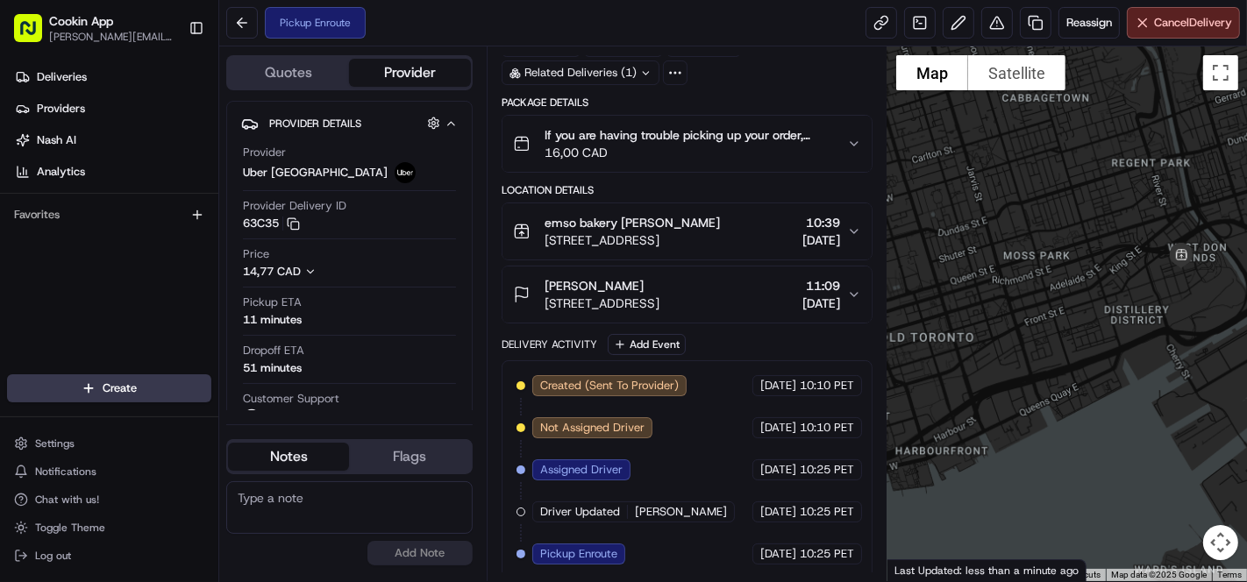
drag, startPoint x: 1235, startPoint y: 324, endPoint x: 1079, endPoint y: 346, distance: 157.6
click at [1079, 346] on div at bounding box center [1067, 313] width 360 height 535
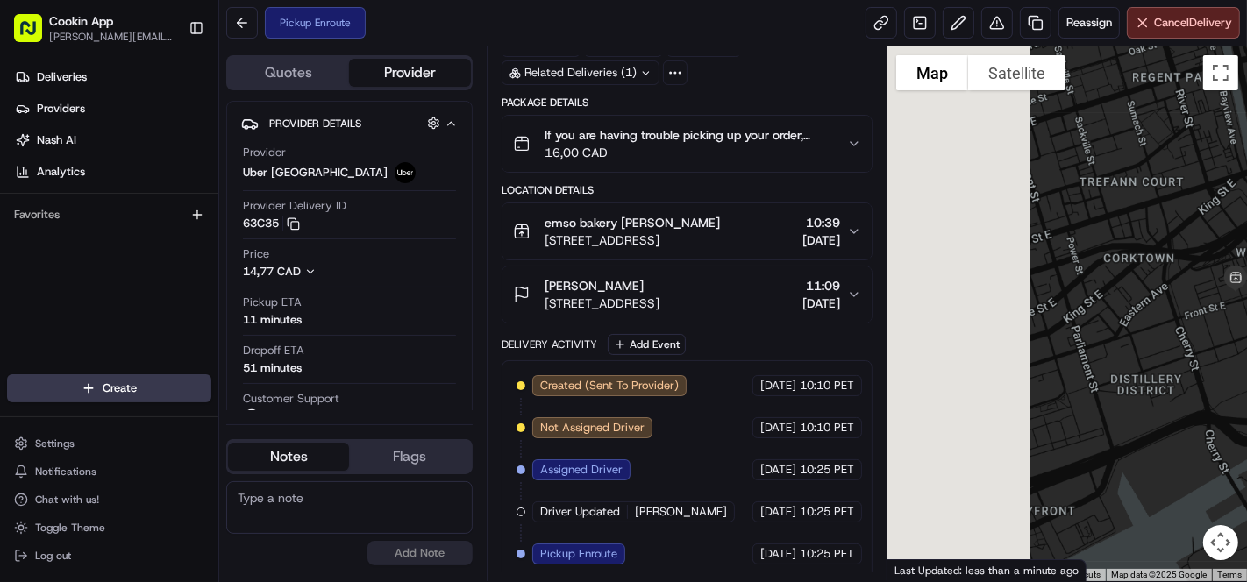
drag, startPoint x: 1022, startPoint y: 367, endPoint x: 1179, endPoint y: 335, distance: 161.0
click at [1179, 335] on div at bounding box center [1067, 313] width 360 height 535
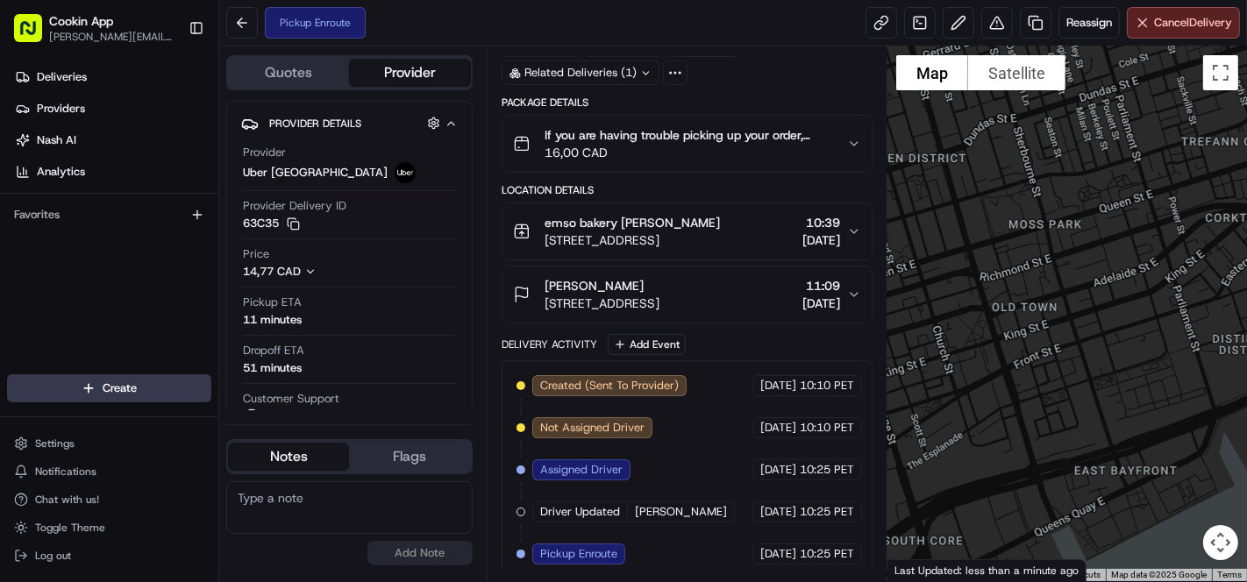
drag, startPoint x: 1062, startPoint y: 331, endPoint x: 1172, endPoint y: 284, distance: 119.1
click at [1172, 284] on div at bounding box center [1067, 313] width 360 height 535
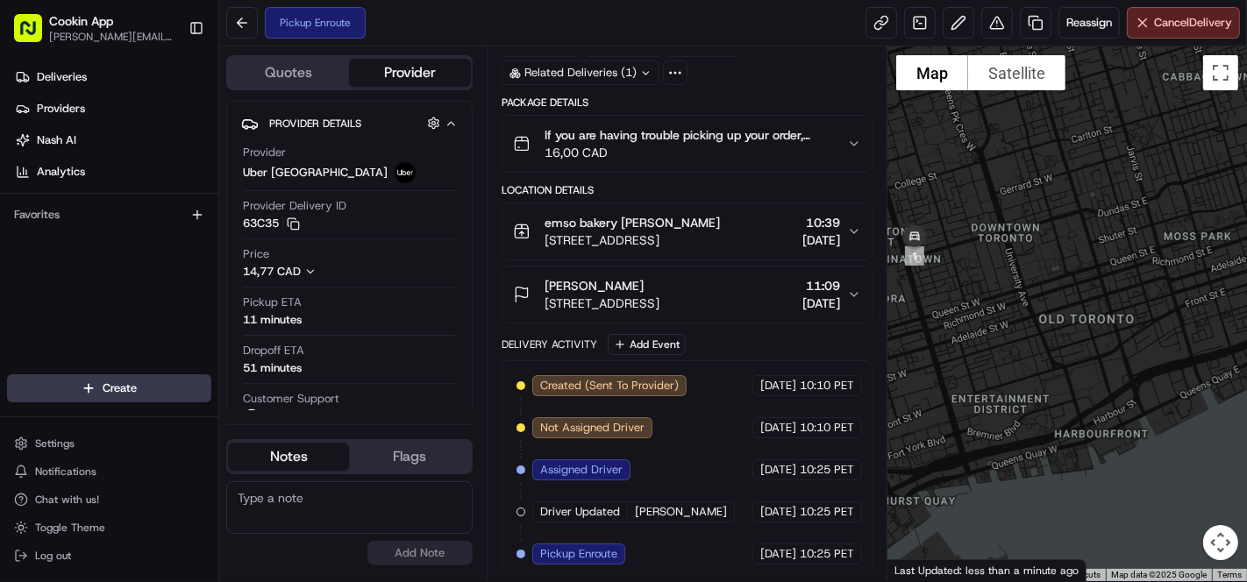
drag, startPoint x: 1026, startPoint y: 331, endPoint x: 1163, endPoint y: 299, distance: 140.6
click at [1163, 299] on div at bounding box center [1067, 313] width 360 height 535
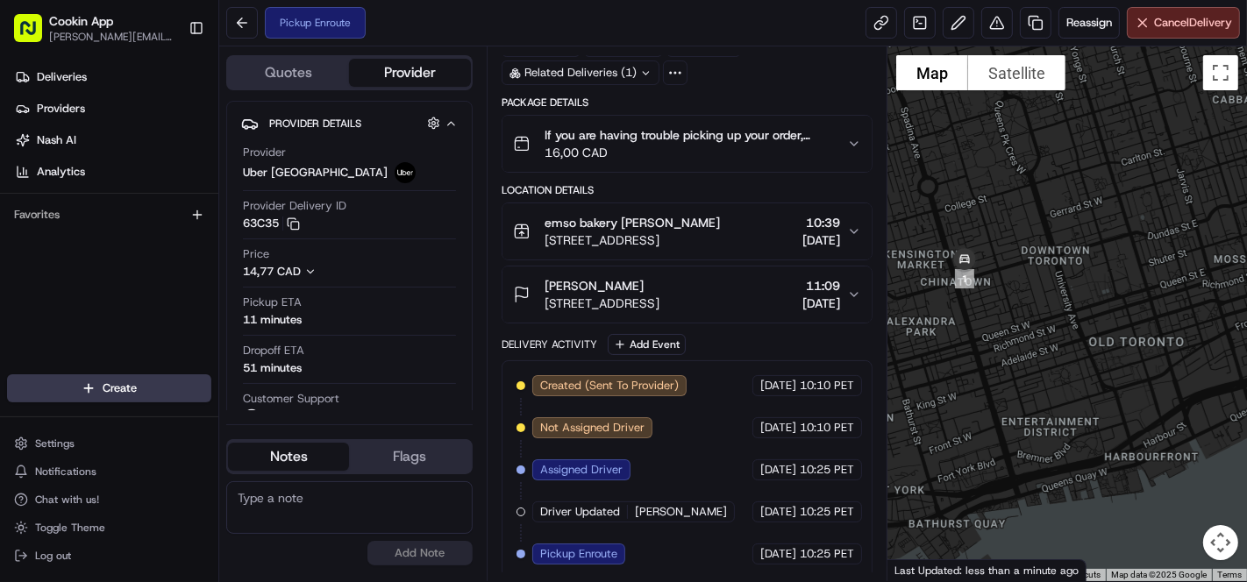
drag, startPoint x: 976, startPoint y: 274, endPoint x: 1029, endPoint y: 299, distance: 59.2
click at [1029, 299] on div at bounding box center [1067, 313] width 360 height 535
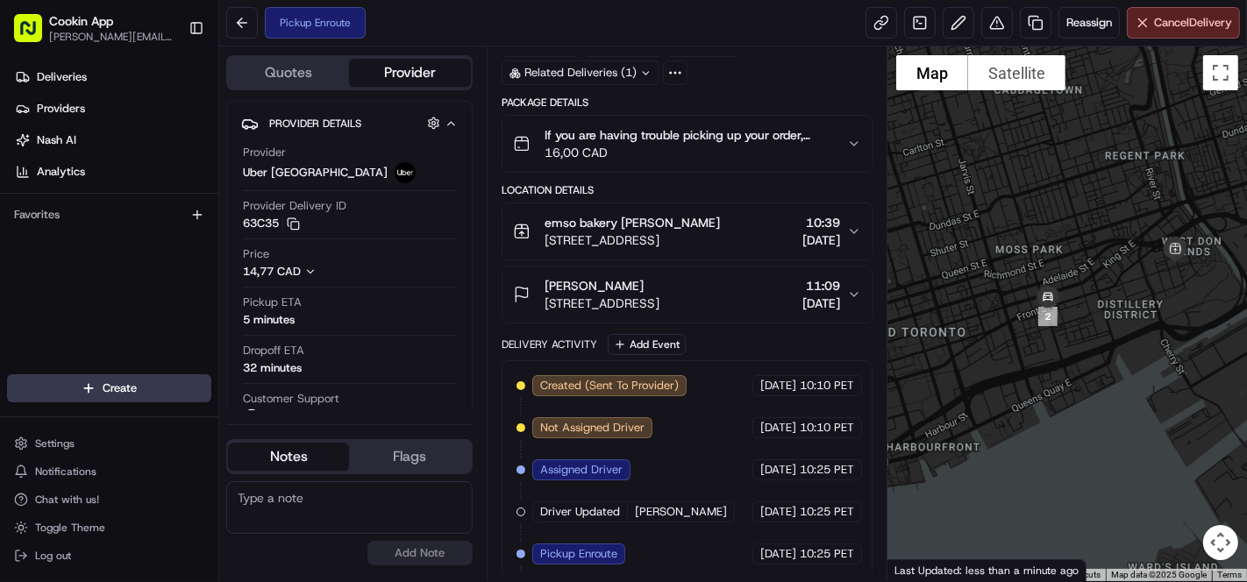
drag, startPoint x: 1202, startPoint y: 259, endPoint x: 1122, endPoint y: 281, distance: 83.0
click at [1123, 281] on div at bounding box center [1067, 313] width 360 height 535
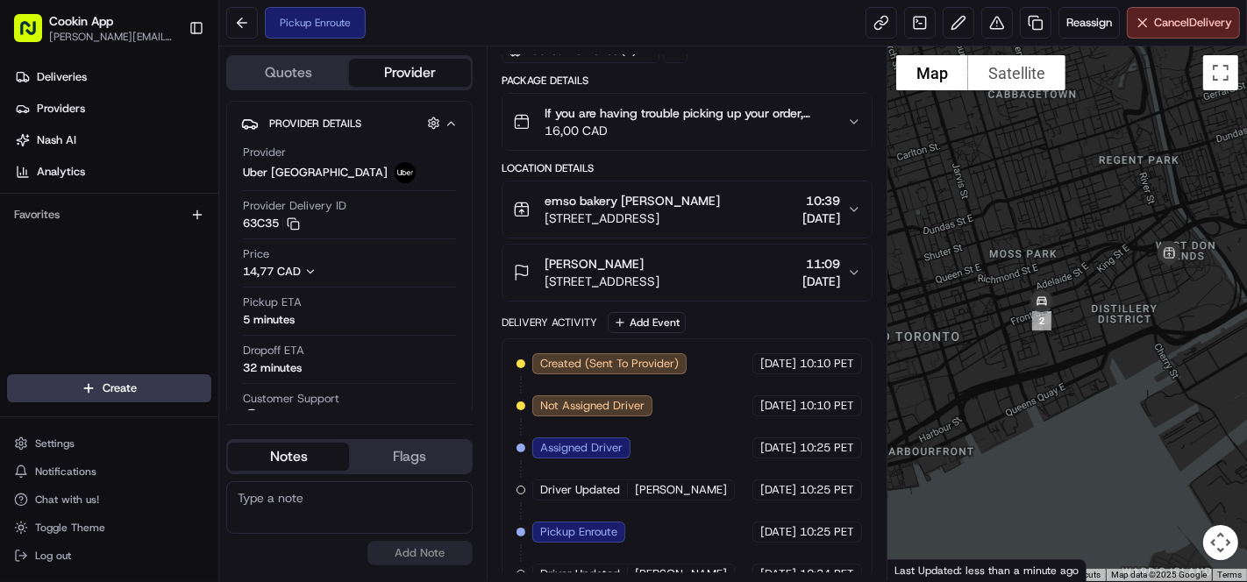
scroll to position [114, 0]
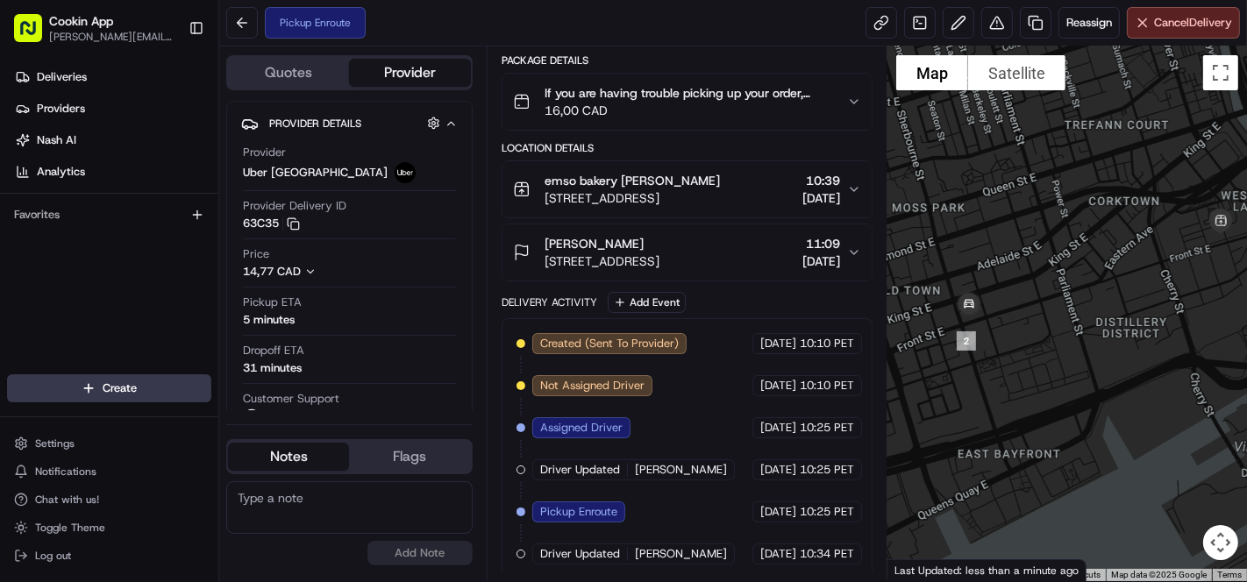
drag, startPoint x: 1032, startPoint y: 280, endPoint x: 1136, endPoint y: 310, distance: 108.5
click at [1136, 310] on div at bounding box center [1067, 313] width 360 height 535
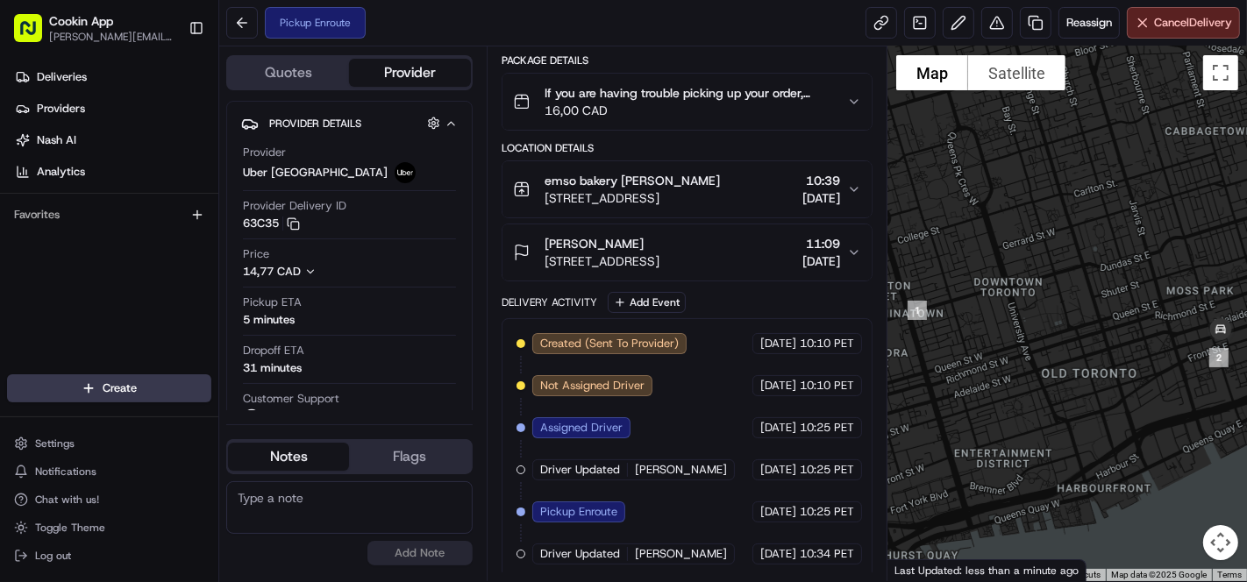
drag, startPoint x: 993, startPoint y: 326, endPoint x: 1238, endPoint y: 360, distance: 247.9
click at [1238, 360] on div "To navigate, press the arrow keys." at bounding box center [1067, 313] width 360 height 535
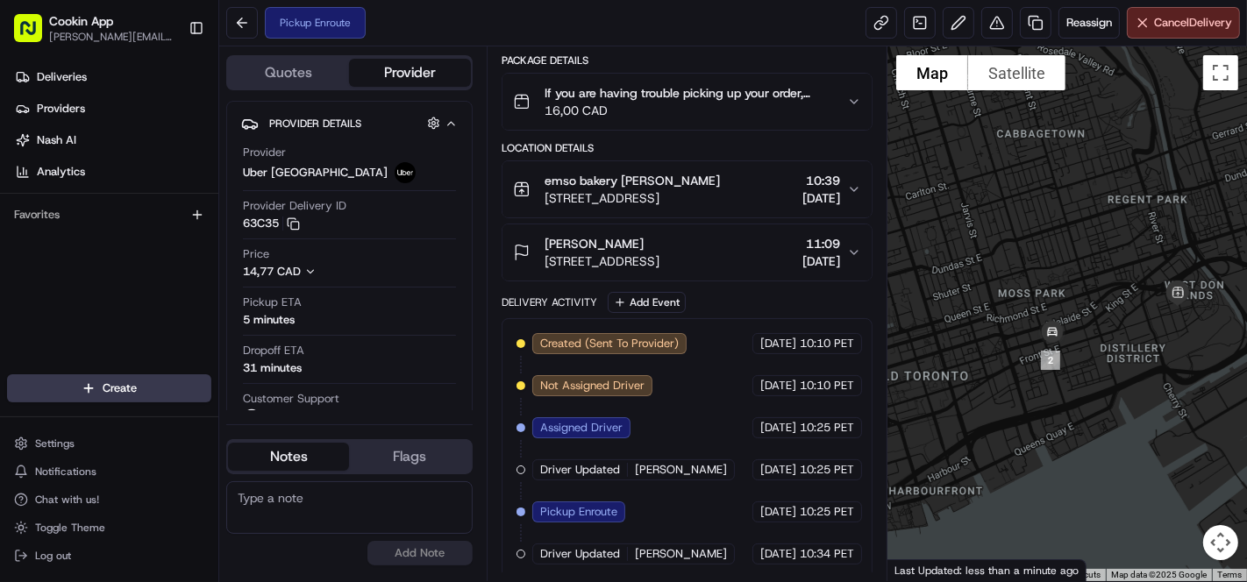
drag, startPoint x: 1142, startPoint y: 381, endPoint x: 972, endPoint y: 383, distance: 170.1
click at [972, 383] on div at bounding box center [1067, 313] width 360 height 535
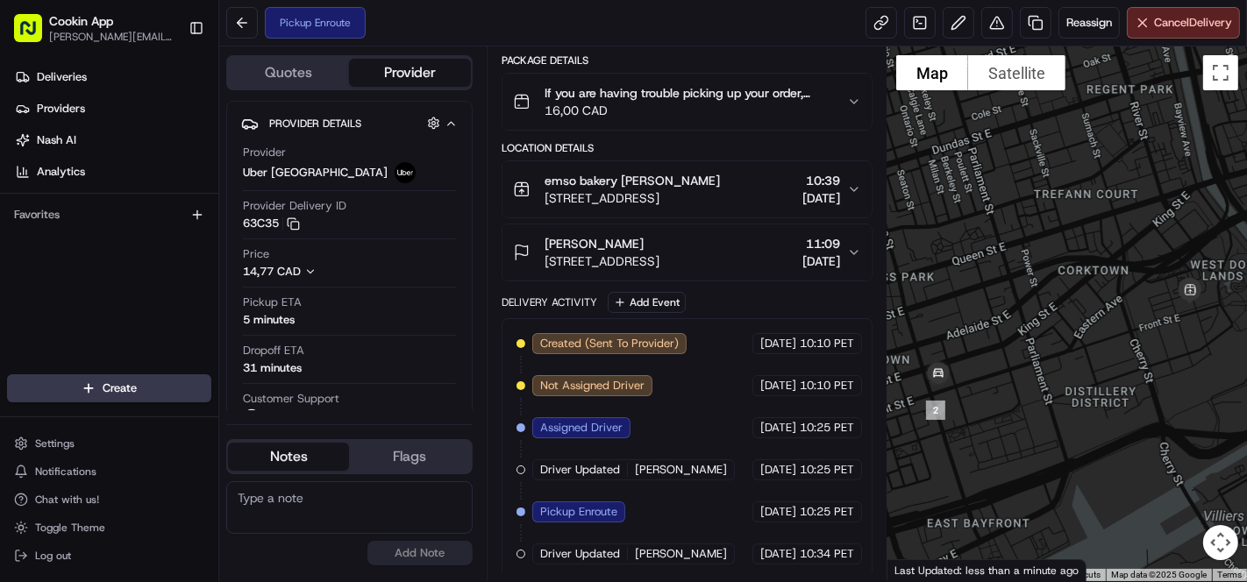
drag, startPoint x: 1079, startPoint y: 367, endPoint x: 1033, endPoint y: 393, distance: 52.6
click at [1033, 393] on div at bounding box center [1067, 313] width 360 height 535
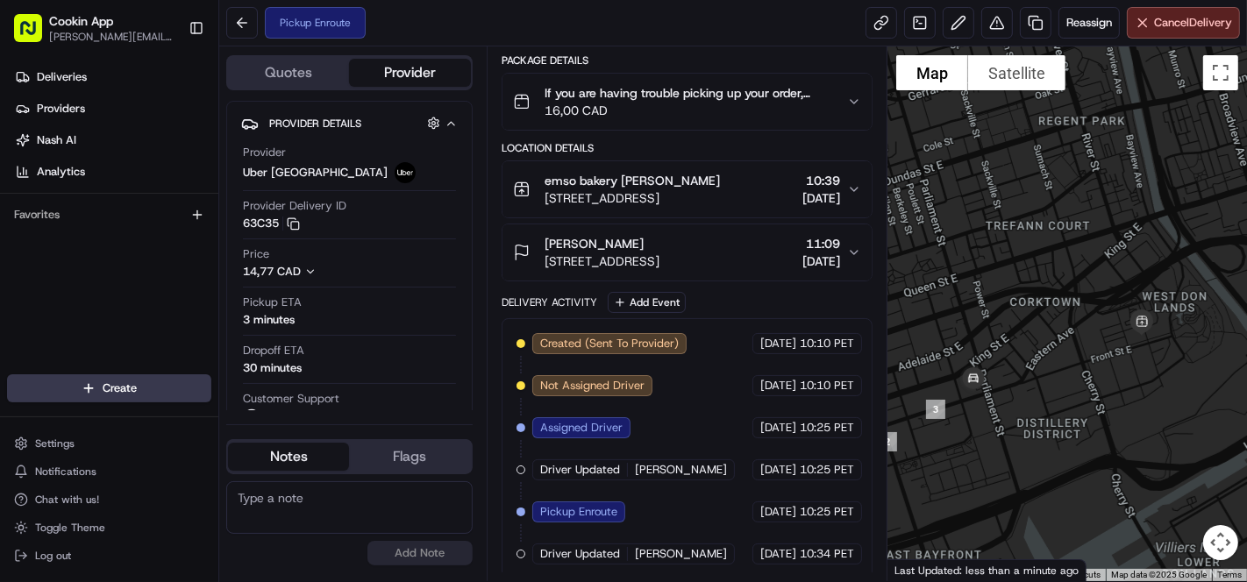
drag, startPoint x: 1129, startPoint y: 352, endPoint x: 1027, endPoint y: 380, distance: 106.4
click at [1027, 379] on div at bounding box center [1067, 313] width 360 height 535
